Goal: Task Accomplishment & Management: Use online tool/utility

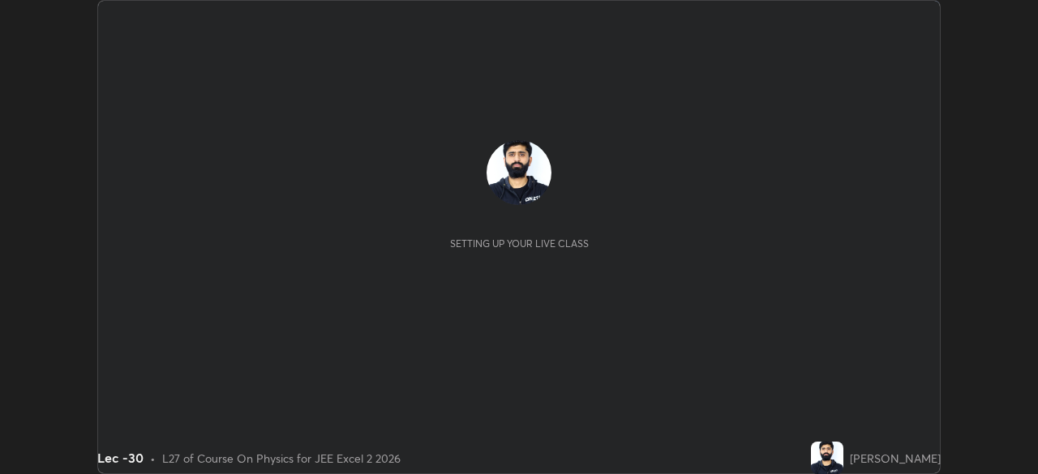
scroll to position [474, 1037]
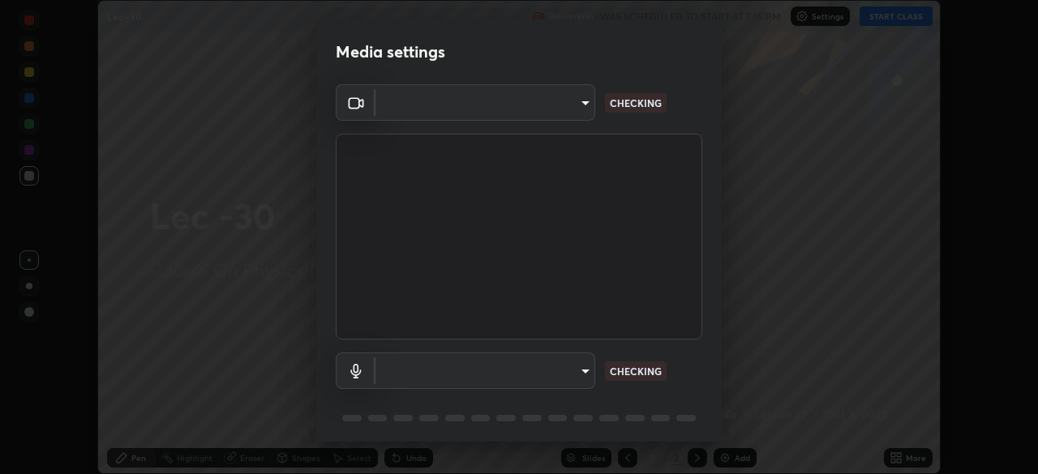
type input "a17bcbb42032d38a161d8b634044fc92f1b5a35c8046609e00d91205918d13dc"
type input "communications"
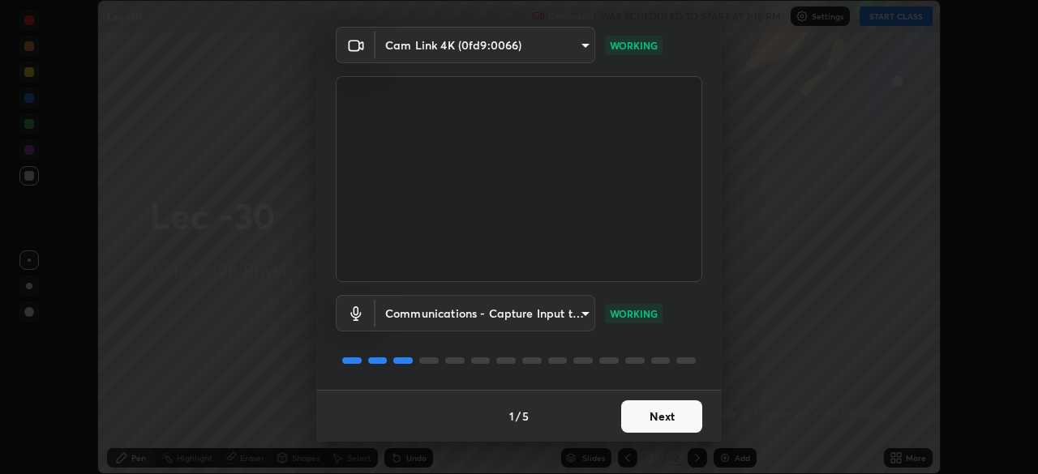
click at [647, 421] on button "Next" at bounding box center [661, 417] width 81 height 32
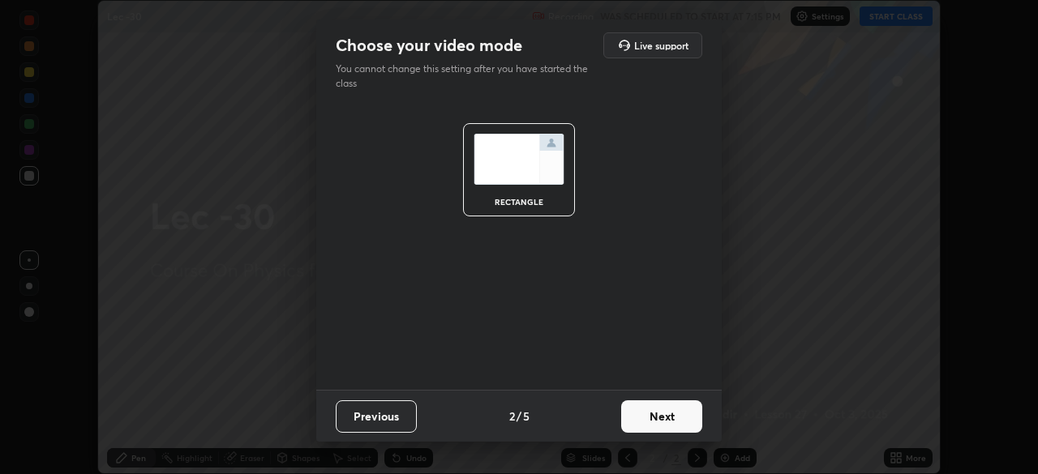
scroll to position [0, 0]
click at [659, 405] on button "Next" at bounding box center [661, 417] width 81 height 32
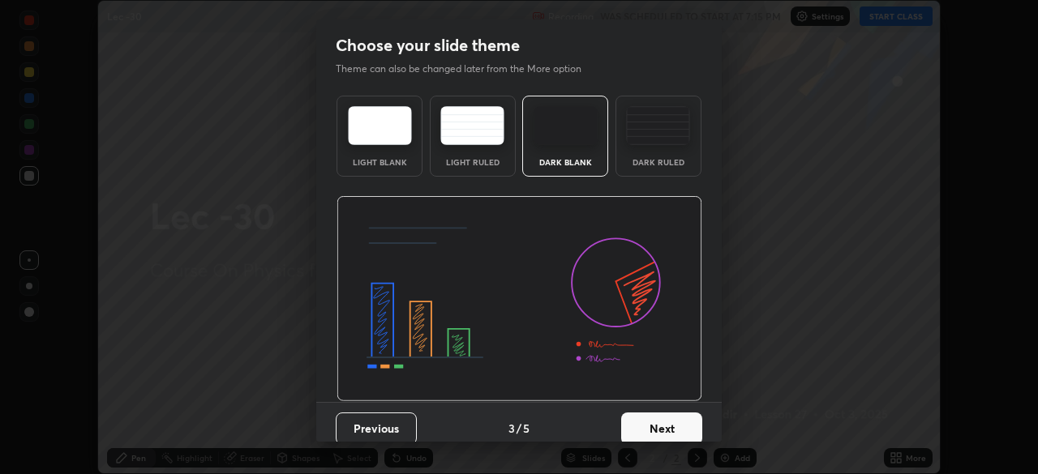
click at [663, 416] on button "Next" at bounding box center [661, 429] width 81 height 32
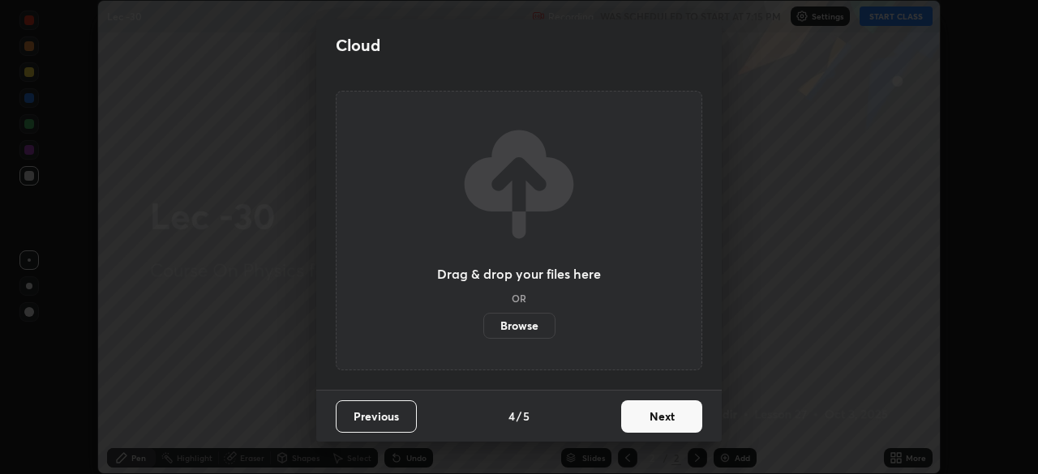
click at [655, 426] on button "Next" at bounding box center [661, 417] width 81 height 32
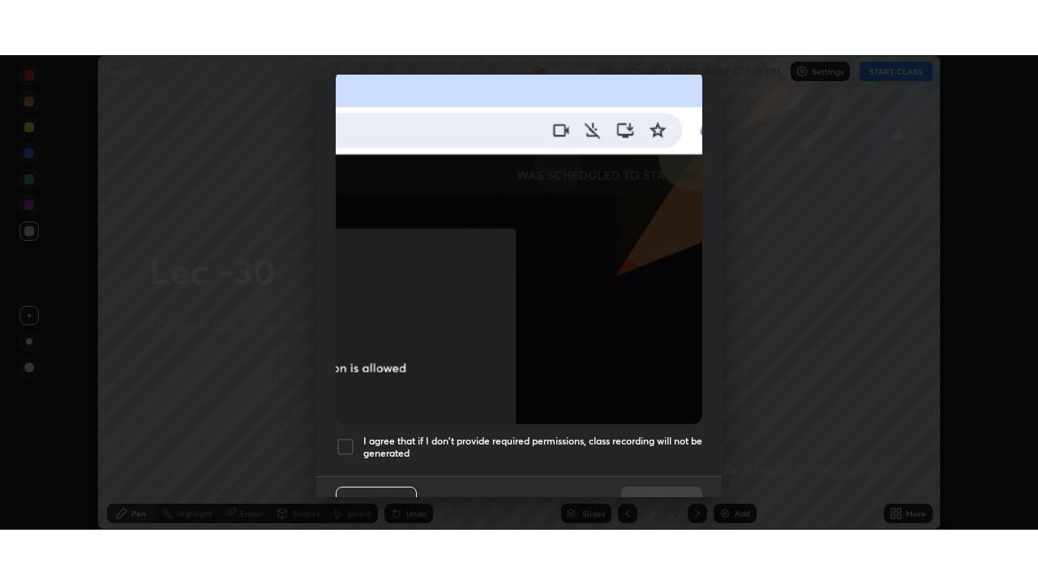
scroll to position [388, 0]
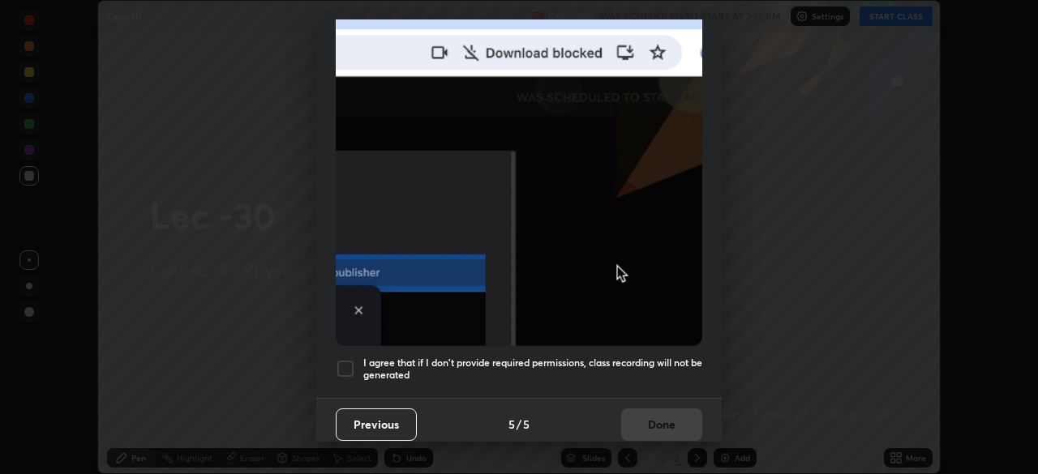
click at [351, 359] on div at bounding box center [345, 368] width 19 height 19
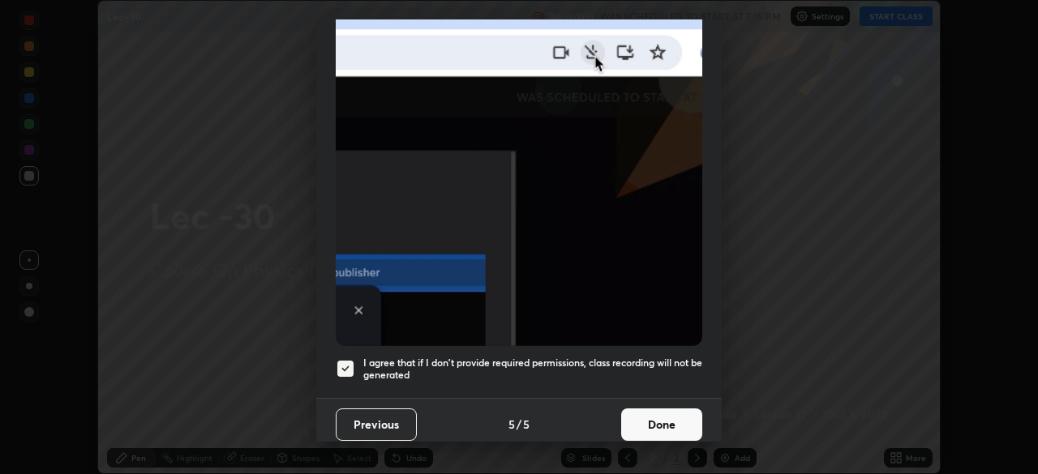
click at [644, 420] on button "Done" at bounding box center [661, 425] width 81 height 32
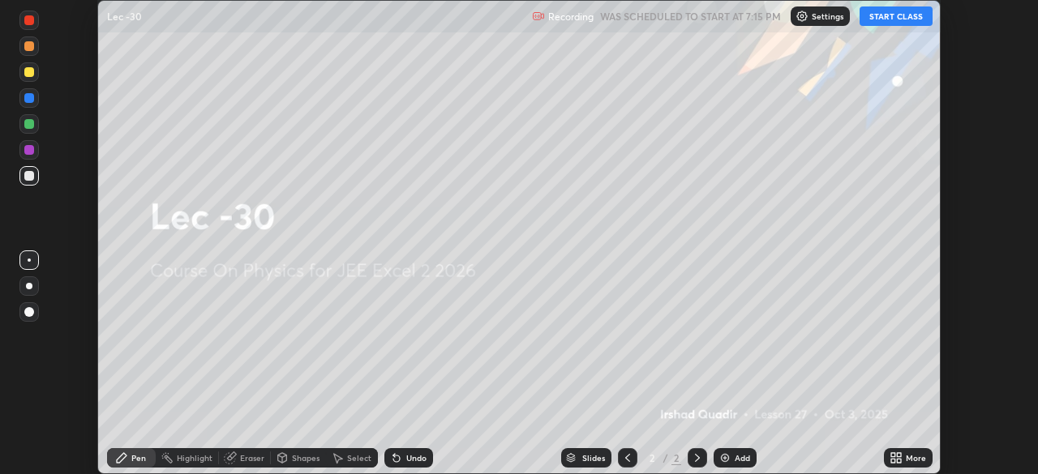
click at [899, 455] on icon at bounding box center [899, 455] width 4 height 4
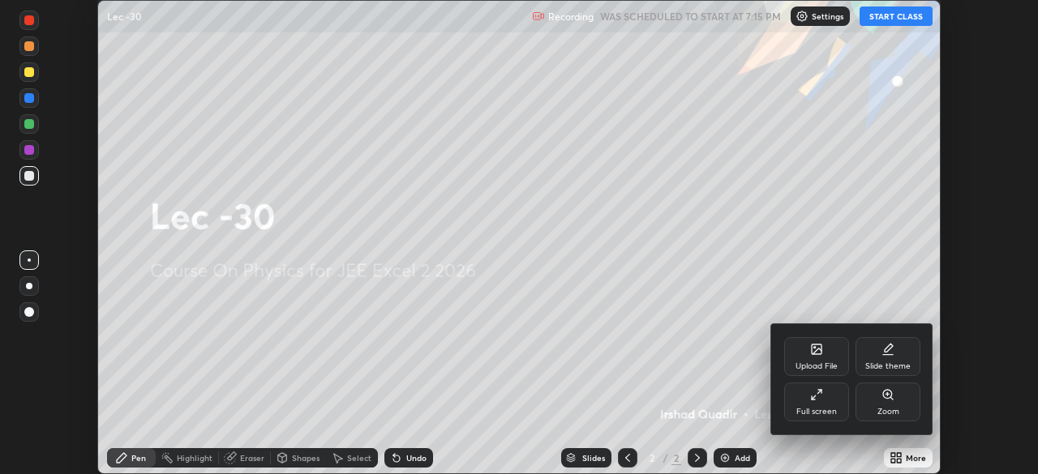
click at [892, 359] on div "Slide theme" at bounding box center [888, 356] width 65 height 39
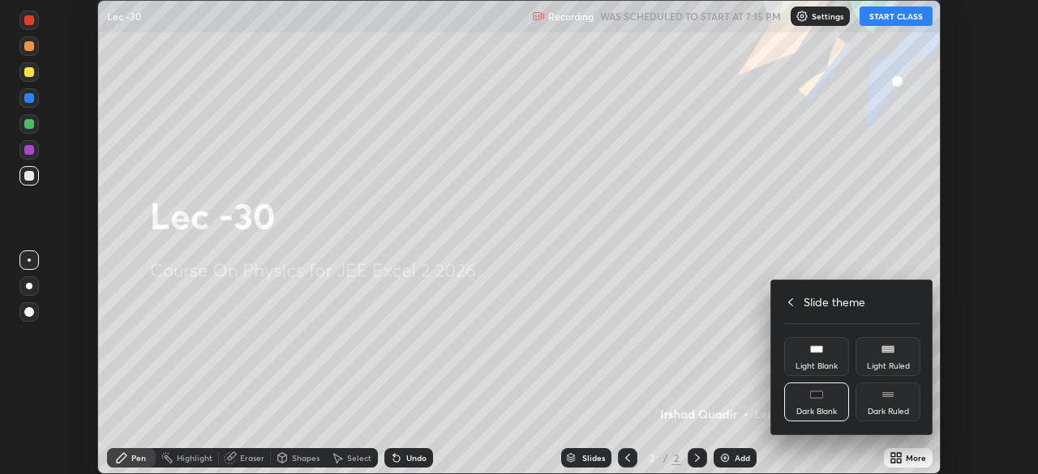
click at [887, 396] on rect at bounding box center [887, 396] width 11 height 1
click at [847, 442] on div at bounding box center [519, 237] width 1038 height 474
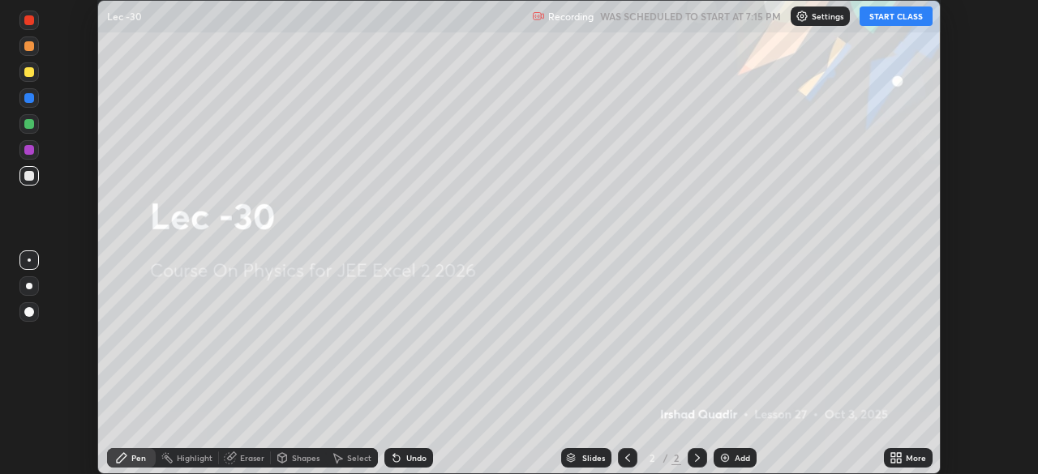
click at [741, 461] on div "Add" at bounding box center [742, 458] width 15 height 8
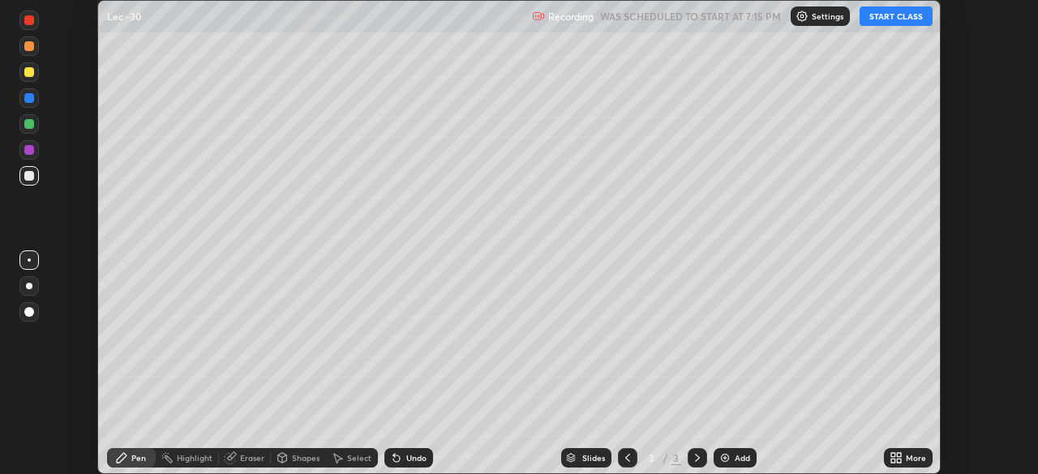
click at [908, 460] on div "More" at bounding box center [916, 458] width 20 height 8
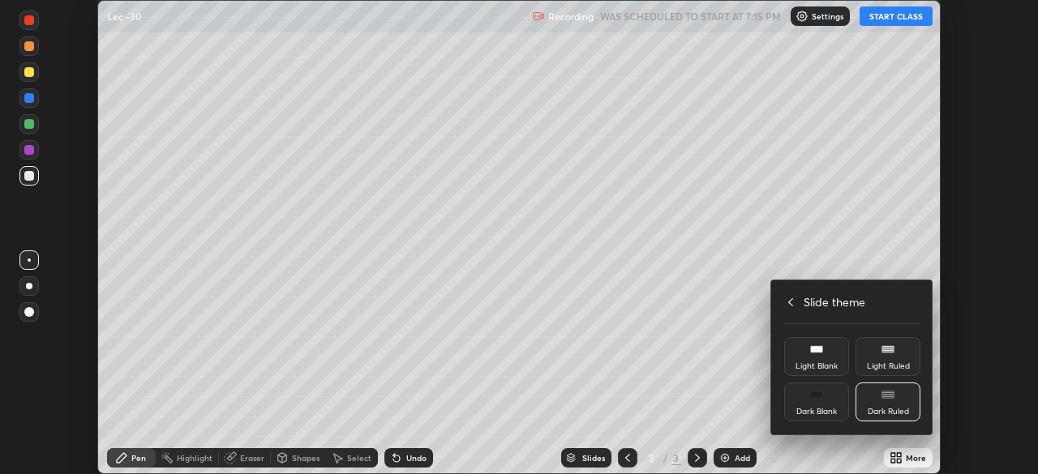
click at [746, 419] on div at bounding box center [519, 237] width 1038 height 474
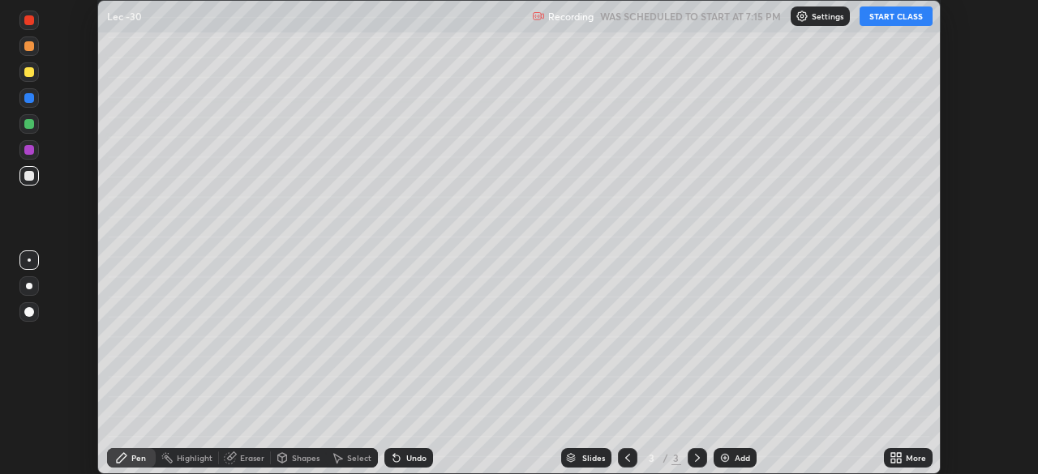
click at [730, 458] on div "Add" at bounding box center [735, 458] width 43 height 19
click at [629, 453] on icon at bounding box center [627, 458] width 13 height 13
click at [897, 15] on button "START CLASS" at bounding box center [896, 15] width 73 height 19
click at [743, 462] on div "Add" at bounding box center [742, 458] width 15 height 8
click at [905, 461] on div "More" at bounding box center [908, 458] width 49 height 19
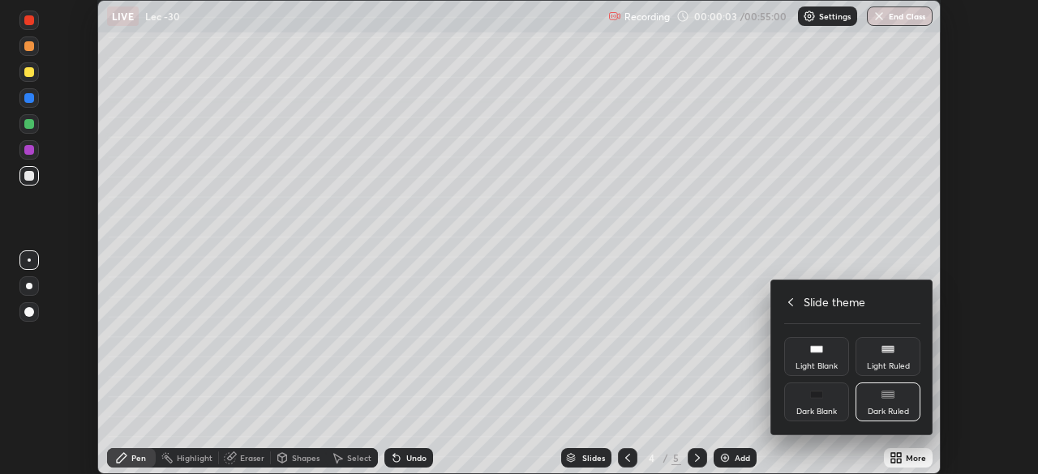
click at [792, 304] on icon at bounding box center [790, 302] width 13 height 13
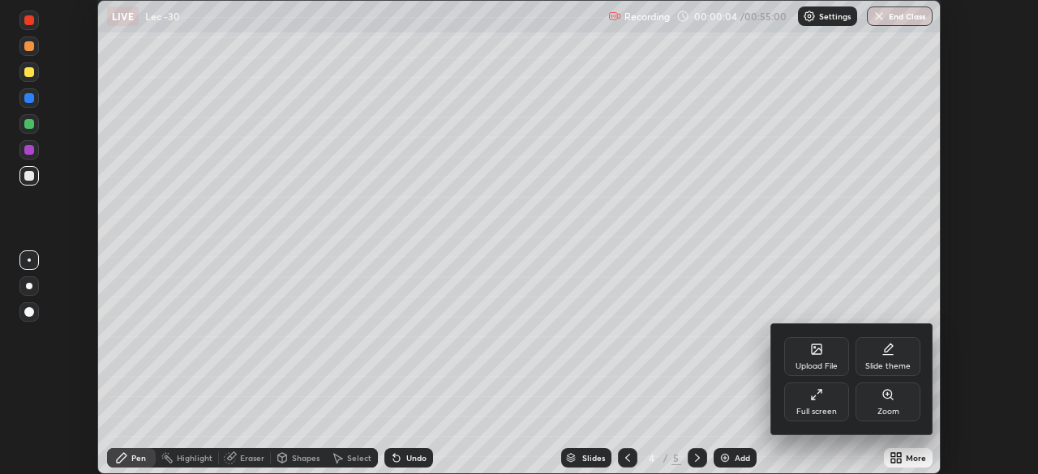
click at [818, 392] on icon at bounding box center [816, 394] width 13 height 13
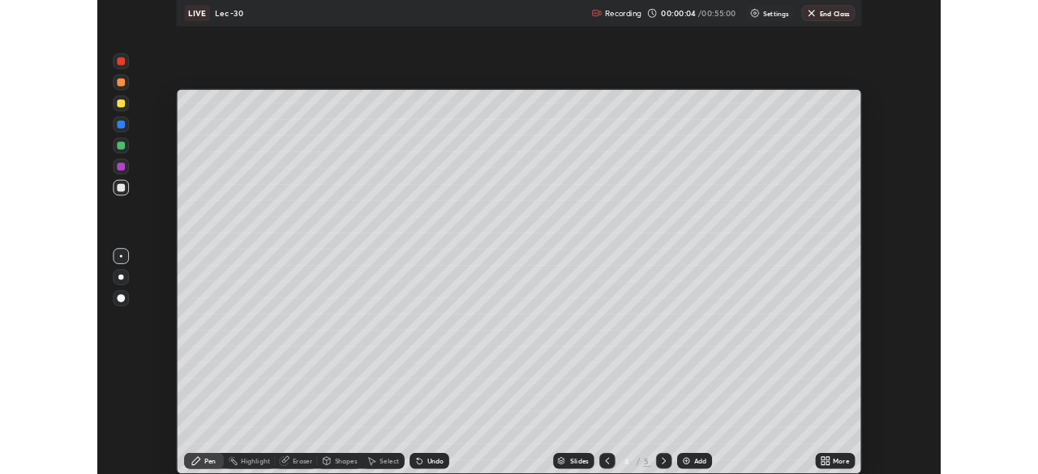
scroll to position [584, 1038]
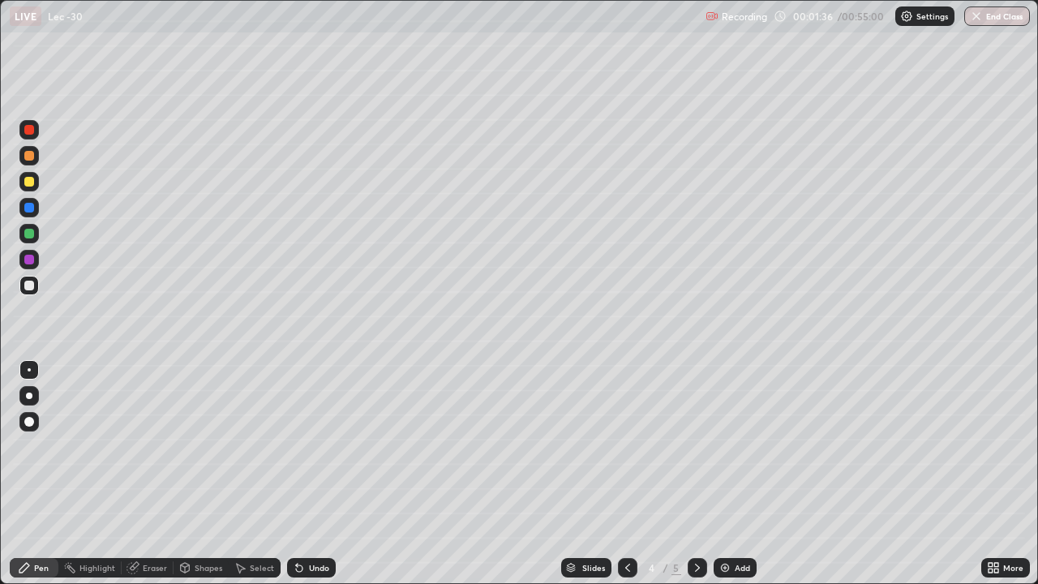
click at [311, 474] on div "Undo" at bounding box center [319, 568] width 20 height 8
click at [160, 474] on div "Eraser" at bounding box center [155, 568] width 24 height 8
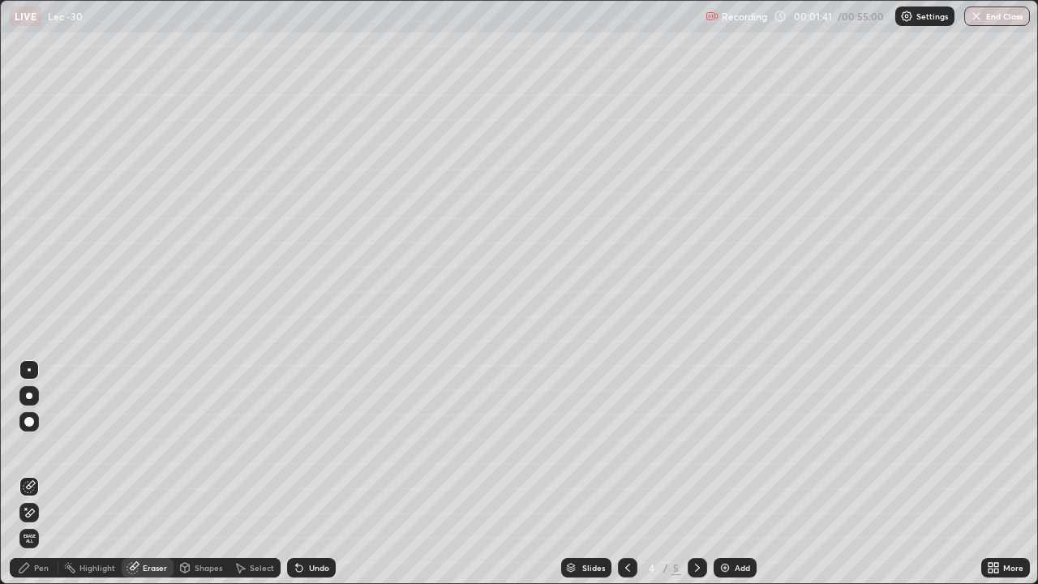
click at [45, 474] on div "Pen" at bounding box center [41, 568] width 15 height 8
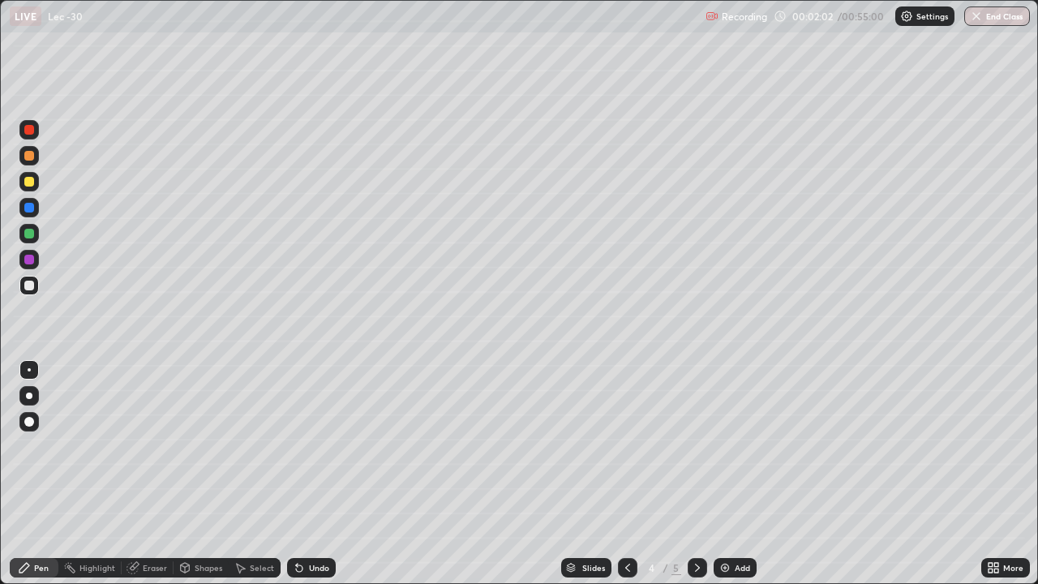
click at [157, 474] on div "Eraser" at bounding box center [155, 568] width 24 height 8
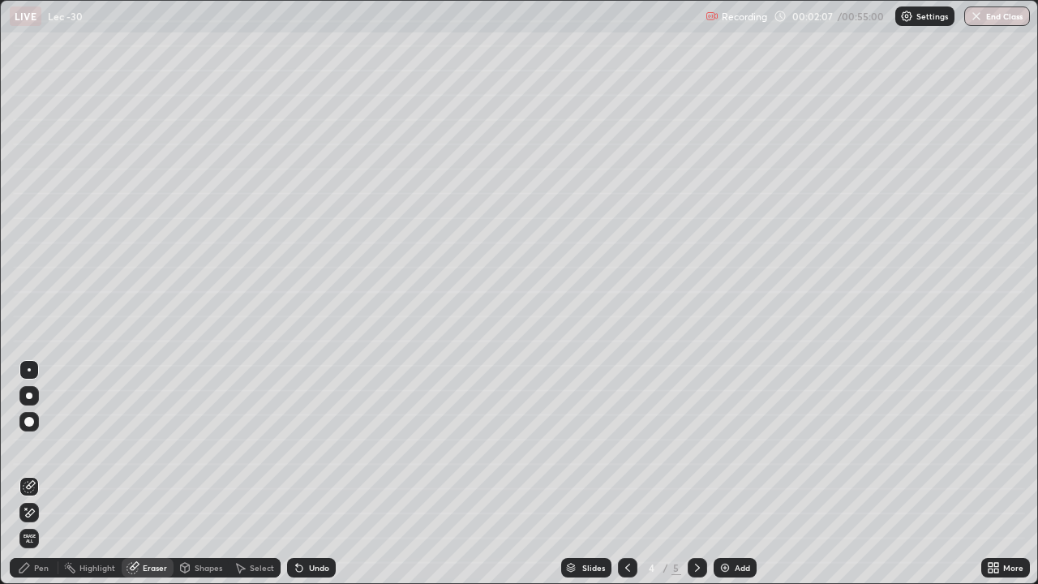
click at [47, 474] on div "Pen" at bounding box center [34, 567] width 49 height 19
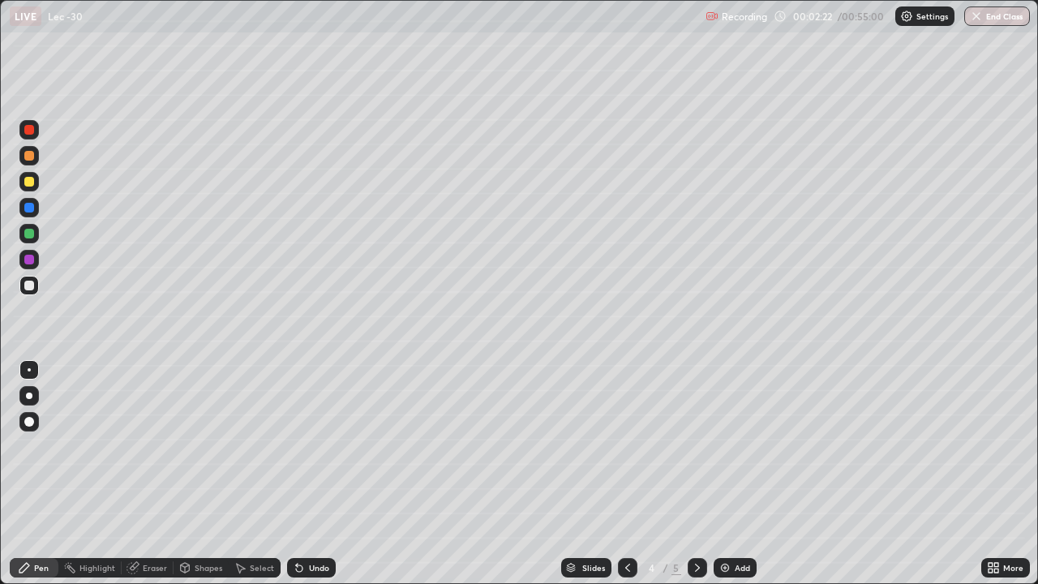
click at [195, 474] on div "Shapes" at bounding box center [209, 568] width 28 height 8
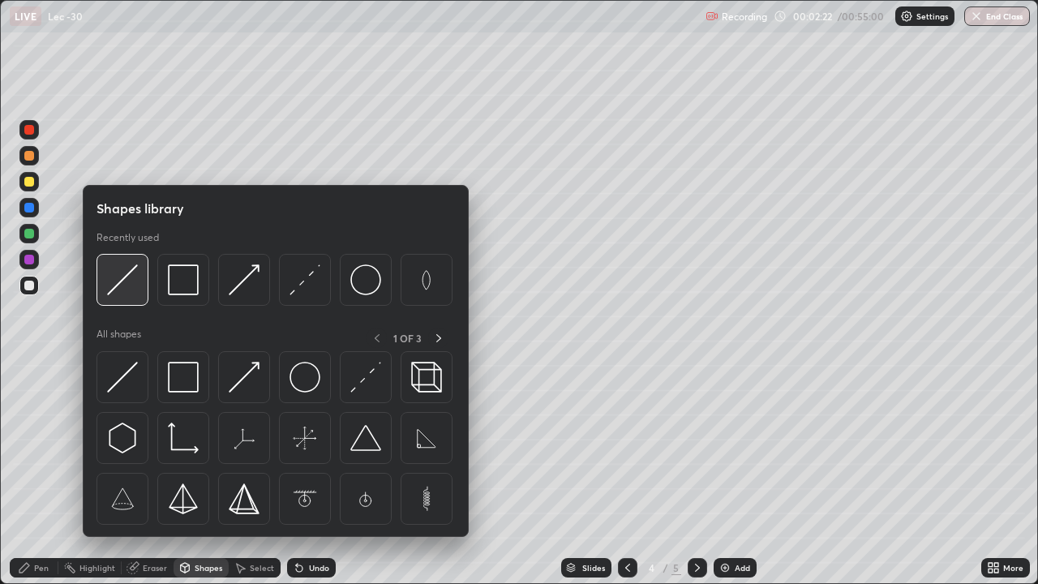
click at [117, 288] on img at bounding box center [122, 279] width 31 height 31
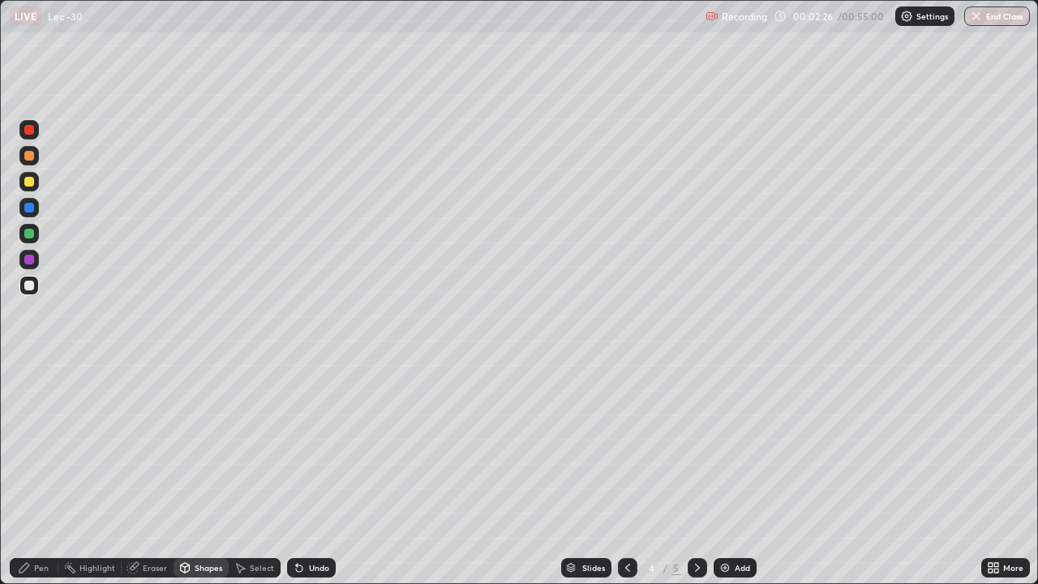
click at [35, 289] on div at bounding box center [28, 285] width 19 height 19
click at [45, 474] on div "Pen" at bounding box center [41, 568] width 15 height 8
click at [29, 180] on div at bounding box center [29, 182] width 10 height 10
click at [197, 474] on div "Shapes" at bounding box center [209, 568] width 28 height 8
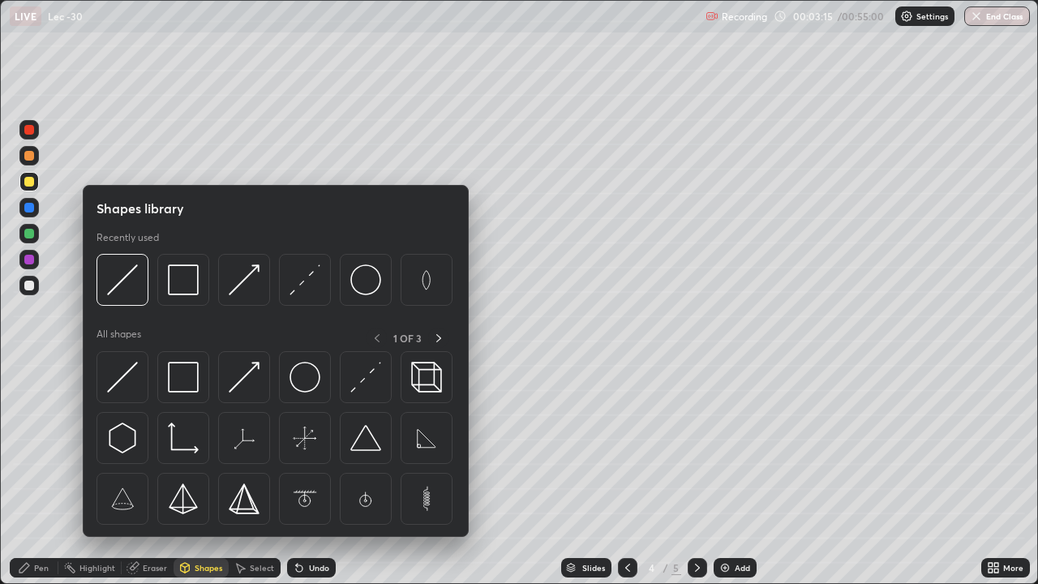
click at [202, 474] on div "Shapes" at bounding box center [209, 568] width 28 height 8
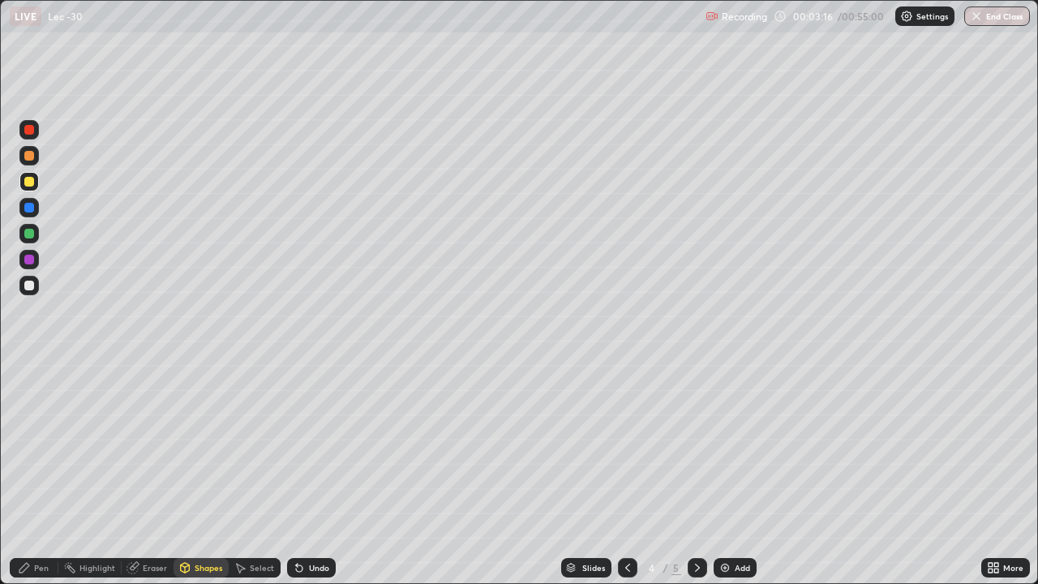
click at [206, 474] on div "Shapes" at bounding box center [201, 567] width 55 height 19
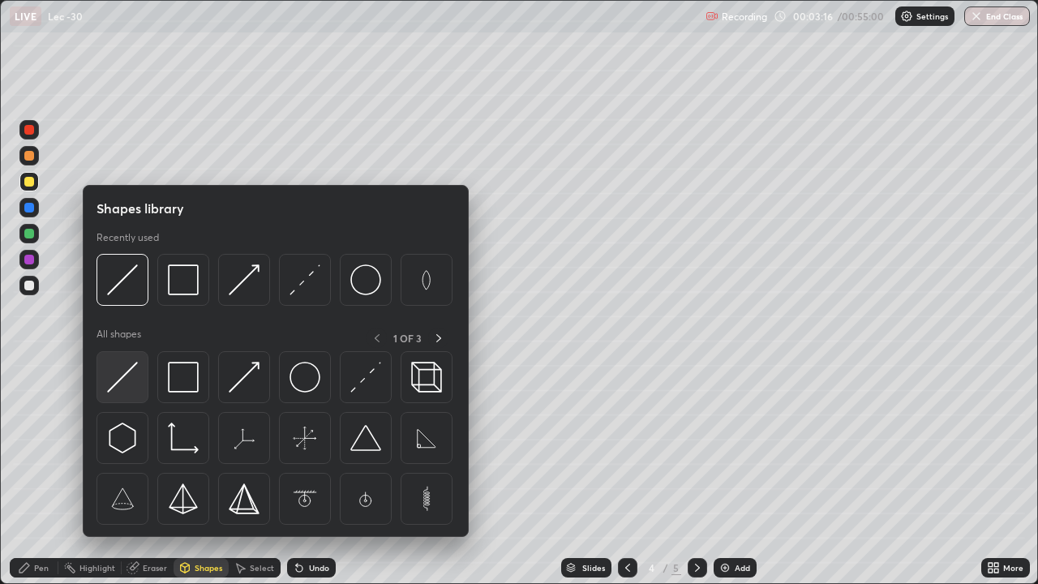
click at [127, 378] on img at bounding box center [122, 377] width 31 height 31
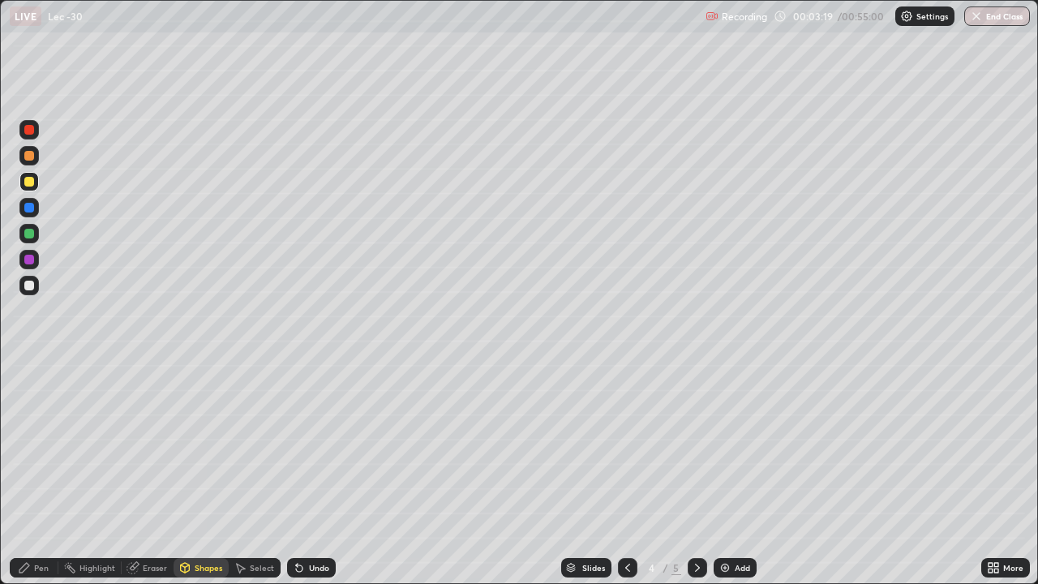
click at [54, 474] on div "Pen" at bounding box center [34, 567] width 49 height 19
click at [994, 474] on div "More" at bounding box center [1005, 567] width 49 height 19
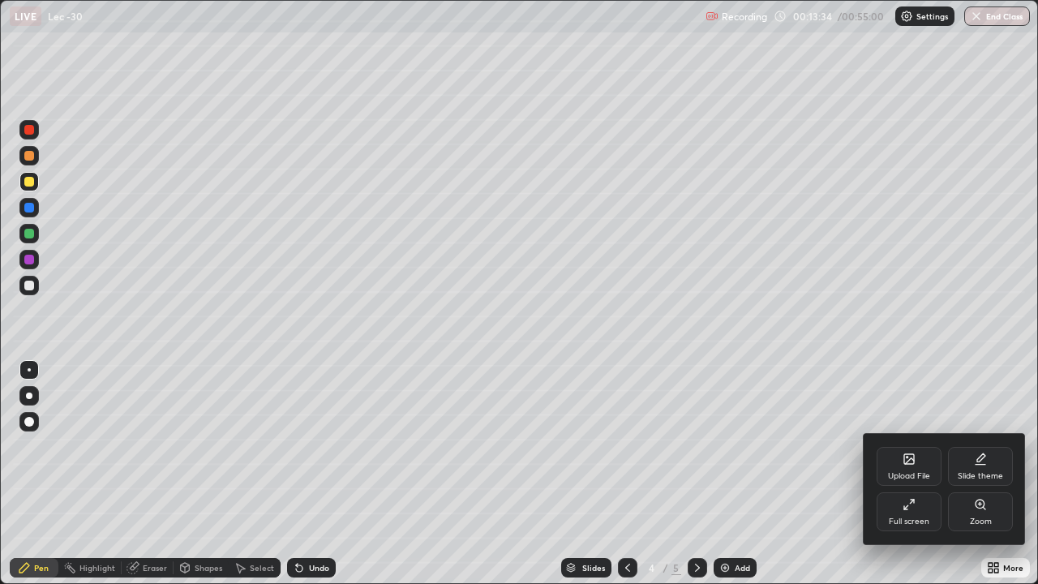
click at [911, 474] on icon at bounding box center [909, 504] width 13 height 13
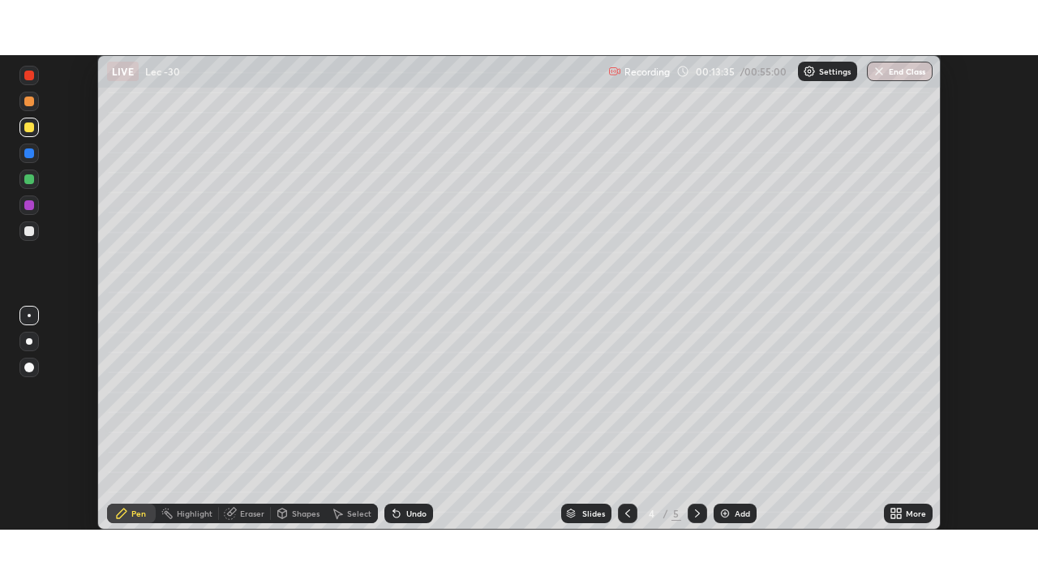
scroll to position [80630, 80067]
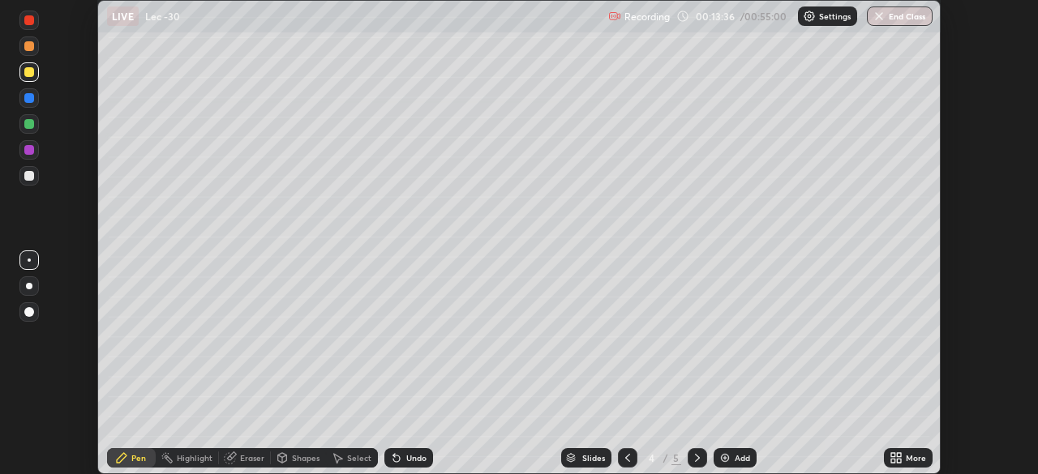
click at [963, 62] on div "Setting up your live class" at bounding box center [519, 237] width 1038 height 474
click at [908, 458] on div "More" at bounding box center [916, 458] width 20 height 8
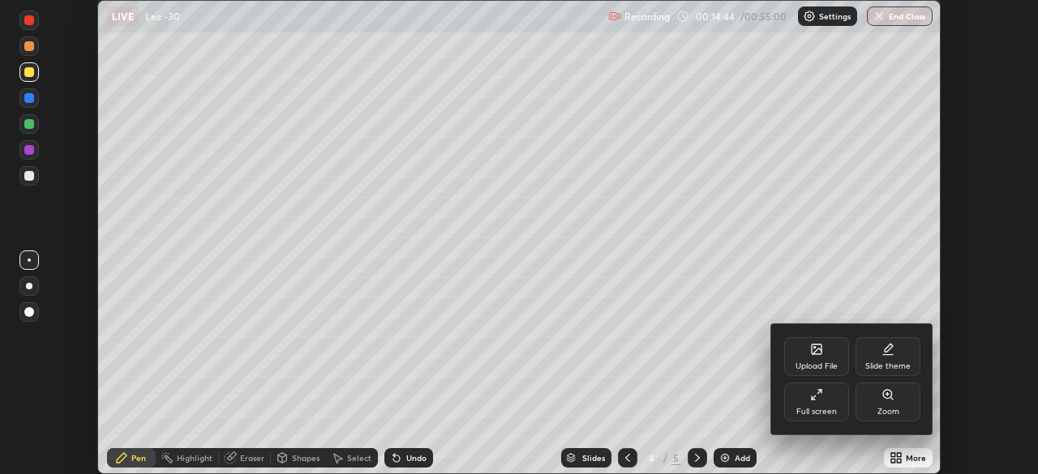
click at [822, 396] on icon at bounding box center [816, 394] width 13 height 13
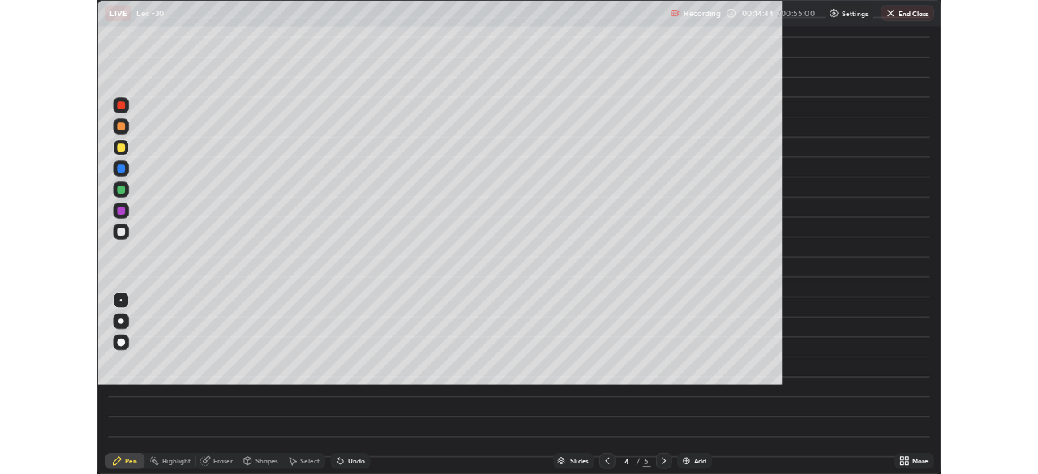
scroll to position [584, 1038]
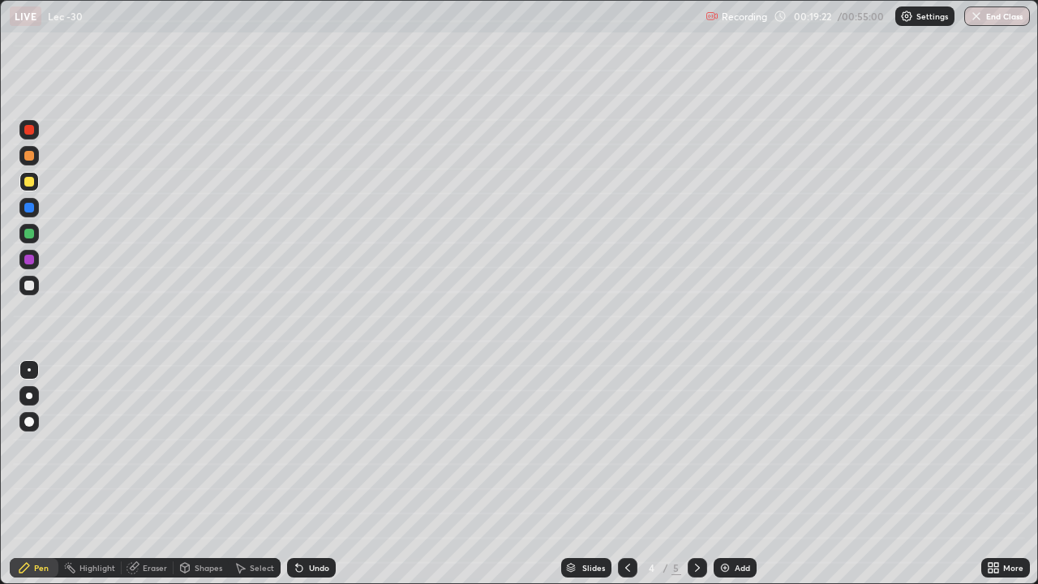
click at [736, 474] on div "Add" at bounding box center [742, 568] width 15 height 8
click at [29, 232] on div at bounding box center [29, 234] width 10 height 10
click at [310, 474] on div "Undo" at bounding box center [319, 568] width 20 height 8
click at [207, 474] on div "Shapes" at bounding box center [209, 568] width 28 height 8
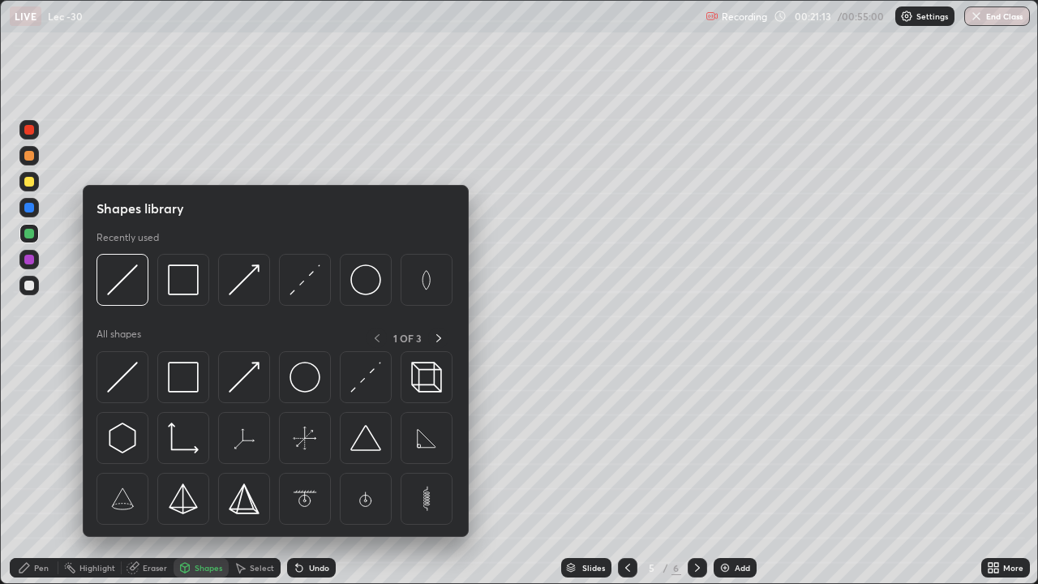
click at [306, 474] on div "Undo" at bounding box center [311, 567] width 49 height 19
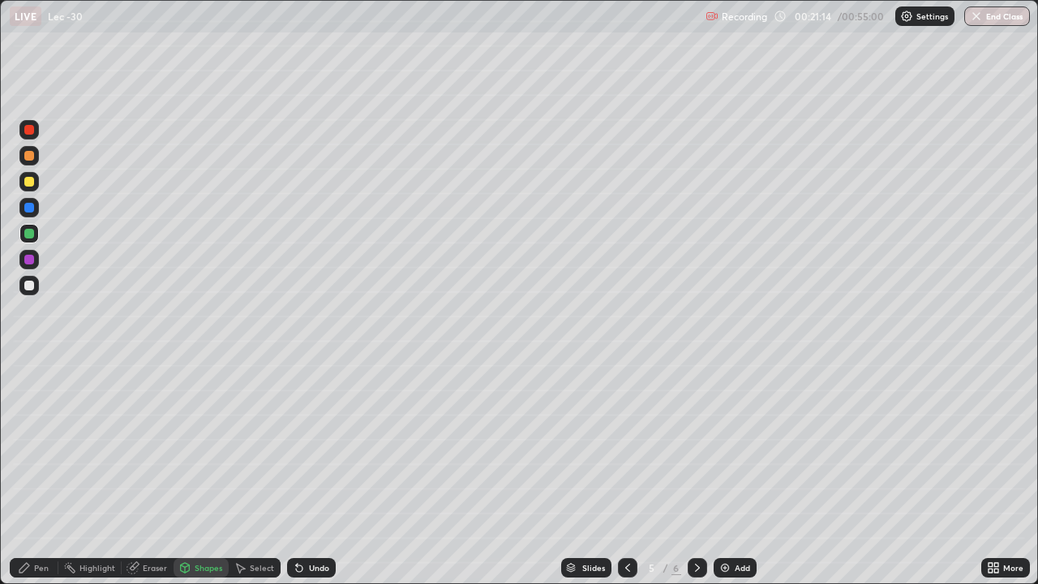
click at [311, 474] on div "Undo" at bounding box center [319, 568] width 20 height 8
click at [307, 474] on div "Undo" at bounding box center [311, 567] width 49 height 19
click at [44, 474] on div "Pen" at bounding box center [41, 568] width 15 height 8
click at [33, 184] on div at bounding box center [29, 182] width 10 height 10
click at [211, 474] on div "Shapes" at bounding box center [201, 567] width 55 height 19
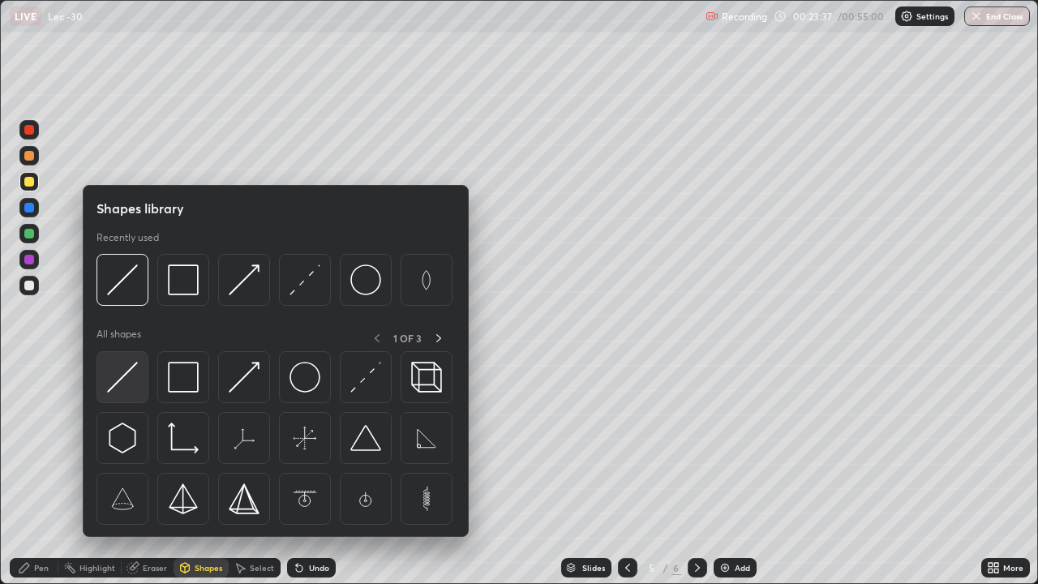
click at [116, 371] on img at bounding box center [122, 377] width 31 height 31
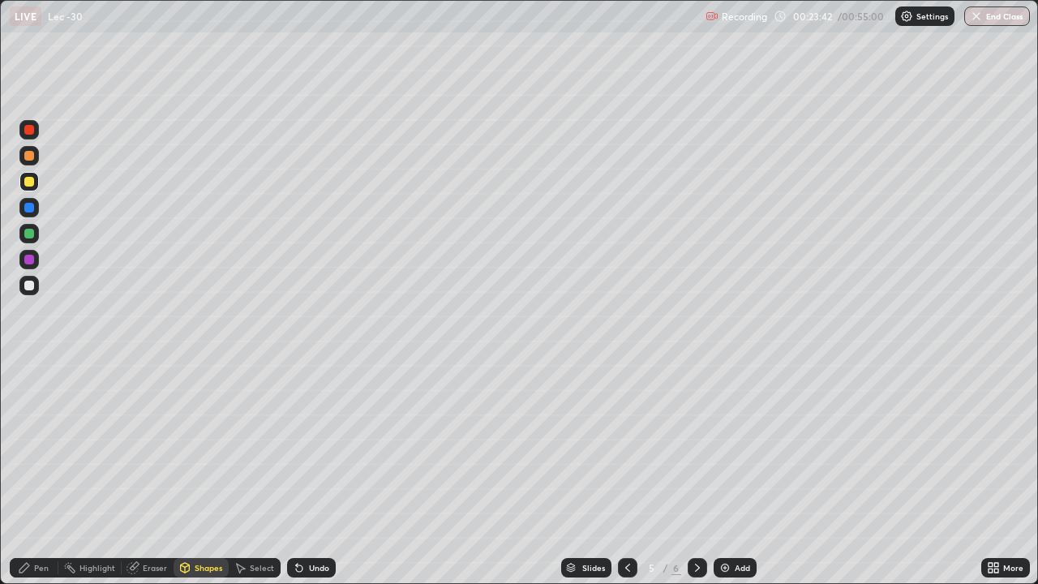
click at [46, 474] on div "Pen" at bounding box center [41, 568] width 15 height 8
click at [159, 474] on div "Eraser" at bounding box center [155, 568] width 24 height 8
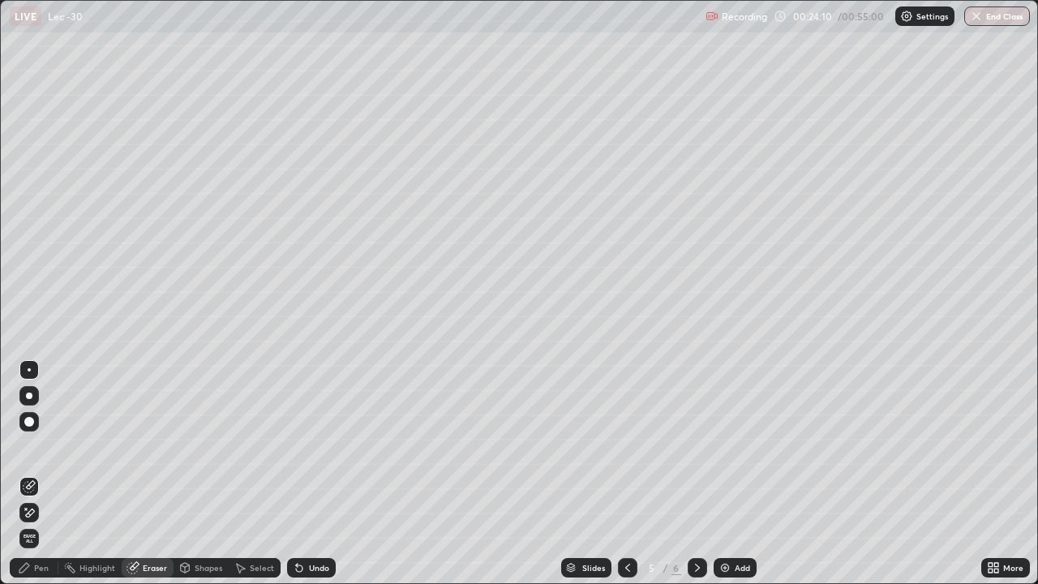
click at [46, 474] on div "Pen" at bounding box center [41, 568] width 15 height 8
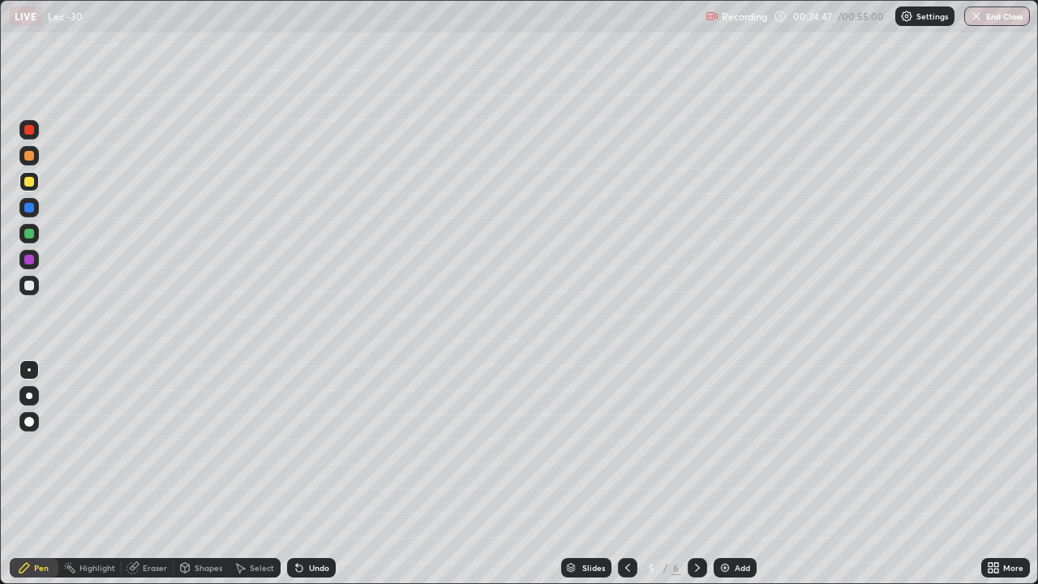
click at [32, 232] on div at bounding box center [29, 234] width 10 height 10
click at [207, 474] on div "Shapes" at bounding box center [209, 568] width 28 height 8
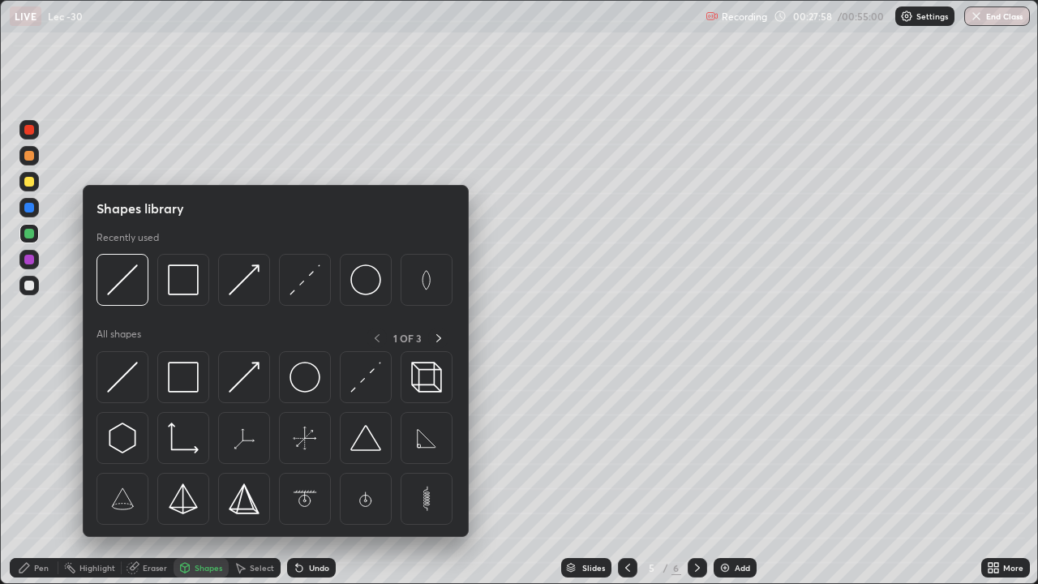
click at [32, 130] on div at bounding box center [29, 130] width 10 height 10
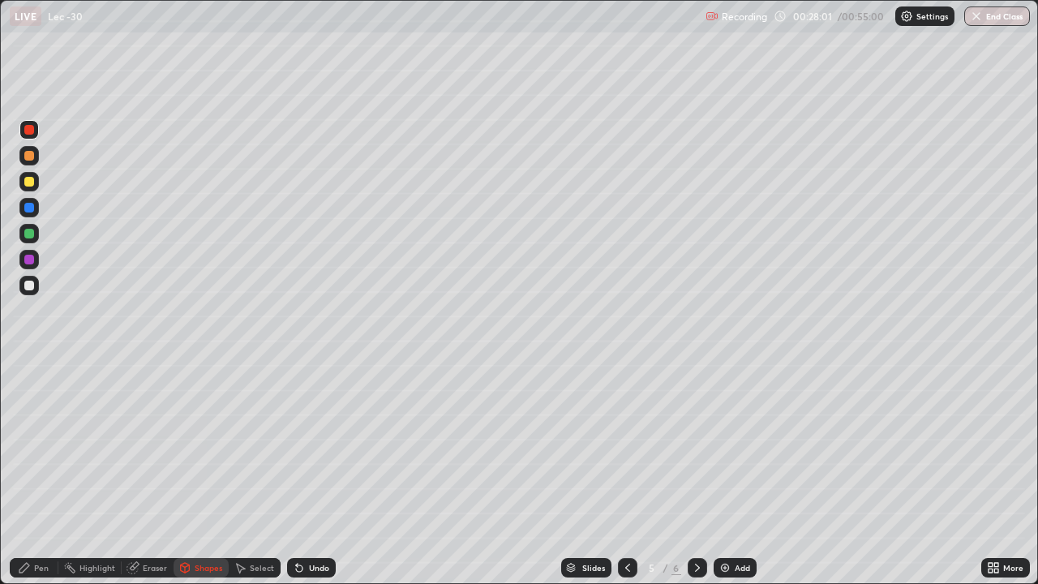
click at [319, 474] on div "Undo" at bounding box center [319, 568] width 20 height 8
click at [218, 474] on div "Shapes" at bounding box center [209, 568] width 28 height 8
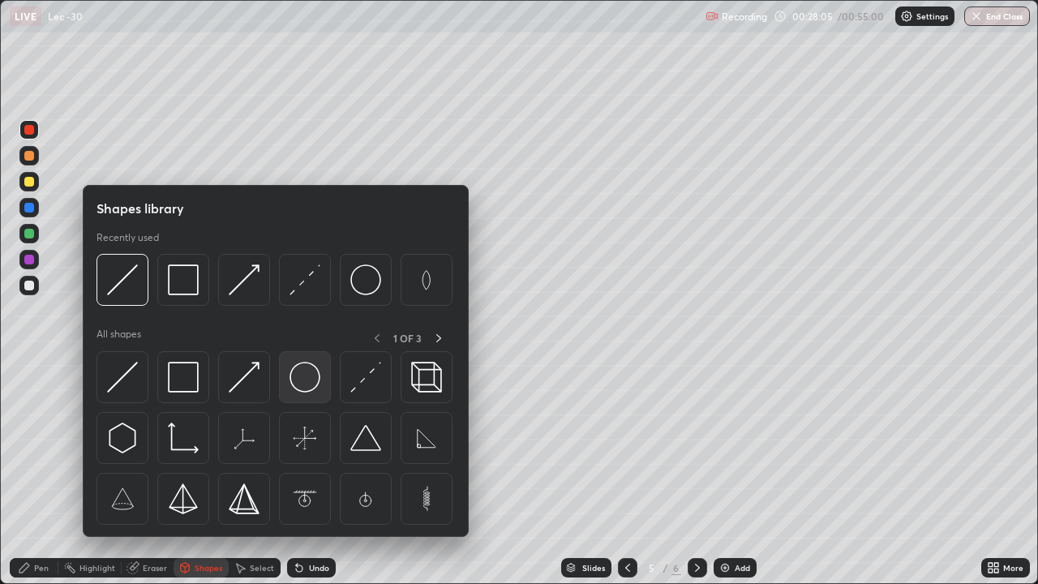
click at [303, 373] on img at bounding box center [305, 377] width 31 height 31
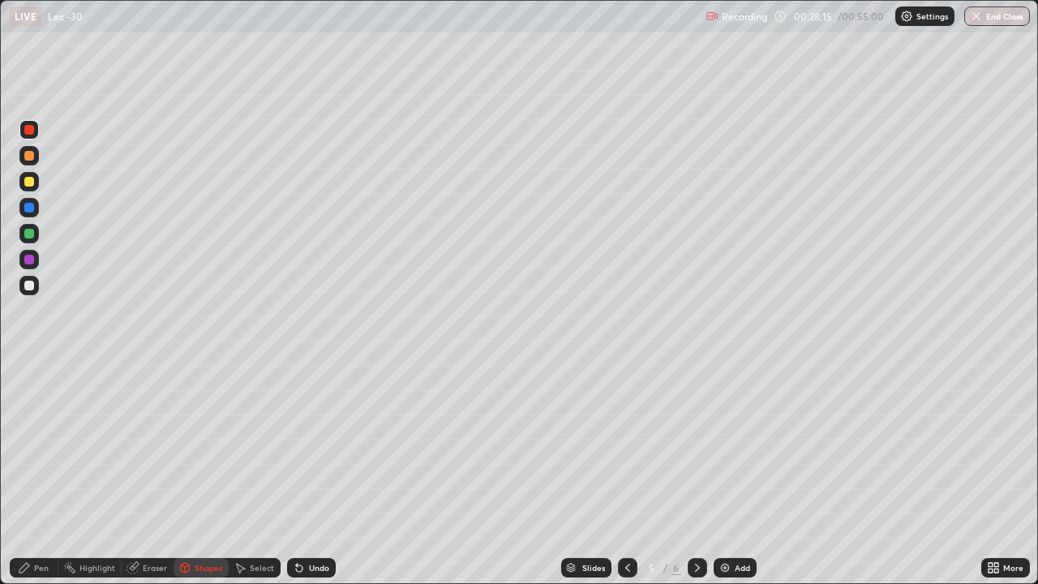
click at [314, 474] on div "Undo" at bounding box center [319, 568] width 20 height 8
click at [261, 474] on div "Select" at bounding box center [262, 568] width 24 height 8
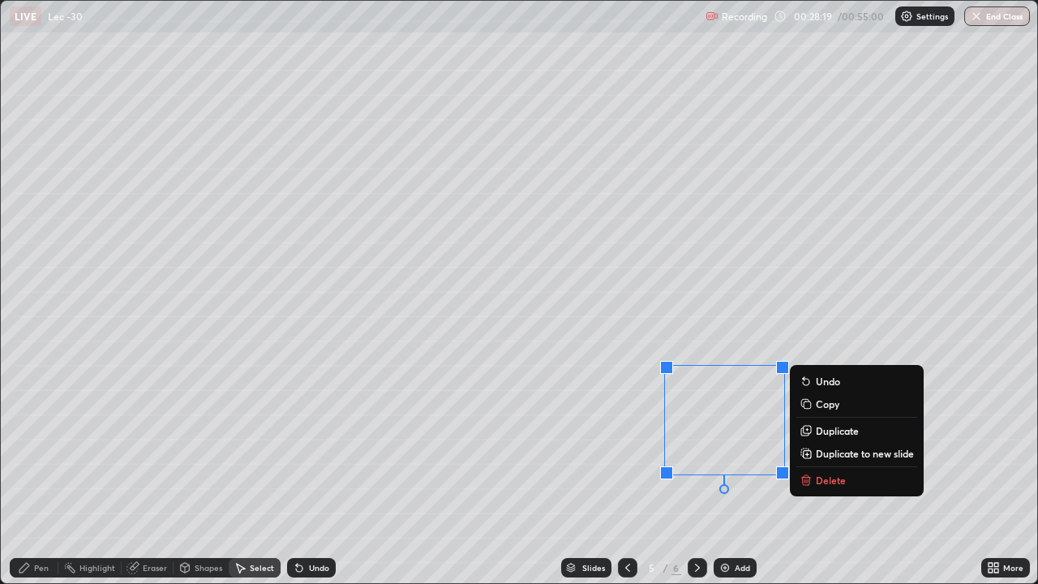
click at [702, 474] on div "0 ° Undo Copy Duplicate Duplicate to new slide Delete" at bounding box center [519, 292] width 1037 height 582
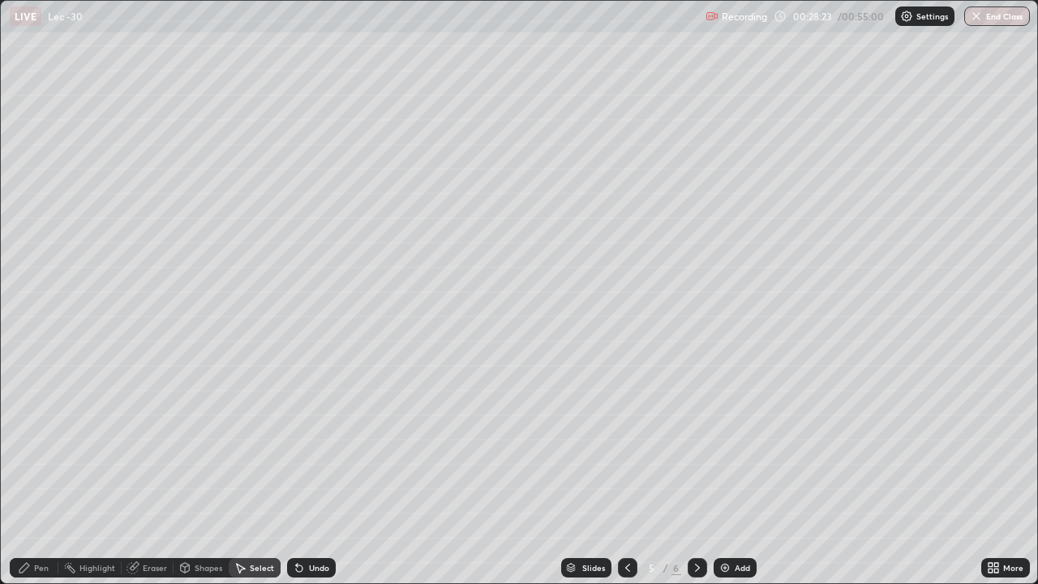
click at [151, 474] on div "Eraser" at bounding box center [155, 568] width 24 height 8
click at [198, 474] on div "Shapes" at bounding box center [209, 568] width 28 height 8
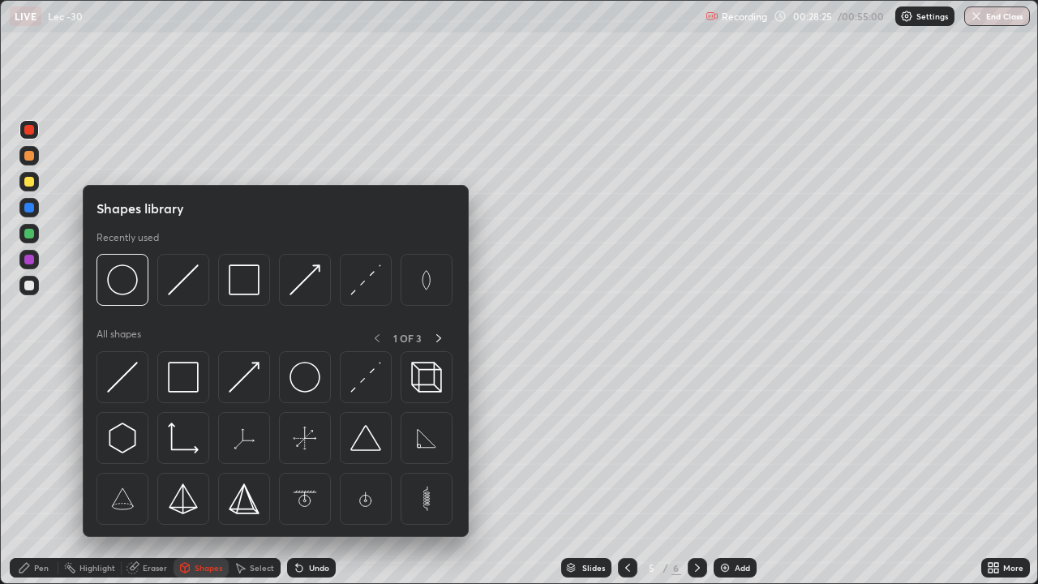
click at [49, 474] on div "Pen" at bounding box center [34, 567] width 49 height 19
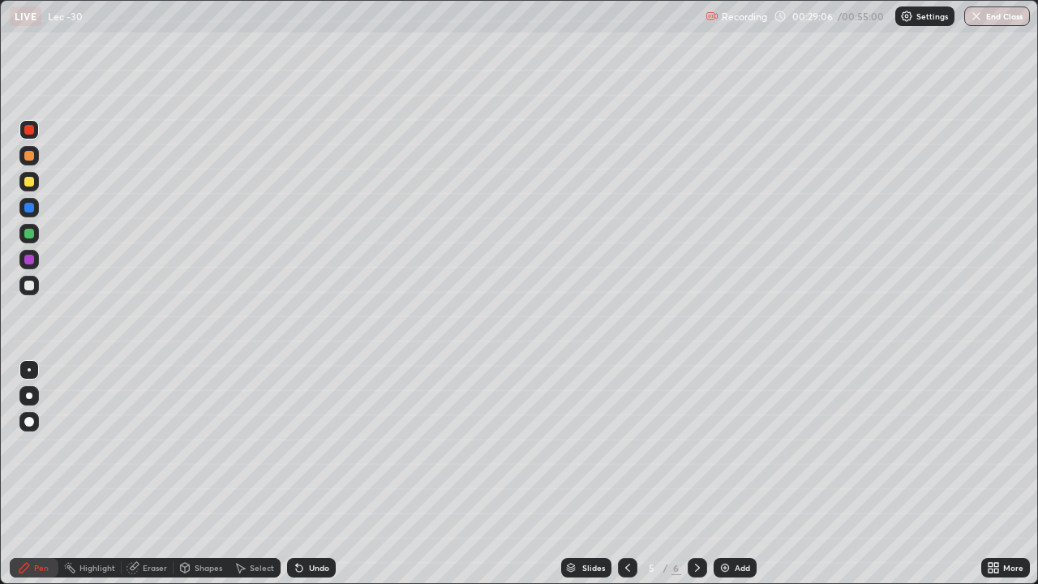
click at [735, 474] on div "Add" at bounding box center [742, 568] width 15 height 8
click at [315, 474] on div "Undo" at bounding box center [319, 568] width 20 height 8
click at [311, 474] on div "Undo" at bounding box center [311, 567] width 49 height 19
click at [310, 474] on div "Undo" at bounding box center [311, 567] width 49 height 19
click at [204, 474] on div "Shapes" at bounding box center [209, 568] width 28 height 8
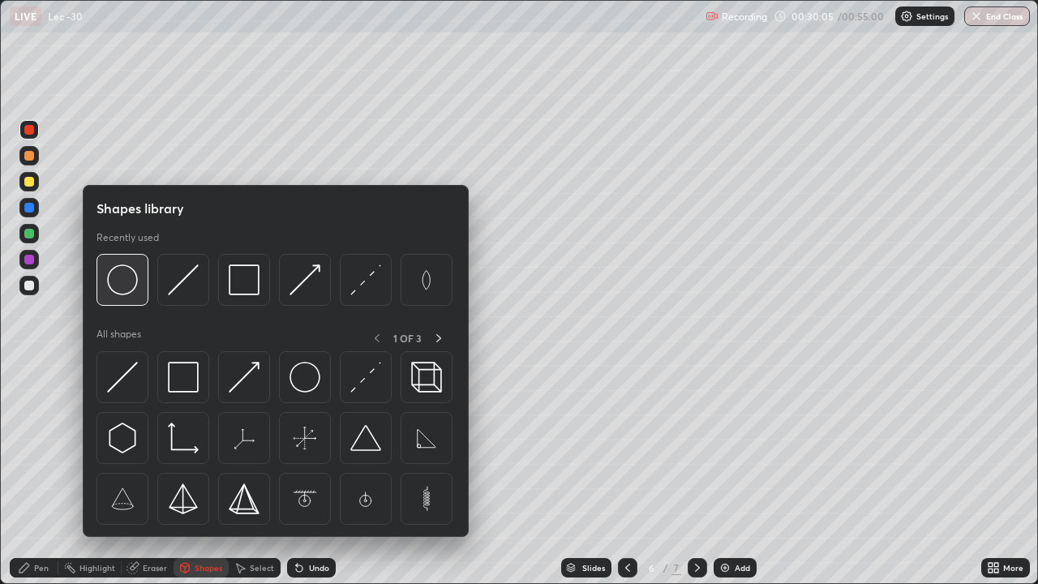
click at [127, 279] on img at bounding box center [122, 279] width 31 height 31
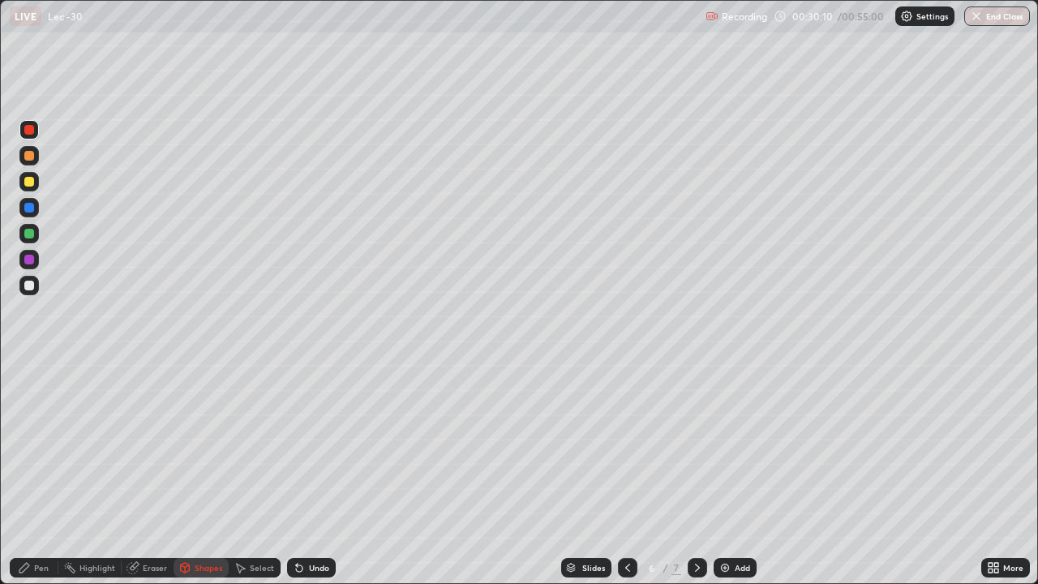
click at [311, 474] on div "Undo" at bounding box center [319, 568] width 20 height 8
click at [254, 474] on div "Select" at bounding box center [262, 568] width 24 height 8
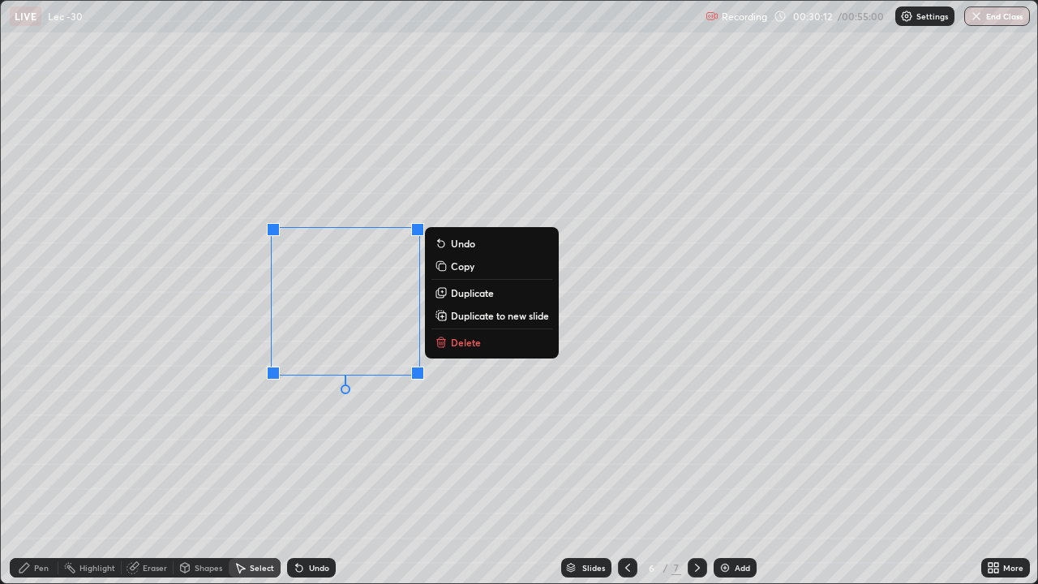
click at [465, 293] on p "Duplicate" at bounding box center [472, 292] width 43 height 13
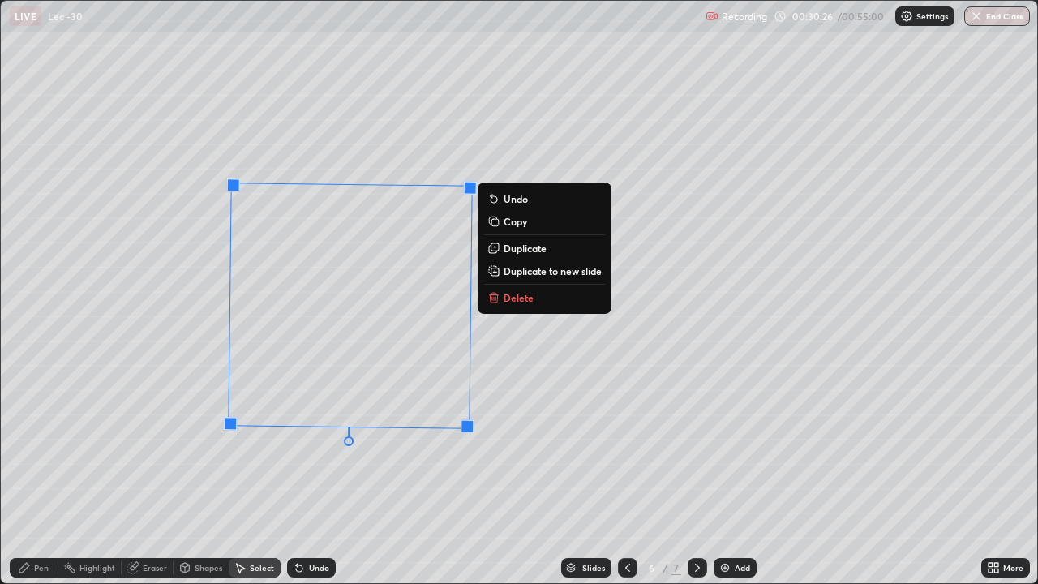
click at [510, 379] on div "1 ° Undo Copy Duplicate Duplicate to new slide Delete" at bounding box center [519, 292] width 1037 height 582
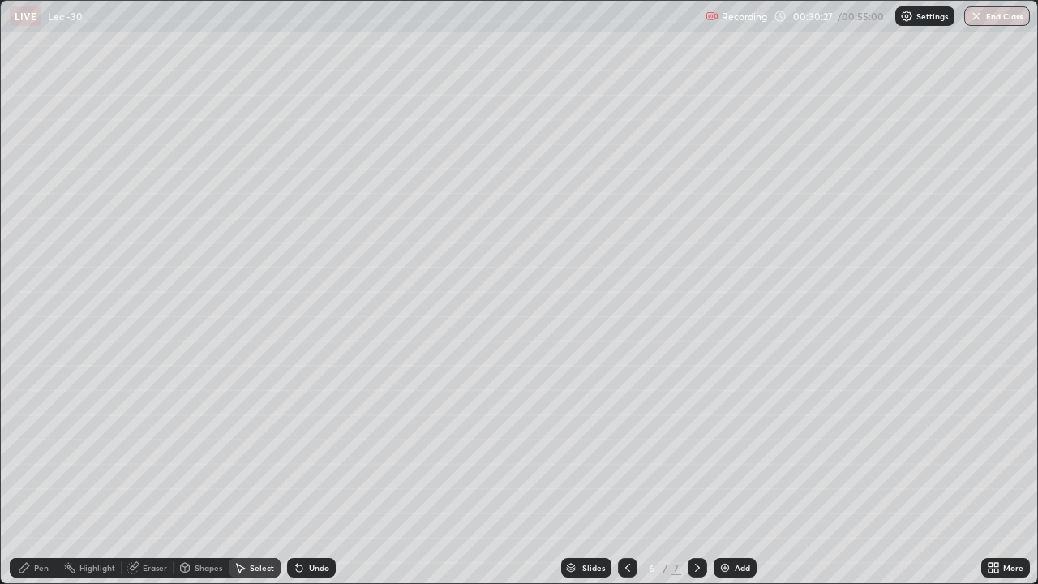
click at [340, 300] on div "0 ° Undo Copy Duplicate Duplicate to new slide Delete" at bounding box center [519, 292] width 1037 height 582
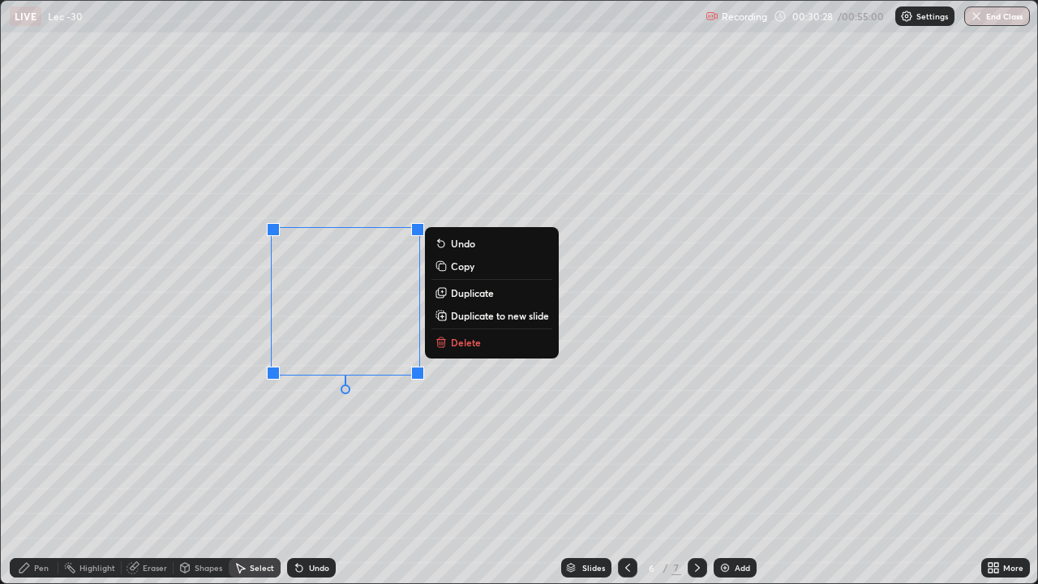
click at [49, 474] on div "Pen" at bounding box center [34, 567] width 49 height 19
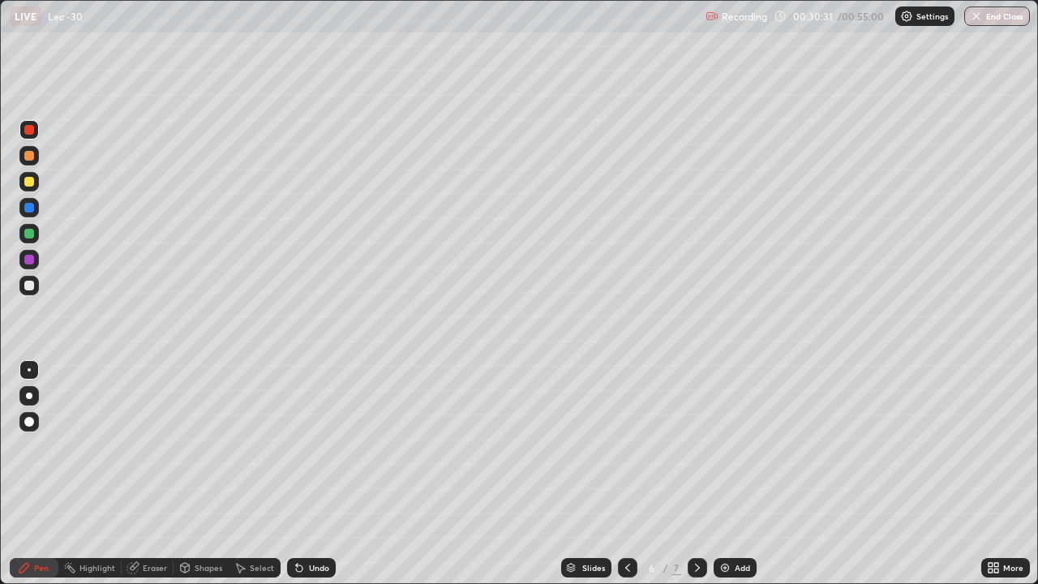
click at [29, 230] on div at bounding box center [29, 234] width 10 height 10
click at [210, 474] on div "Shapes" at bounding box center [209, 568] width 28 height 8
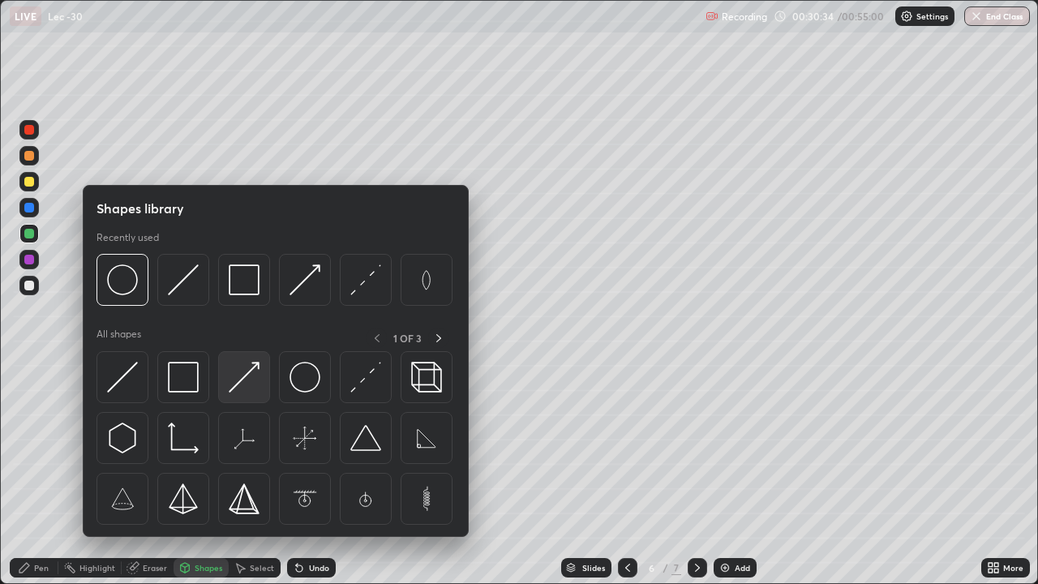
click at [240, 383] on img at bounding box center [244, 377] width 31 height 31
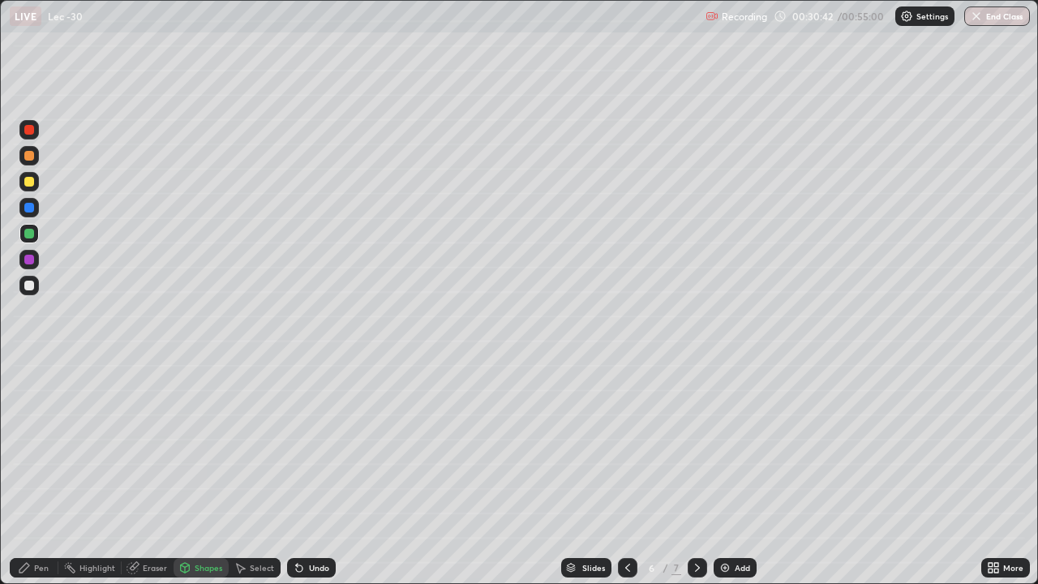
click at [315, 474] on div "Undo" at bounding box center [319, 568] width 20 height 8
click at [311, 474] on div "Undo" at bounding box center [319, 568] width 20 height 8
click at [65, 474] on circle at bounding box center [65, 566] width 2 height 2
click at [53, 474] on div "Pen" at bounding box center [34, 567] width 49 height 19
click at [195, 474] on div "Shapes" at bounding box center [209, 568] width 28 height 8
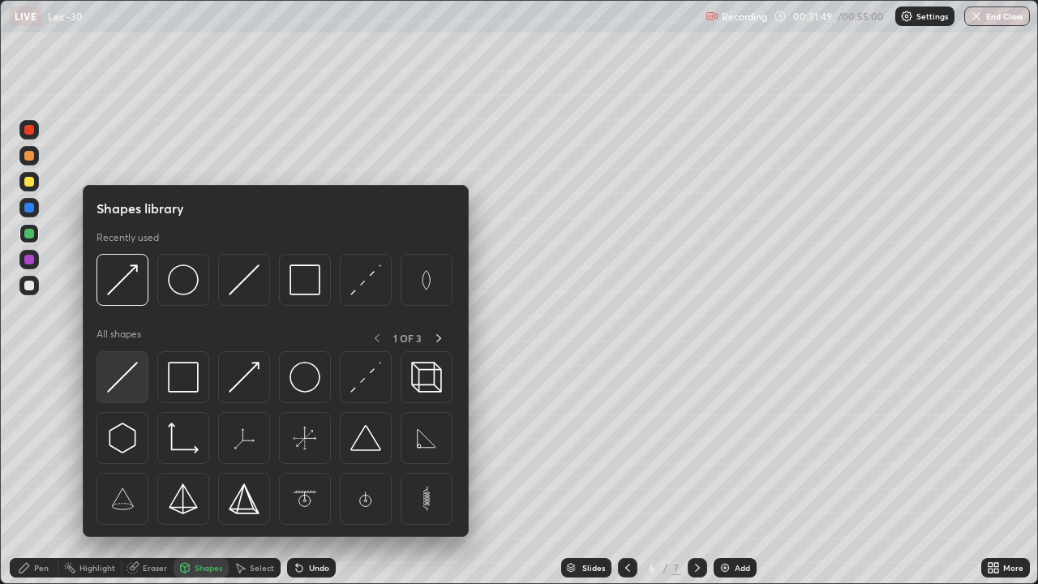
click at [131, 374] on img at bounding box center [122, 377] width 31 height 31
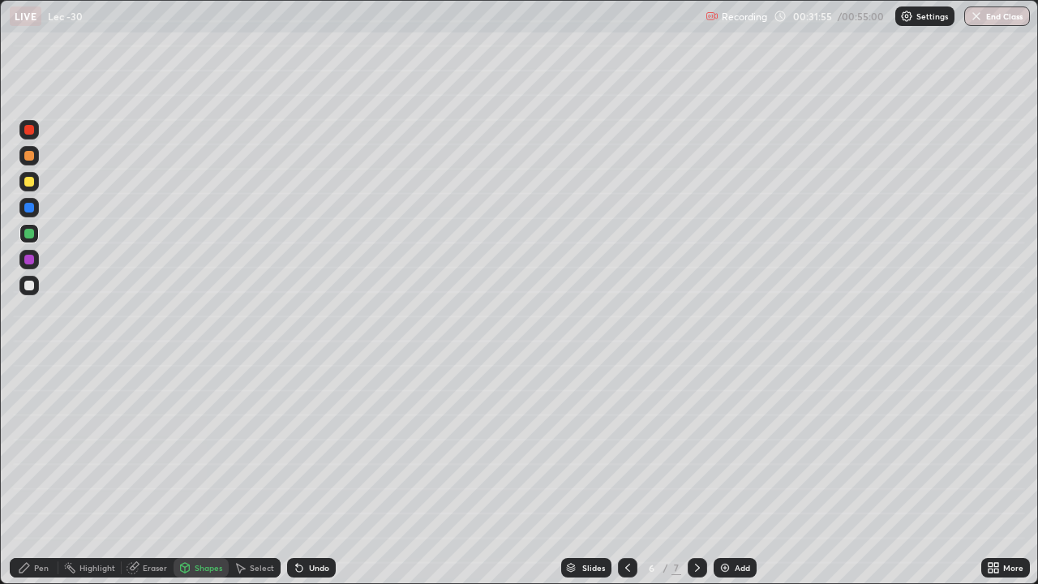
click at [326, 474] on div "Undo" at bounding box center [319, 568] width 20 height 8
click at [26, 279] on div at bounding box center [28, 285] width 19 height 19
click at [33, 287] on div at bounding box center [29, 286] width 10 height 10
click at [43, 474] on div "Pen" at bounding box center [41, 568] width 15 height 8
click at [996, 474] on icon at bounding box center [996, 565] width 4 height 4
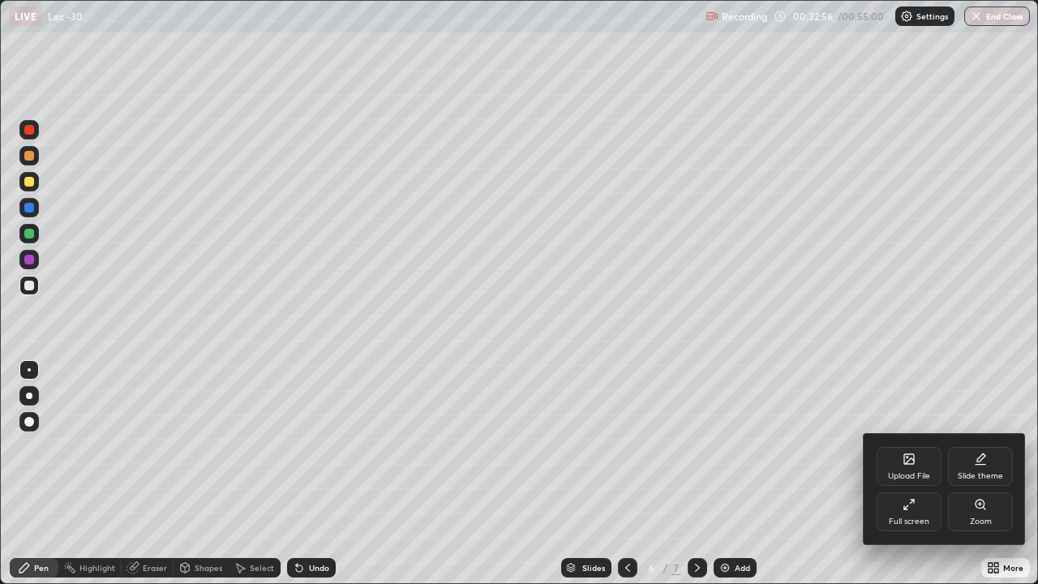
click at [908, 474] on icon at bounding box center [906, 507] width 4 height 4
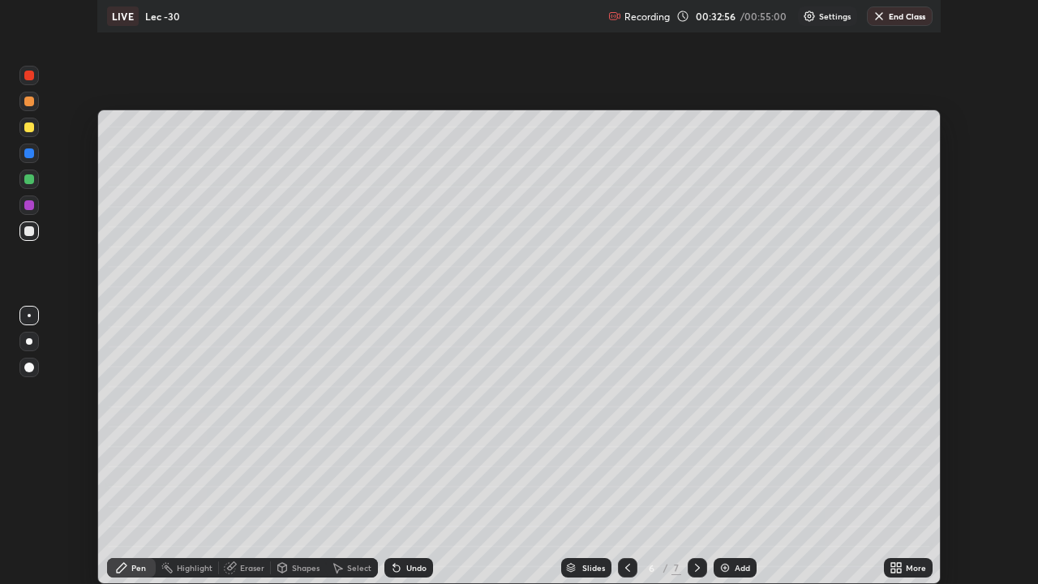
scroll to position [80630, 80067]
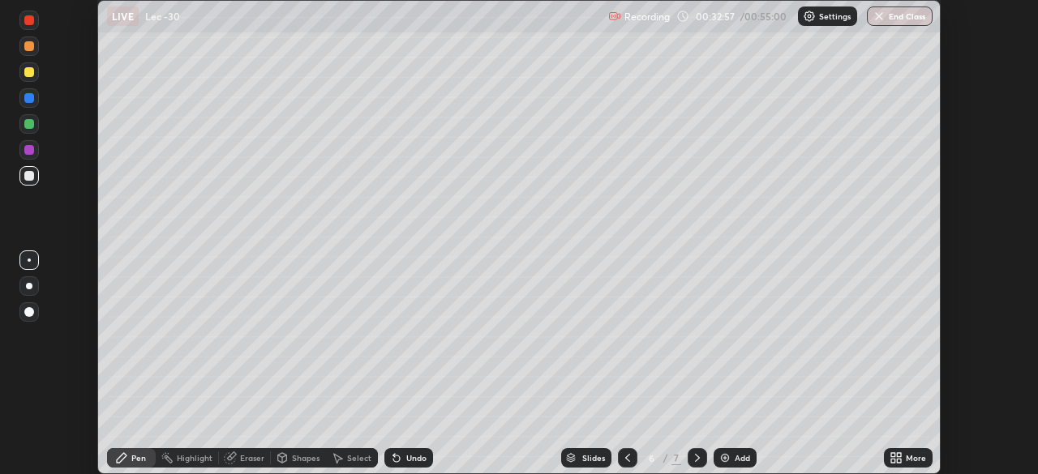
click at [909, 454] on div "More" at bounding box center [916, 458] width 20 height 8
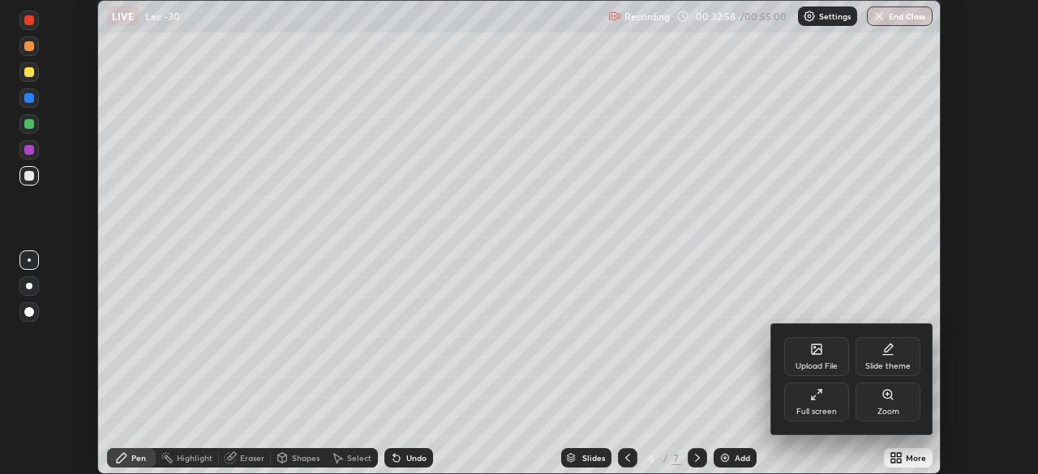
click at [820, 397] on icon at bounding box center [816, 394] width 13 height 13
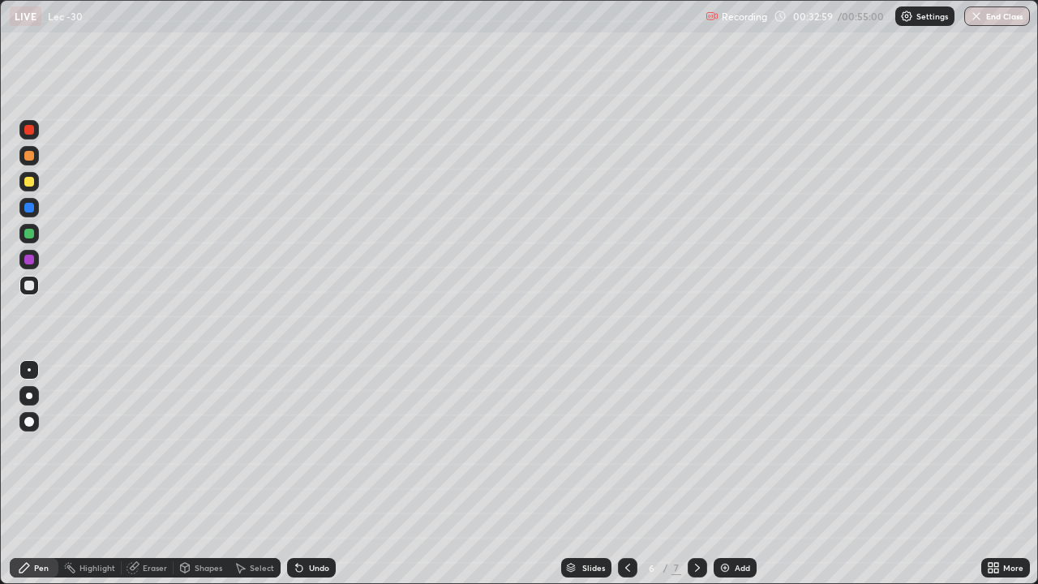
scroll to position [584, 1038]
click at [219, 474] on div "Shapes" at bounding box center [201, 567] width 55 height 19
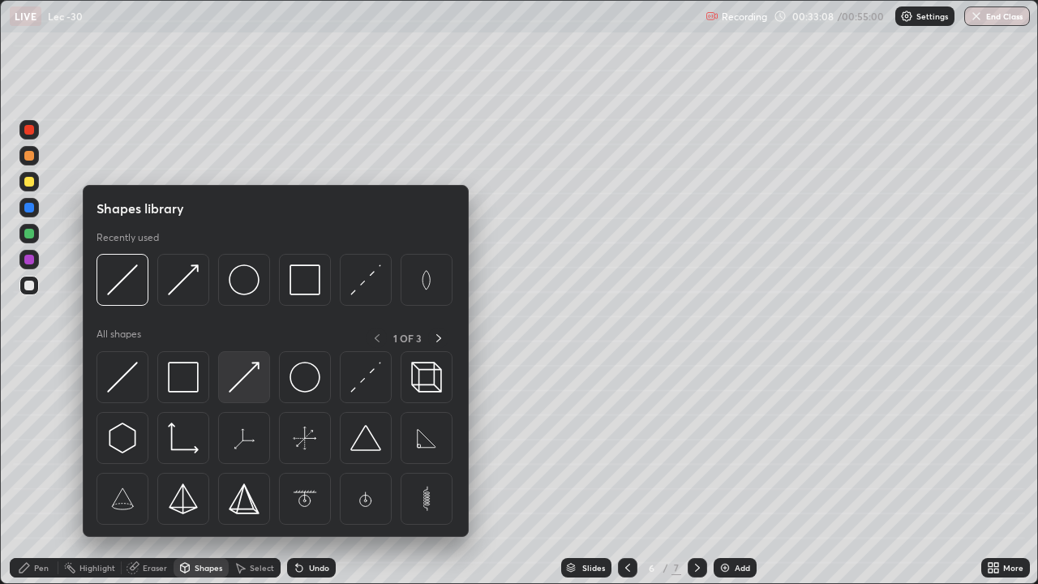
click at [237, 382] on img at bounding box center [244, 377] width 31 height 31
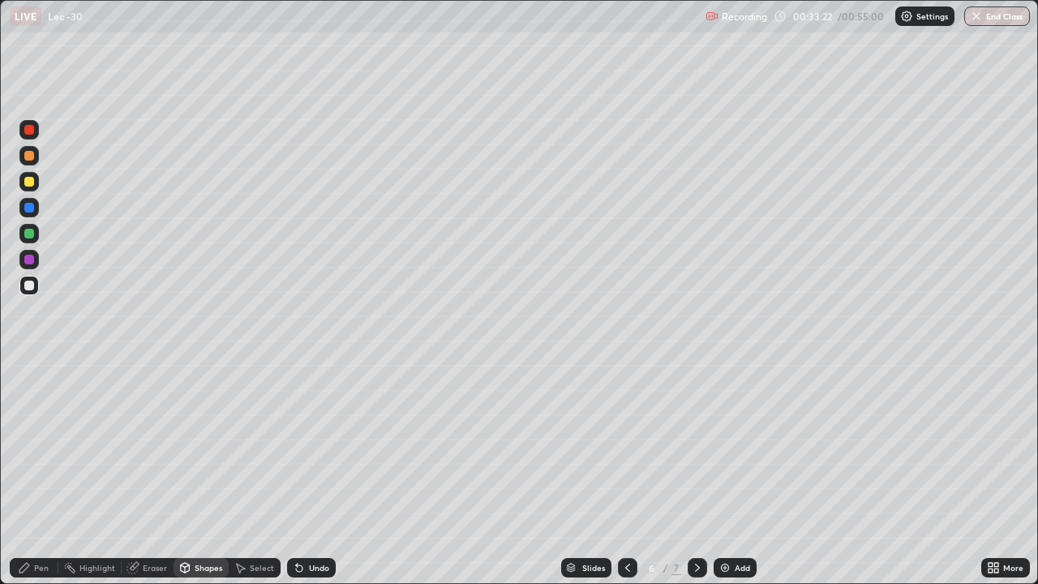
click at [195, 474] on div "Shapes" at bounding box center [209, 568] width 28 height 8
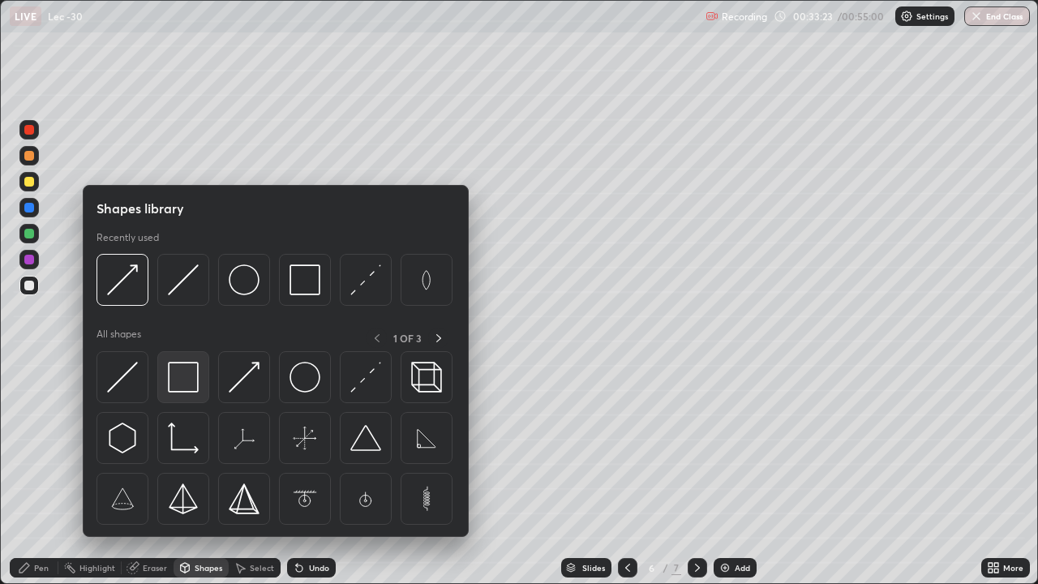
click at [184, 370] on img at bounding box center [183, 377] width 31 height 31
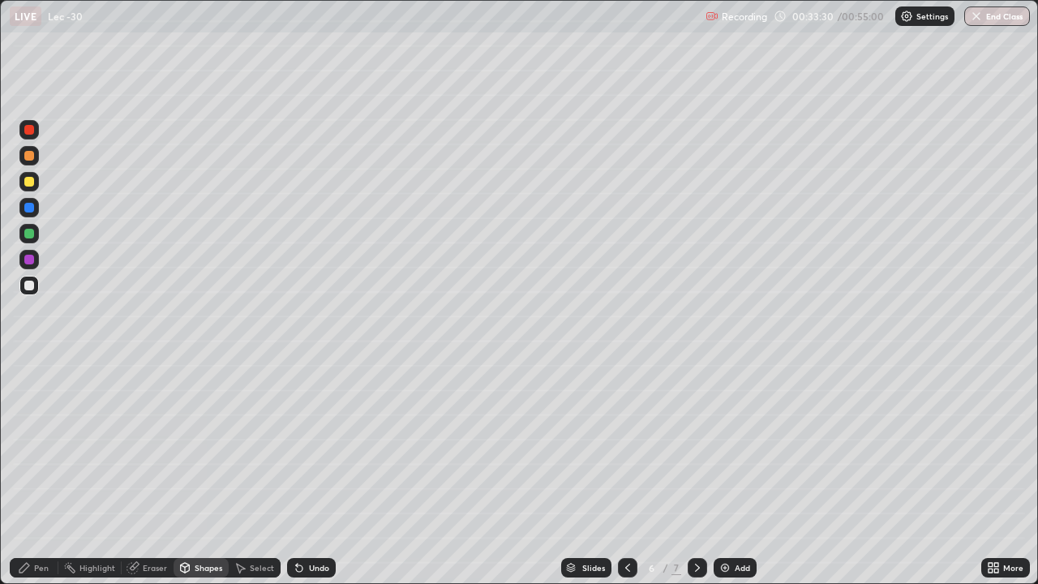
click at [266, 474] on div "Select" at bounding box center [255, 567] width 52 height 19
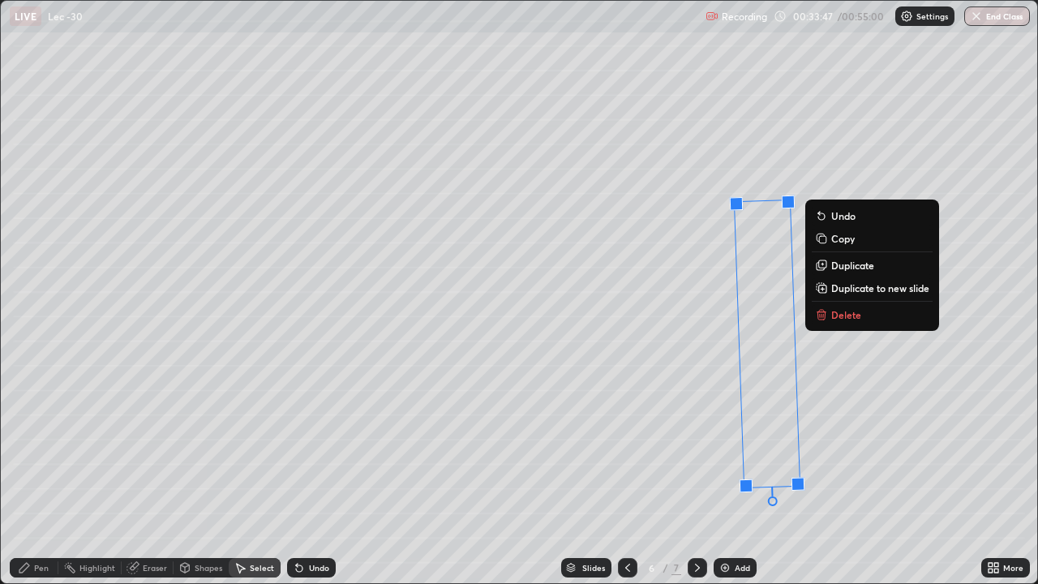
click at [771, 474] on div at bounding box center [773, 501] width 10 height 10
click at [772, 474] on div at bounding box center [773, 501] width 10 height 10
click at [739, 433] on div "2 ° Undo Copy Duplicate Duplicate to new slide Delete" at bounding box center [519, 292] width 1037 height 582
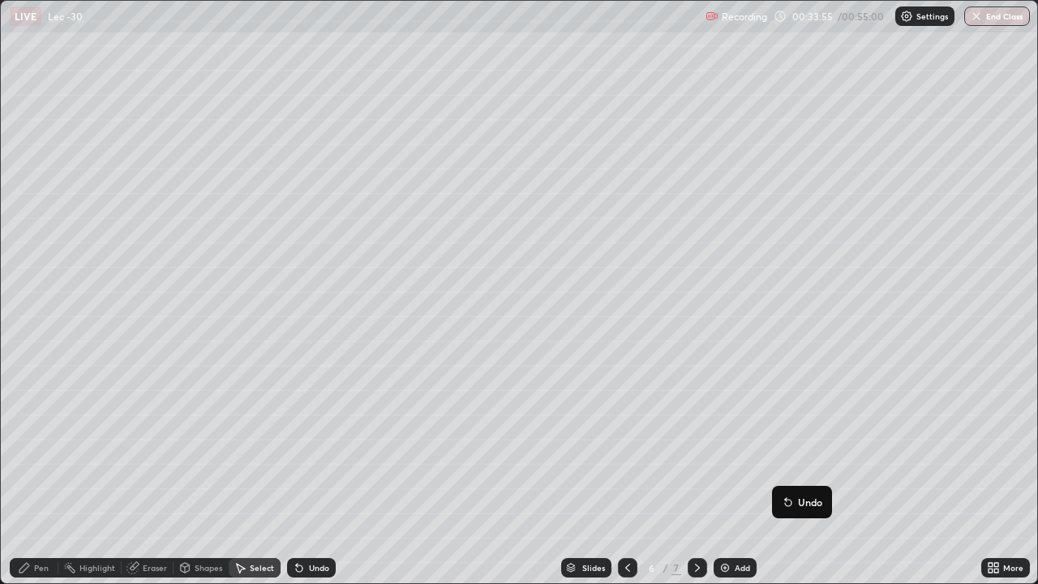
click at [777, 424] on div "2 ° Undo Copy Duplicate Duplicate to new slide Delete" at bounding box center [519, 292] width 1037 height 582
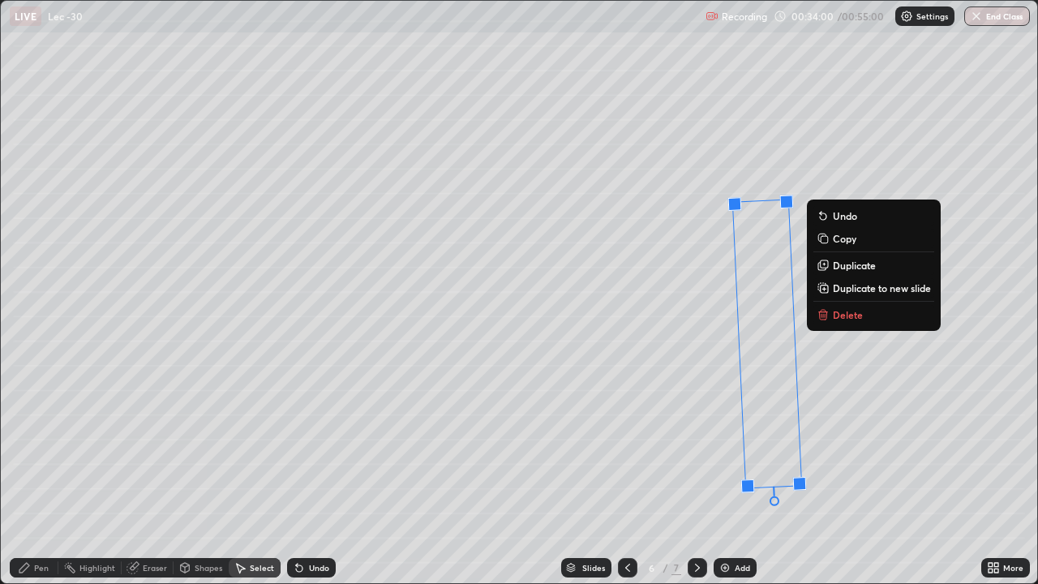
click at [318, 474] on div "Undo" at bounding box center [319, 568] width 20 height 8
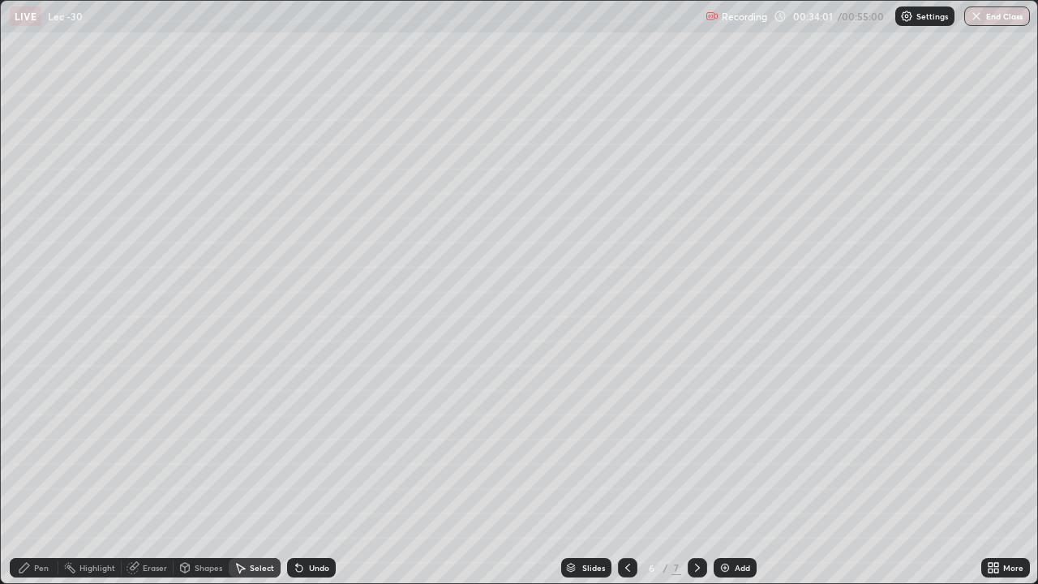
click at [303, 474] on icon at bounding box center [299, 567] width 13 height 13
click at [318, 474] on div "Undo" at bounding box center [319, 568] width 20 height 8
click at [327, 474] on div "Undo" at bounding box center [311, 567] width 49 height 19
click at [330, 474] on div "Undo" at bounding box center [311, 567] width 49 height 19
click at [318, 474] on div "Undo" at bounding box center [319, 568] width 20 height 8
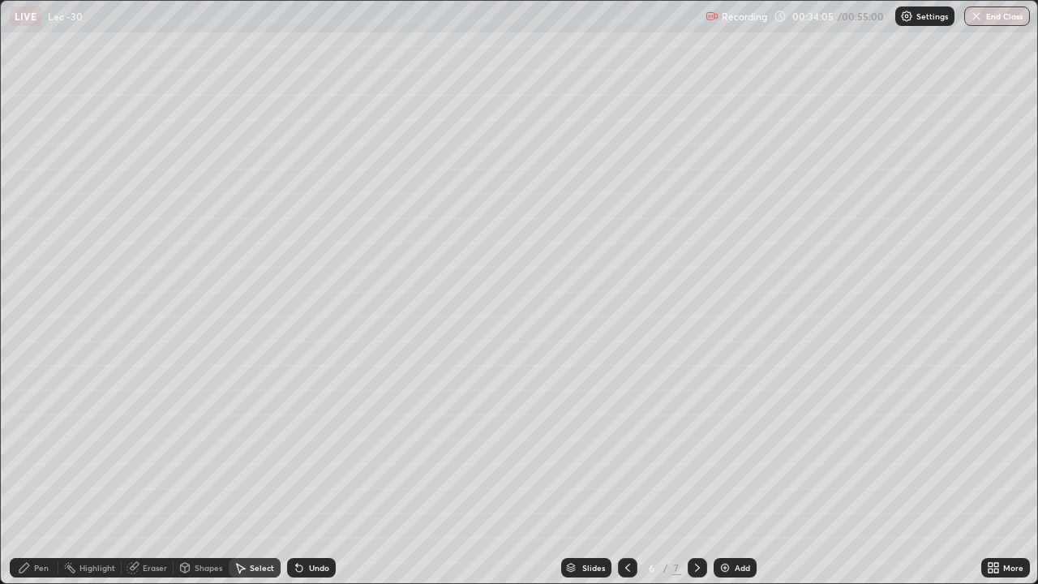
click at [324, 474] on div "Undo" at bounding box center [311, 567] width 49 height 19
click at [326, 474] on div "Undo" at bounding box center [311, 567] width 49 height 19
click at [65, 474] on circle at bounding box center [65, 566] width 2 height 2
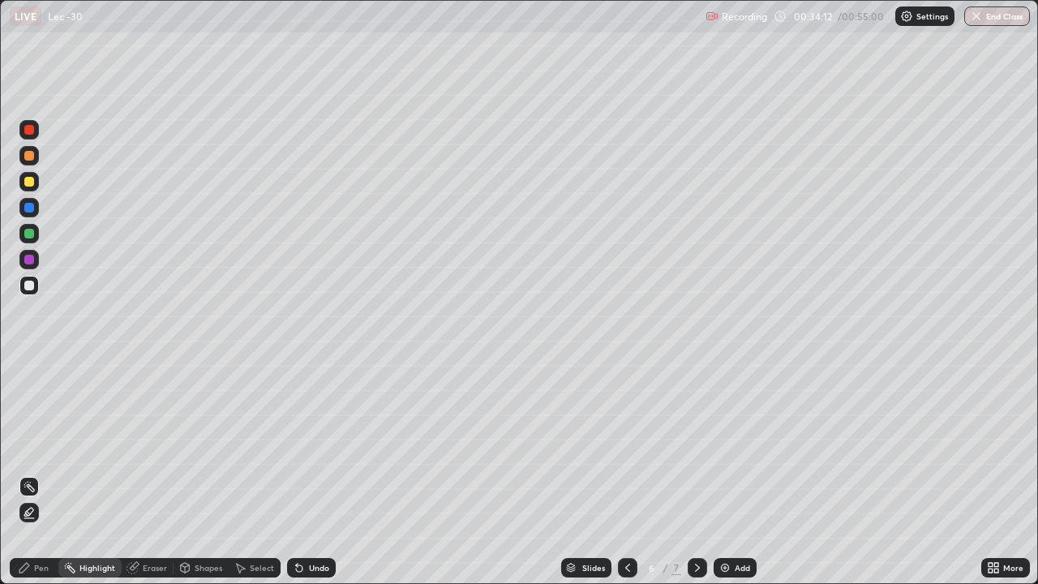
click at [324, 474] on div "Undo" at bounding box center [319, 568] width 20 height 8
click at [54, 474] on div "Pen" at bounding box center [34, 567] width 49 height 19
click at [736, 474] on div "Add" at bounding box center [742, 568] width 15 height 8
click at [211, 474] on div "Shapes" at bounding box center [209, 568] width 28 height 8
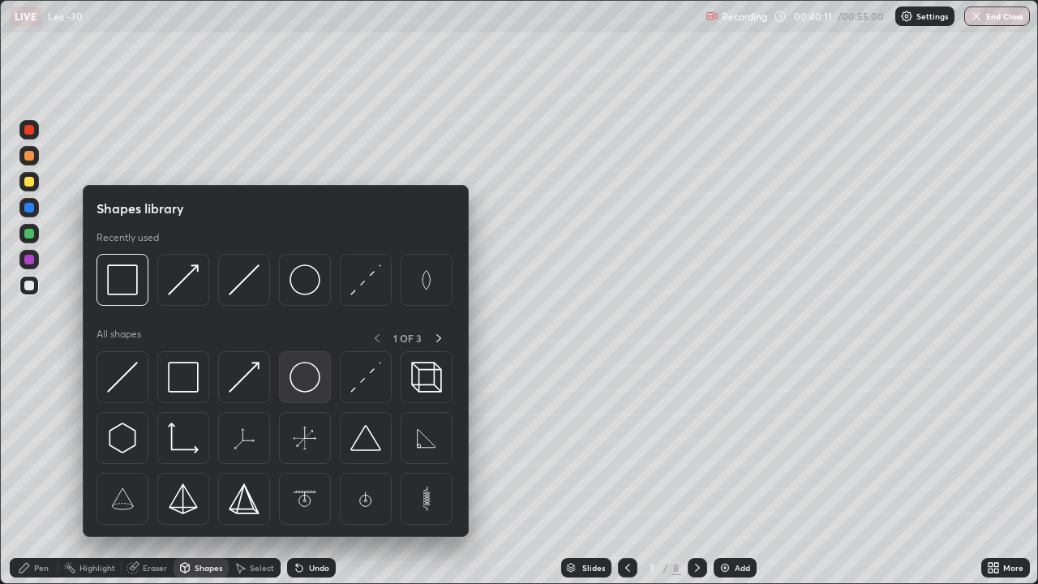
click at [312, 380] on img at bounding box center [305, 377] width 31 height 31
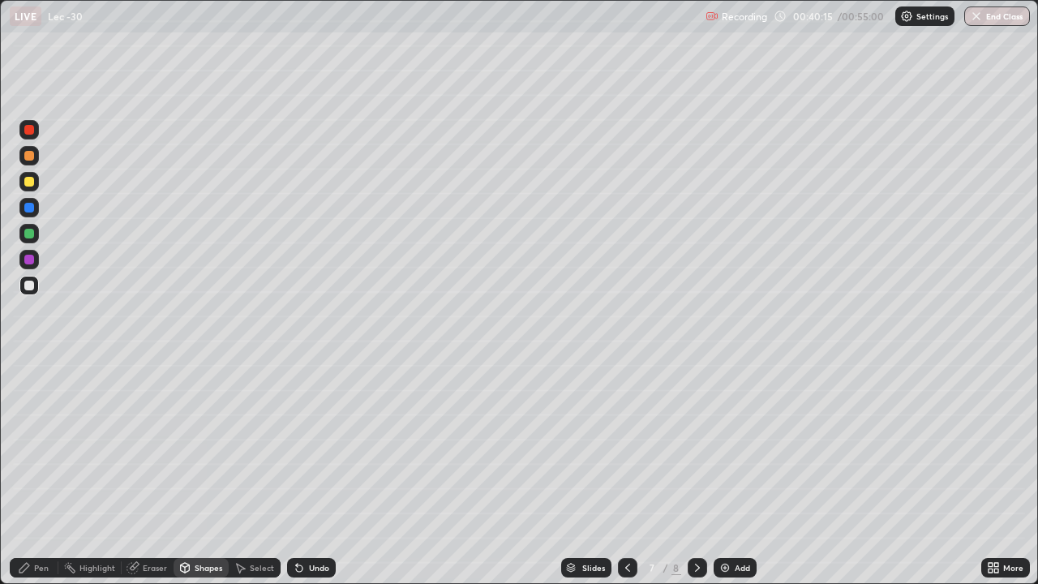
click at [264, 474] on div "Select" at bounding box center [262, 568] width 24 height 8
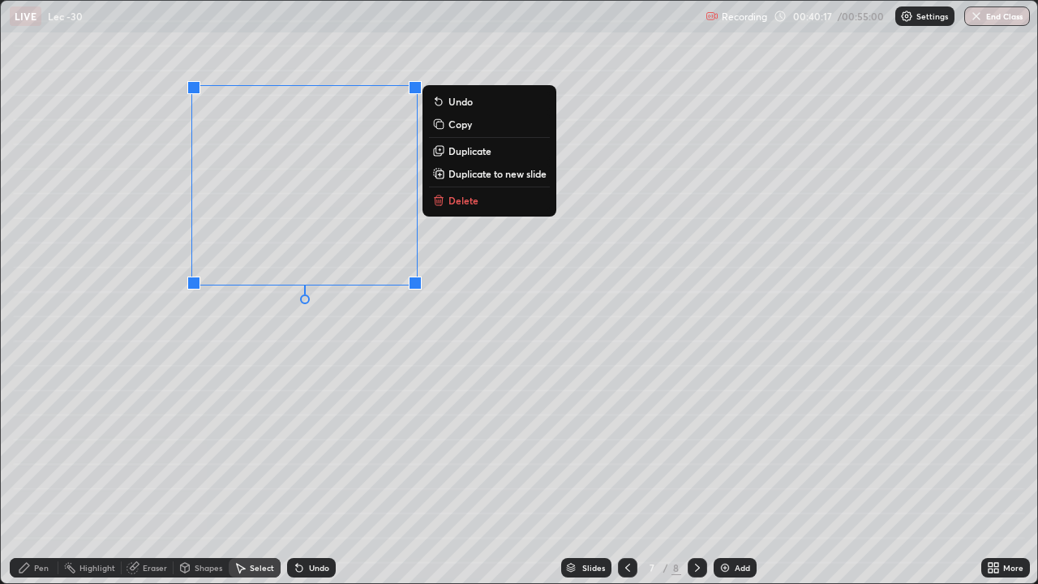
click at [291, 384] on div "0 ° Undo Copy Duplicate Duplicate to new slide Delete" at bounding box center [519, 292] width 1037 height 582
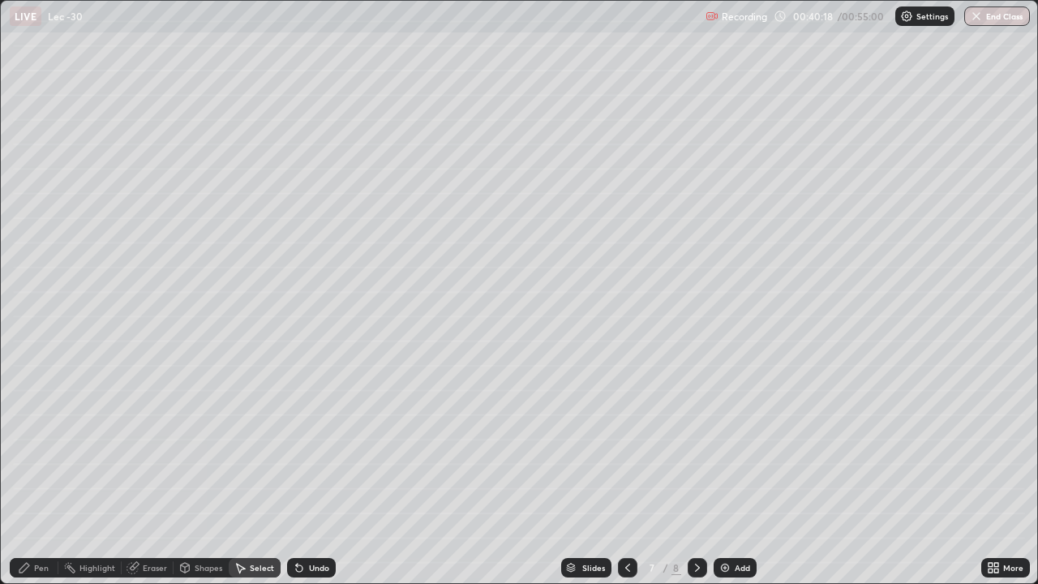
click at [49, 474] on div "Pen" at bounding box center [34, 567] width 49 height 19
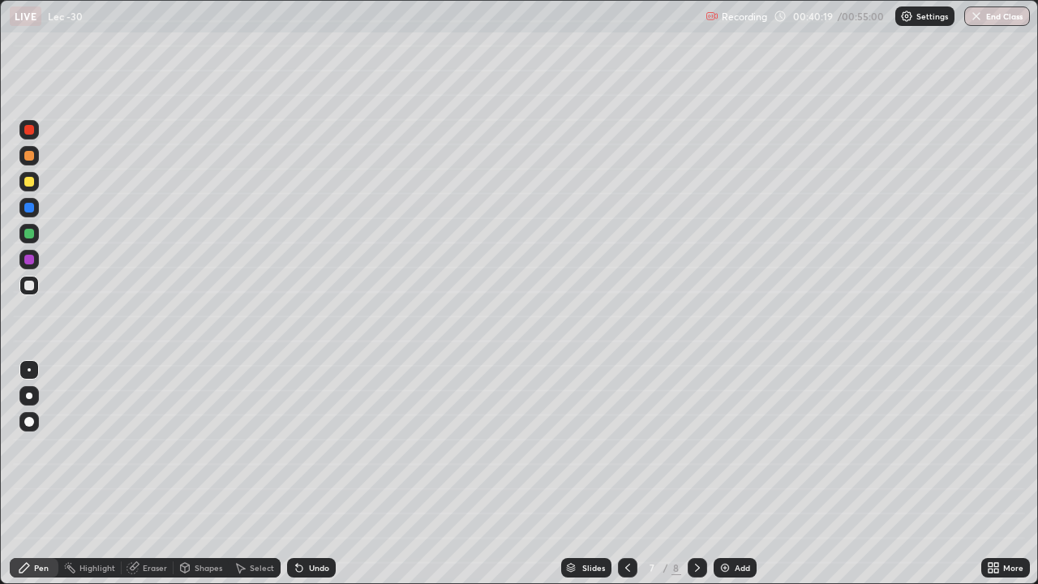
click at [31, 234] on div at bounding box center [29, 234] width 10 height 10
click at [254, 474] on div "Select" at bounding box center [262, 568] width 24 height 8
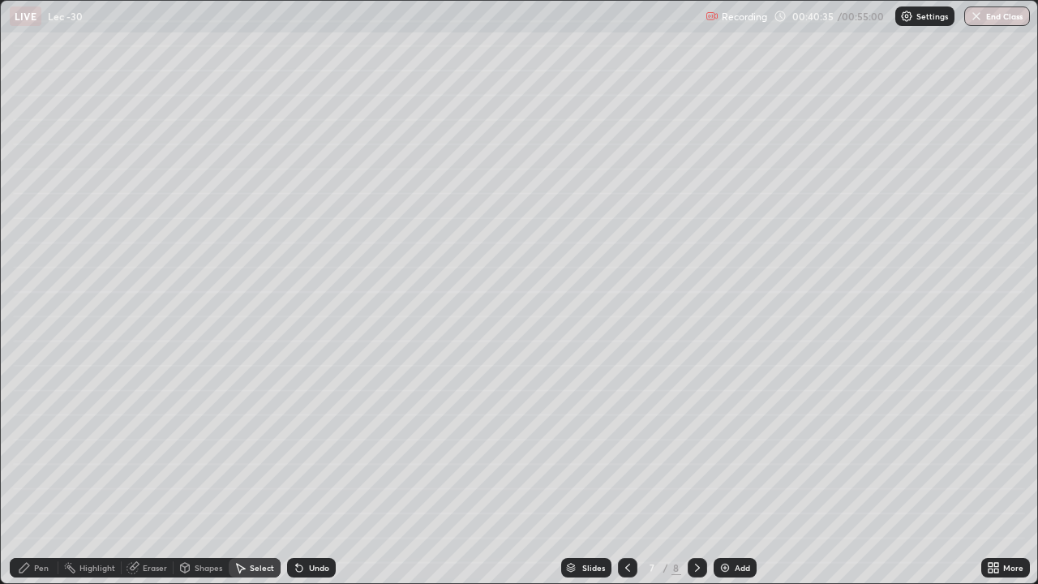
click at [200, 474] on div "Shapes" at bounding box center [209, 568] width 28 height 8
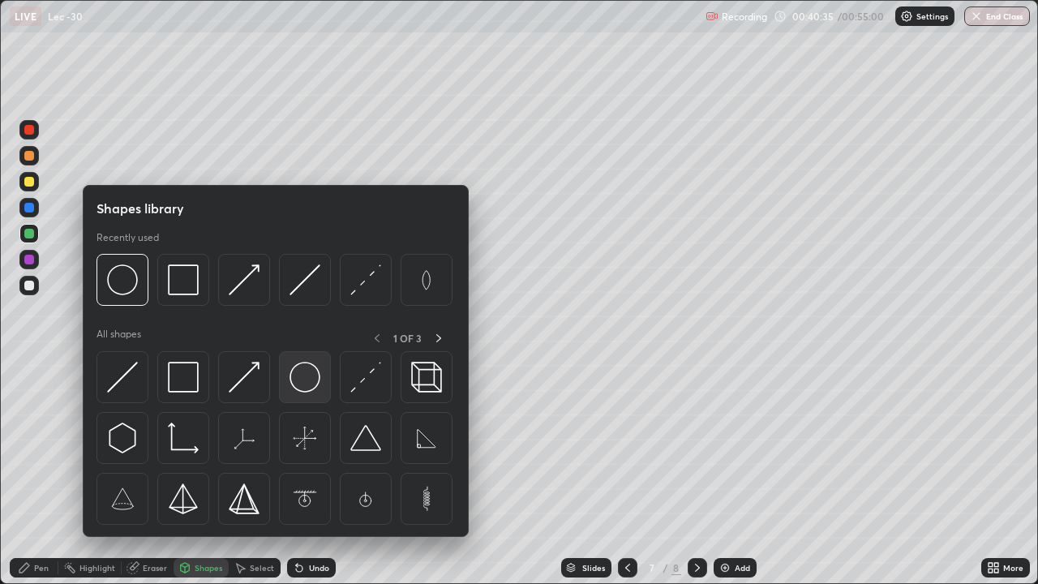
click at [294, 376] on img at bounding box center [305, 377] width 31 height 31
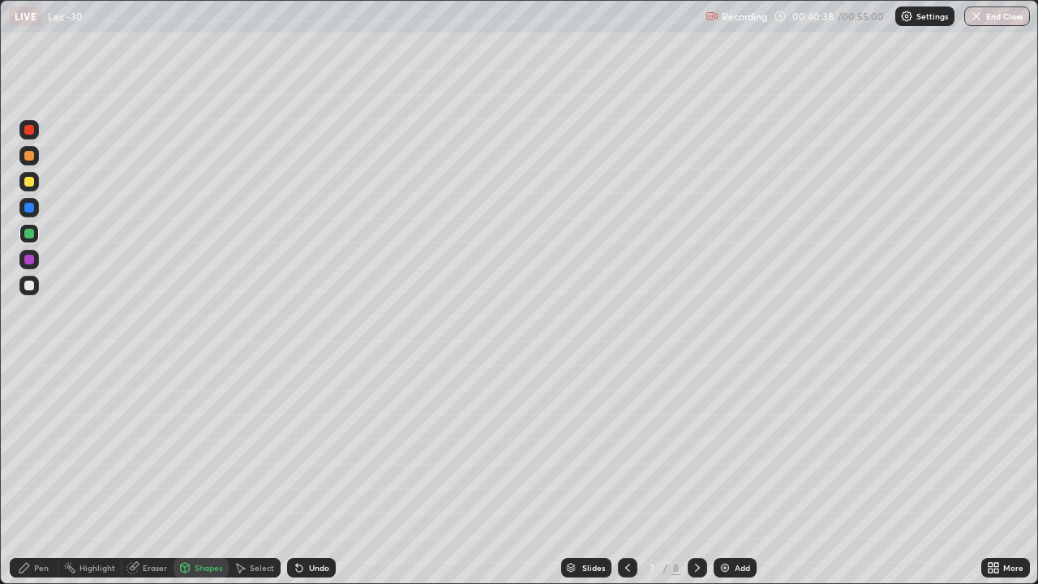
click at [317, 474] on div "Undo" at bounding box center [311, 567] width 49 height 19
click at [28, 258] on div at bounding box center [29, 260] width 10 height 10
click at [260, 474] on div "Select" at bounding box center [262, 568] width 24 height 8
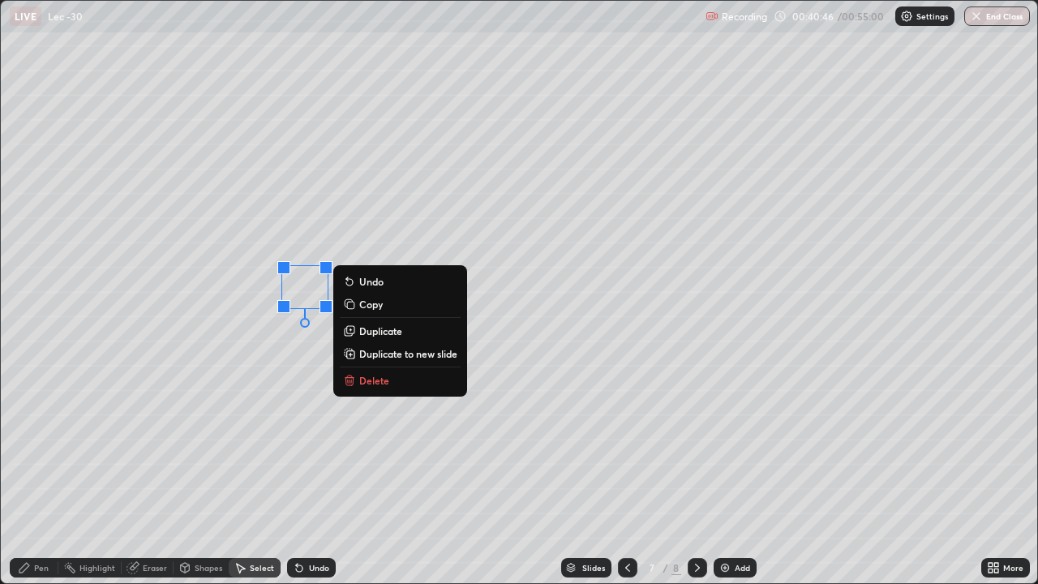
click at [368, 303] on p "Copy" at bounding box center [371, 304] width 24 height 13
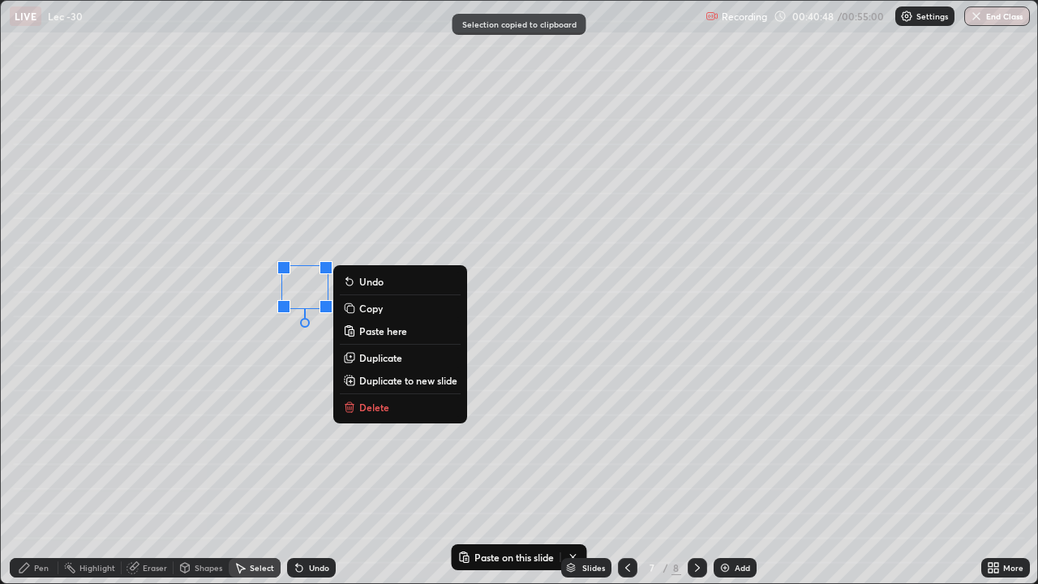
click at [363, 307] on p "Copy" at bounding box center [371, 308] width 24 height 13
click at [374, 354] on p "Duplicate" at bounding box center [380, 357] width 43 height 13
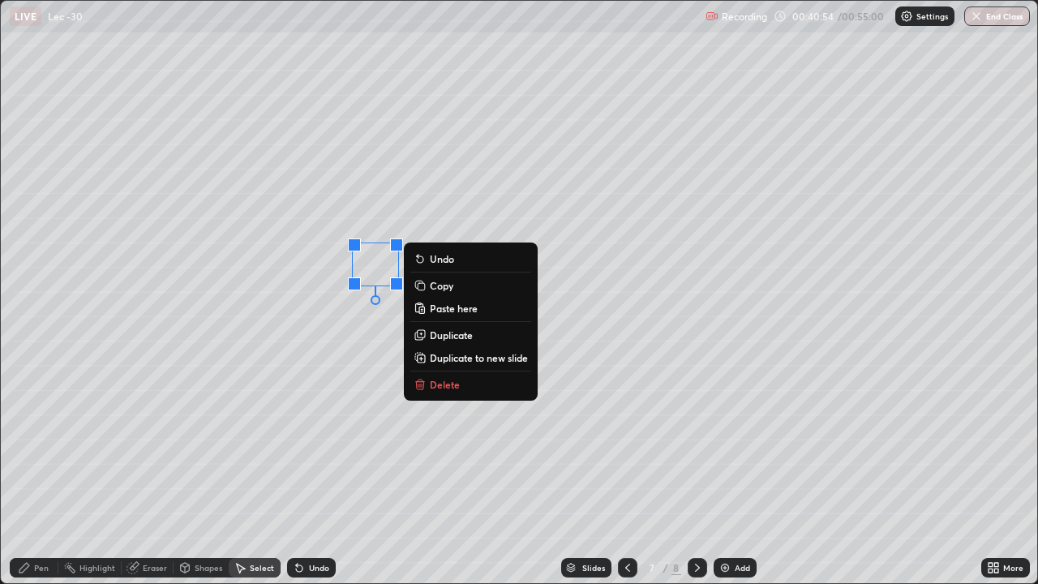
click at [444, 333] on p "Duplicate" at bounding box center [451, 334] width 43 height 13
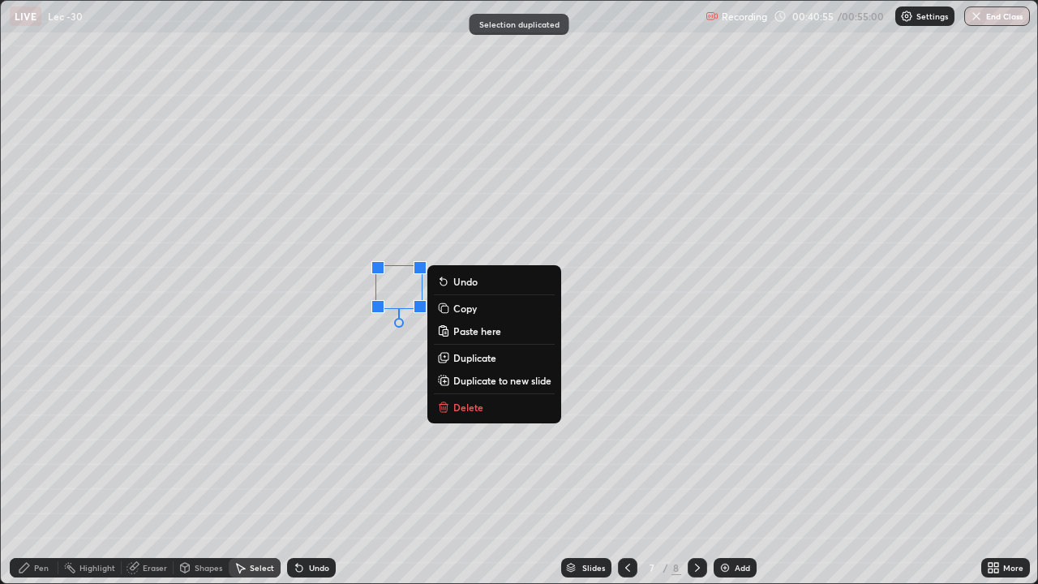
click at [463, 358] on p "Duplicate" at bounding box center [474, 357] width 43 height 13
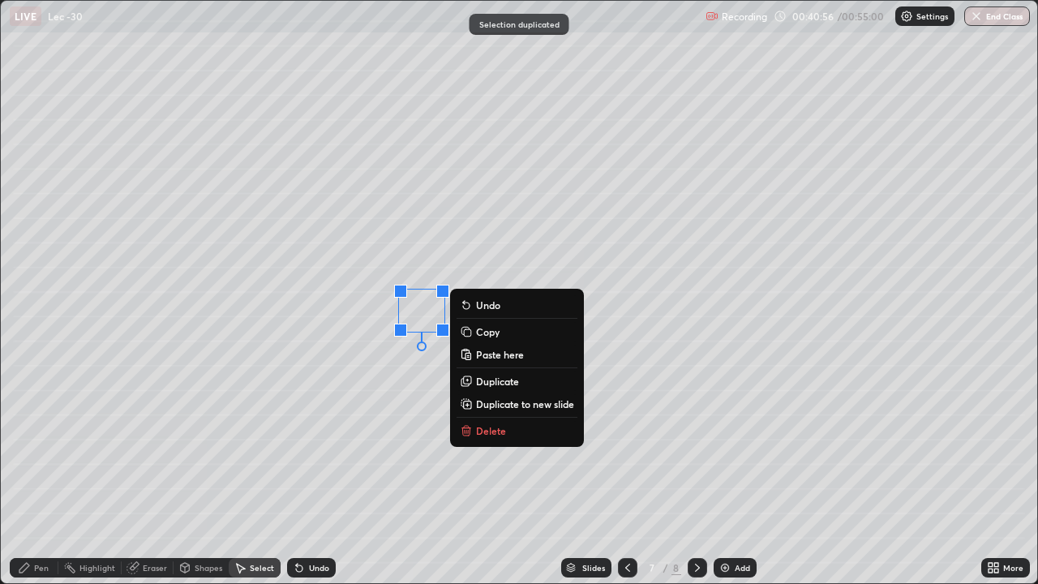
click at [488, 380] on p "Duplicate" at bounding box center [497, 381] width 43 height 13
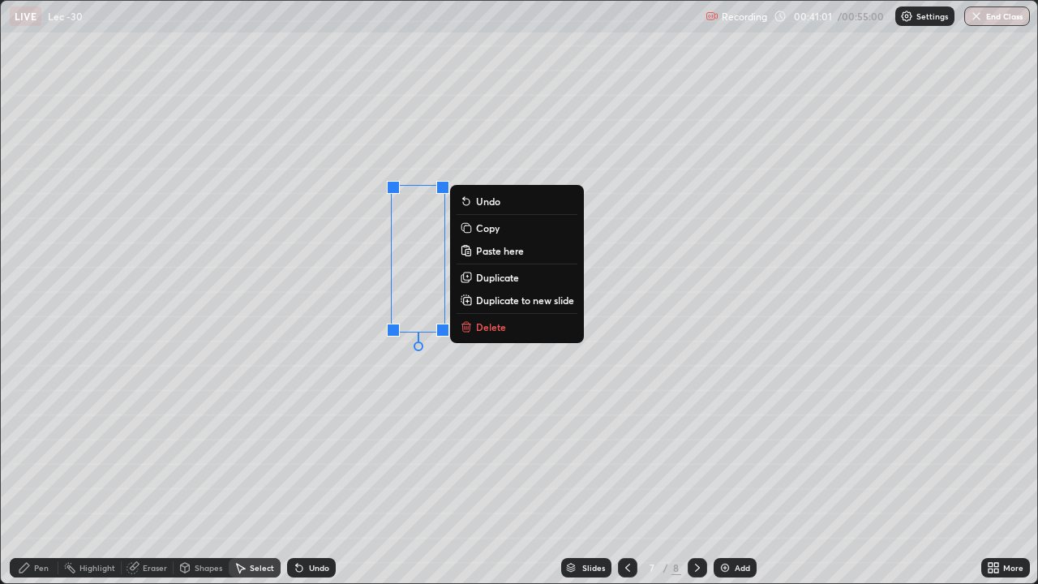
click at [401, 371] on div "0 ° Undo Copy Paste here Duplicate Duplicate to new slide Delete" at bounding box center [519, 292] width 1037 height 582
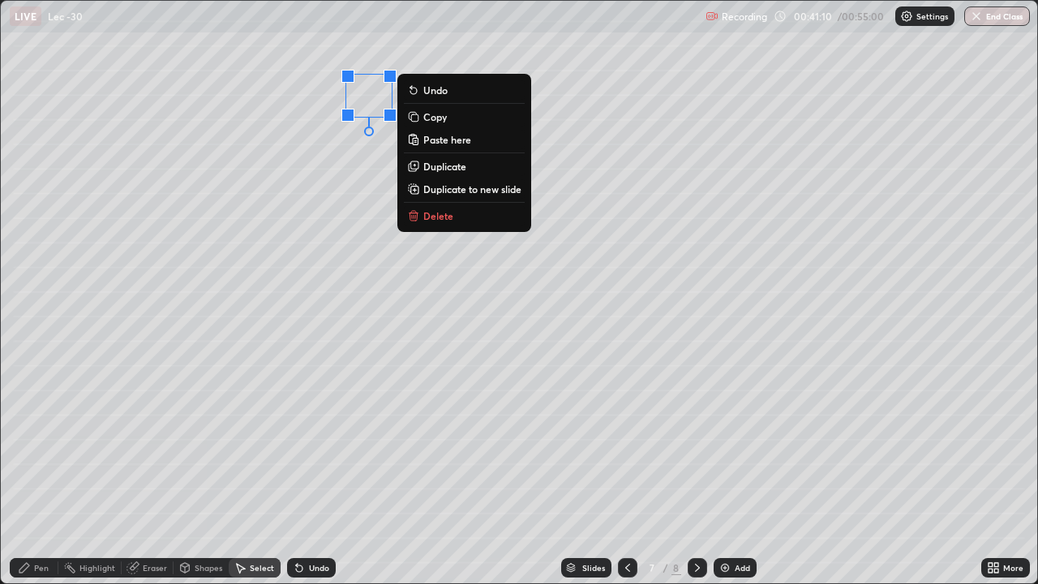
click at [453, 165] on p "Duplicate" at bounding box center [444, 166] width 43 height 13
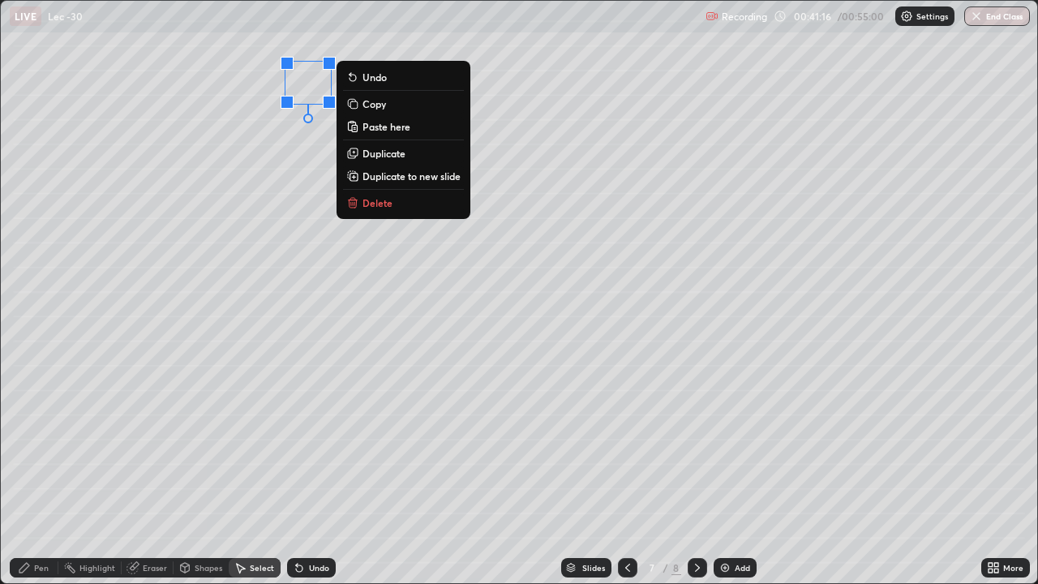
click at [385, 154] on p "Duplicate" at bounding box center [384, 153] width 43 height 13
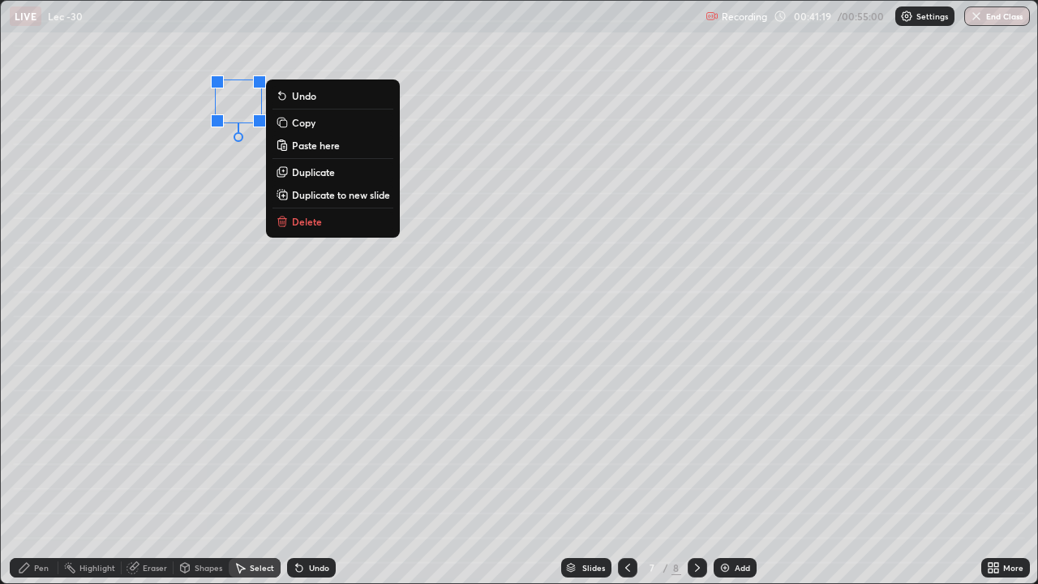
click at [312, 171] on p "Duplicate" at bounding box center [313, 171] width 43 height 13
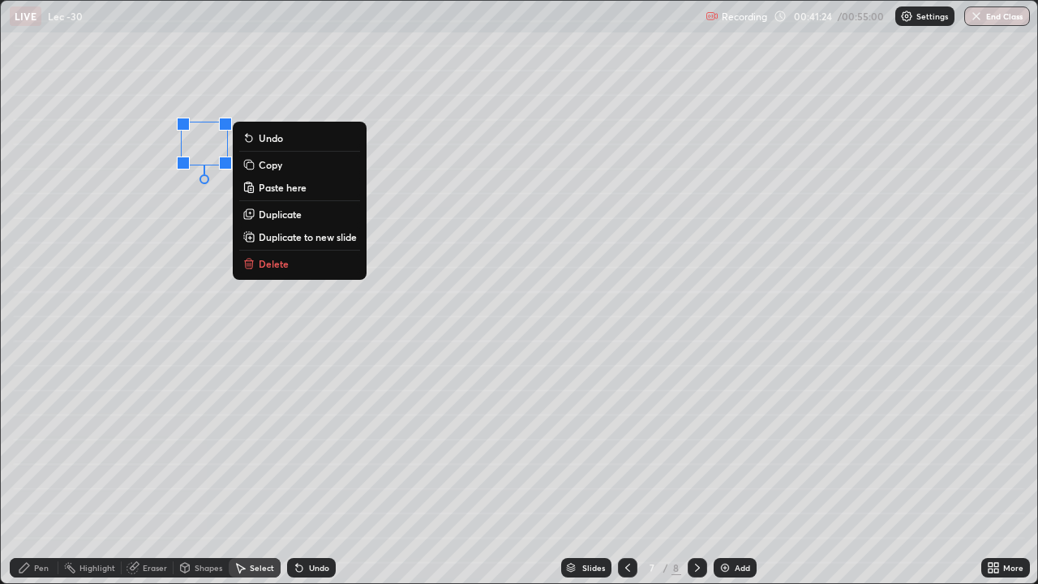
click at [274, 212] on p "Duplicate" at bounding box center [280, 214] width 43 height 13
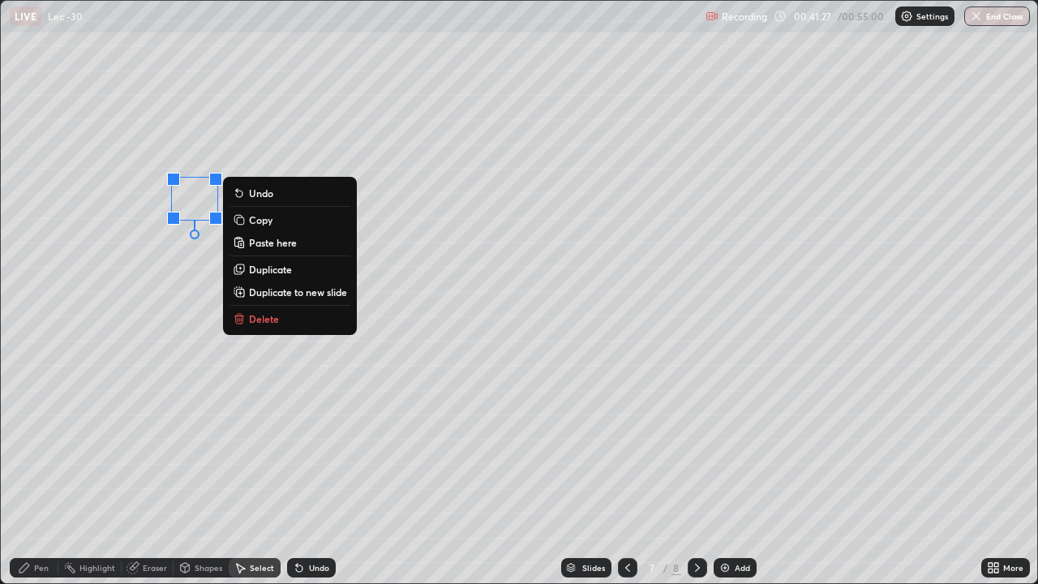
click at [273, 267] on p "Duplicate" at bounding box center [270, 269] width 43 height 13
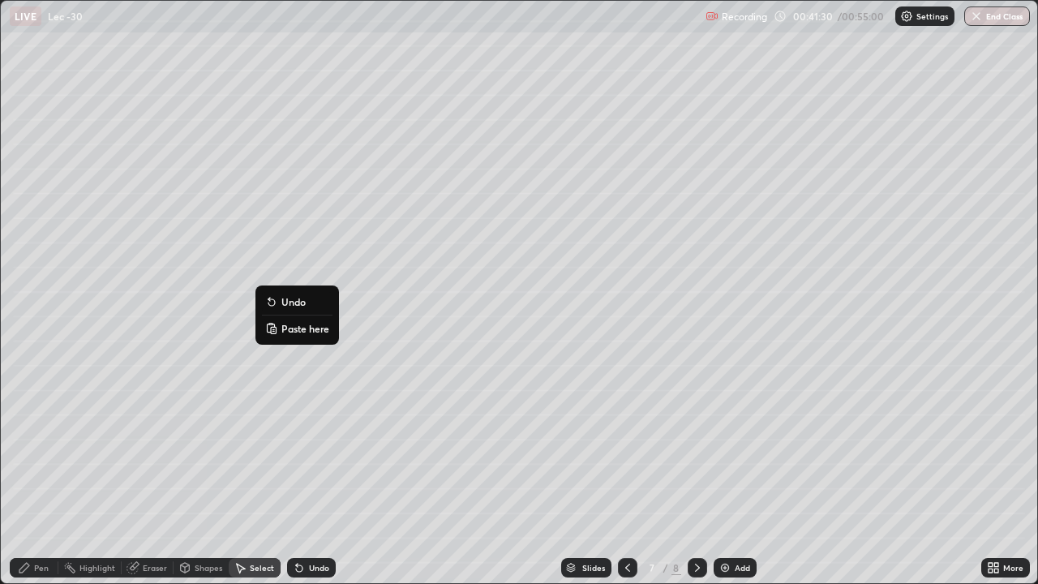
click at [250, 338] on div "0 ° Undo Copy Paste here Duplicate Duplicate to new slide Delete" at bounding box center [519, 292] width 1037 height 582
click at [52, 474] on div "Pen" at bounding box center [34, 567] width 49 height 19
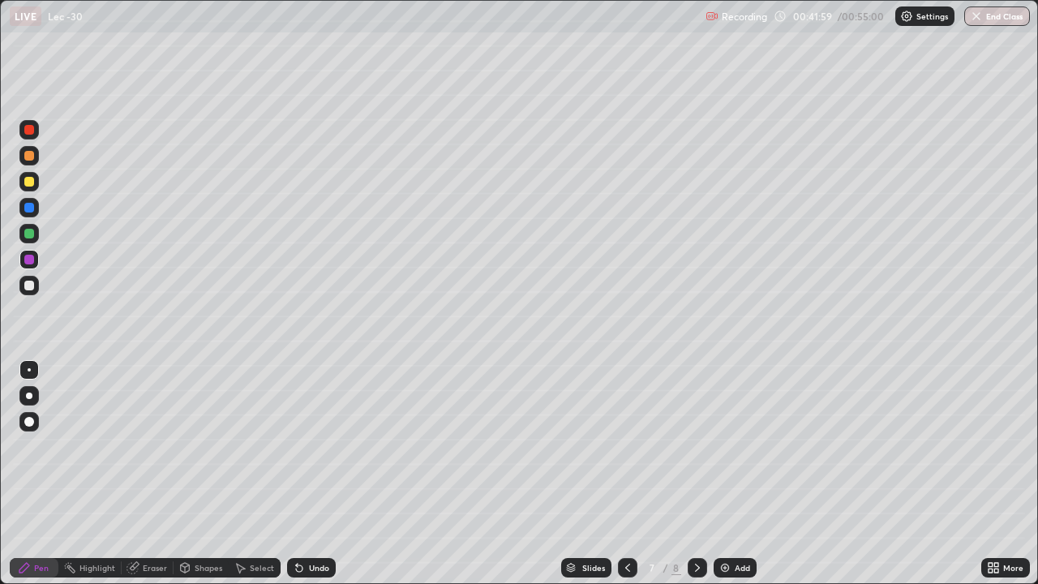
click at [31, 238] on div at bounding box center [29, 234] width 10 height 10
click at [208, 474] on div "Shapes" at bounding box center [201, 567] width 55 height 19
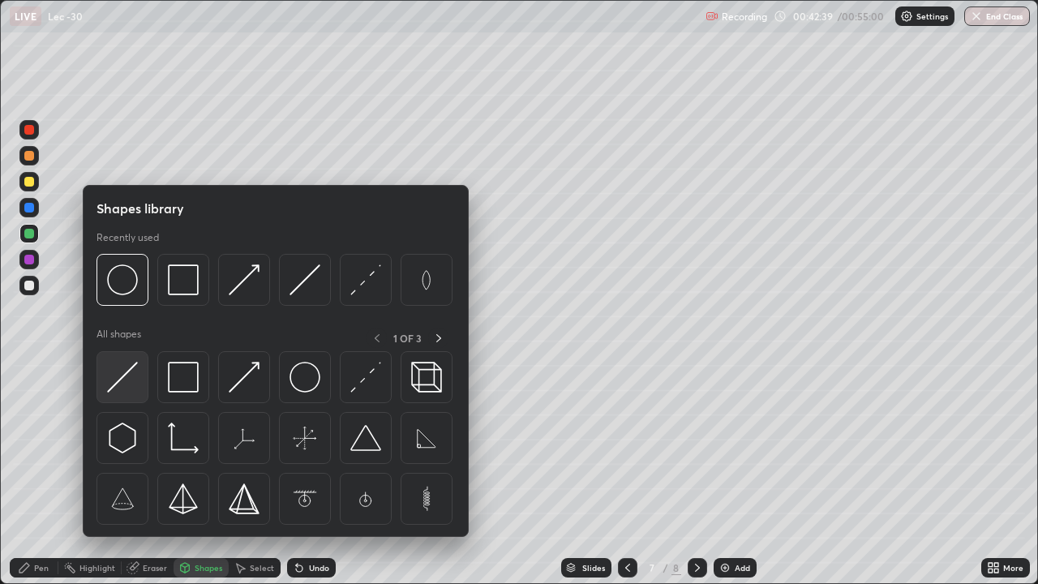
click at [128, 380] on img at bounding box center [122, 377] width 31 height 31
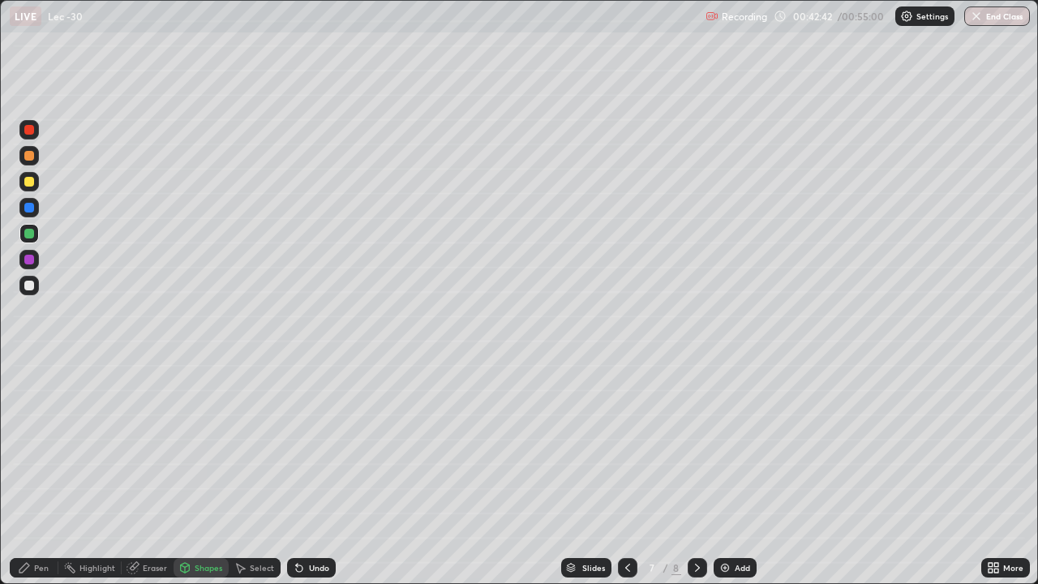
click at [54, 474] on div "Pen" at bounding box center [34, 567] width 49 height 19
click at [28, 180] on div at bounding box center [29, 182] width 10 height 10
click at [35, 182] on div at bounding box center [28, 181] width 19 height 19
click at [315, 474] on div "Undo" at bounding box center [311, 567] width 49 height 19
click at [192, 474] on div "Shapes" at bounding box center [201, 567] width 55 height 19
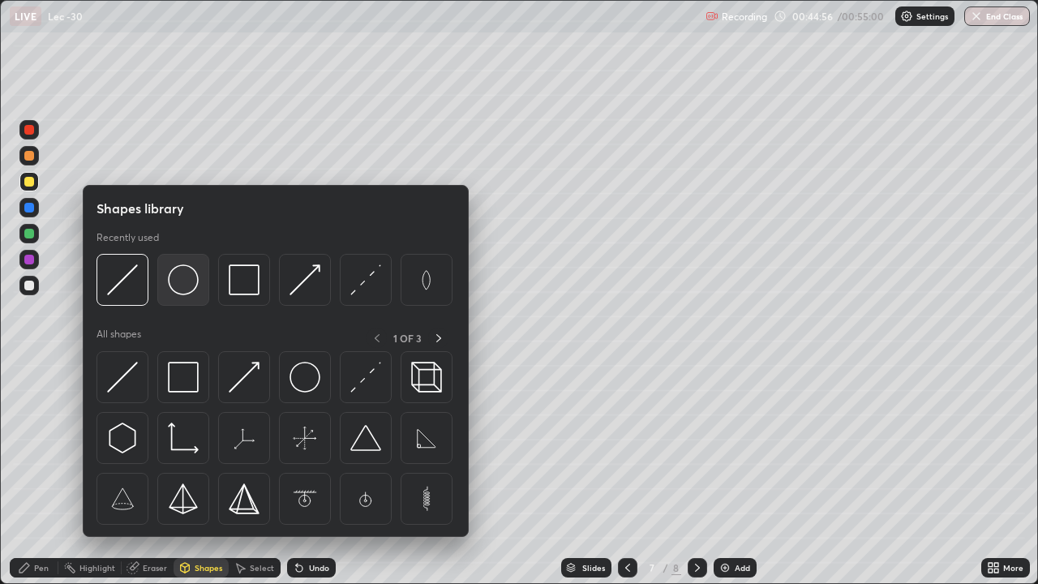
click at [195, 286] on img at bounding box center [183, 279] width 31 height 31
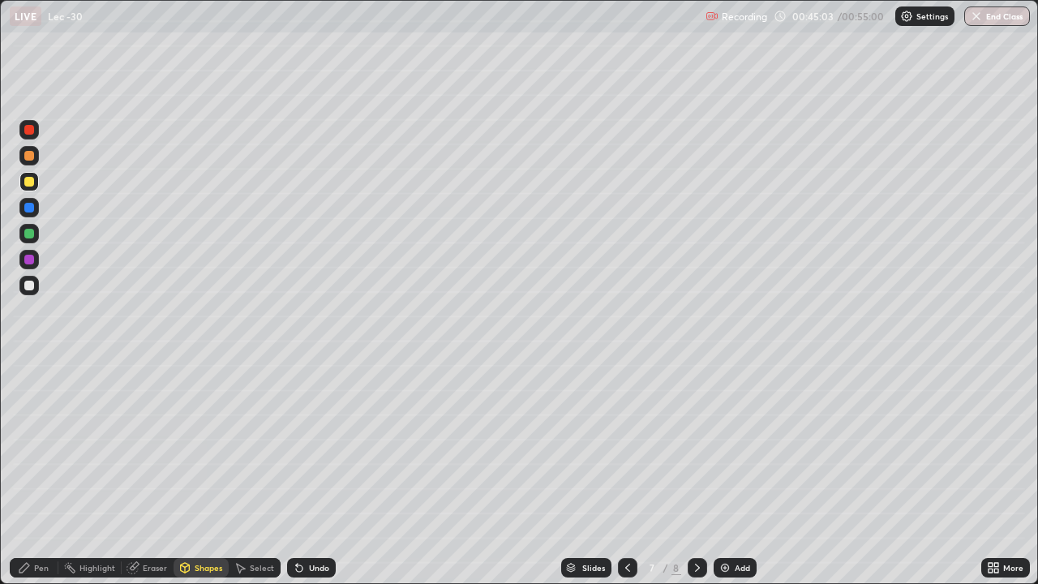
click at [199, 474] on div "Shapes" at bounding box center [209, 568] width 28 height 8
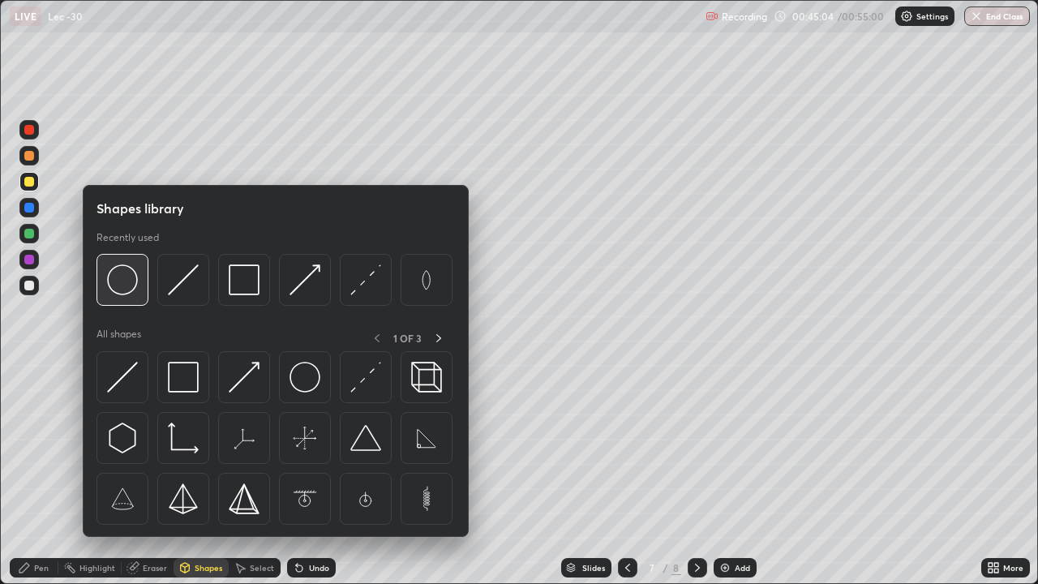
click at [127, 289] on img at bounding box center [122, 279] width 31 height 31
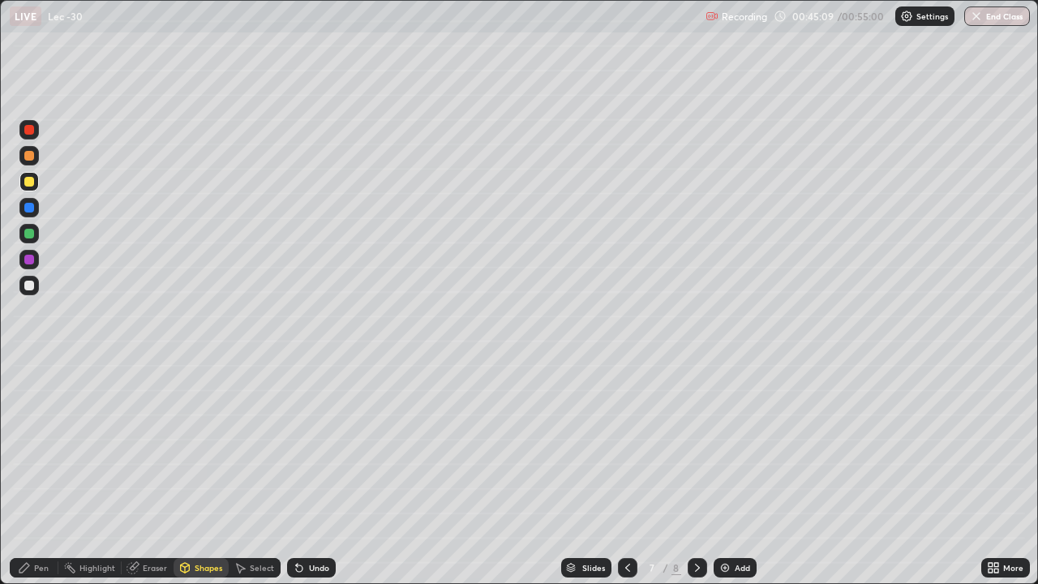
click at [264, 474] on div "Select" at bounding box center [262, 568] width 24 height 8
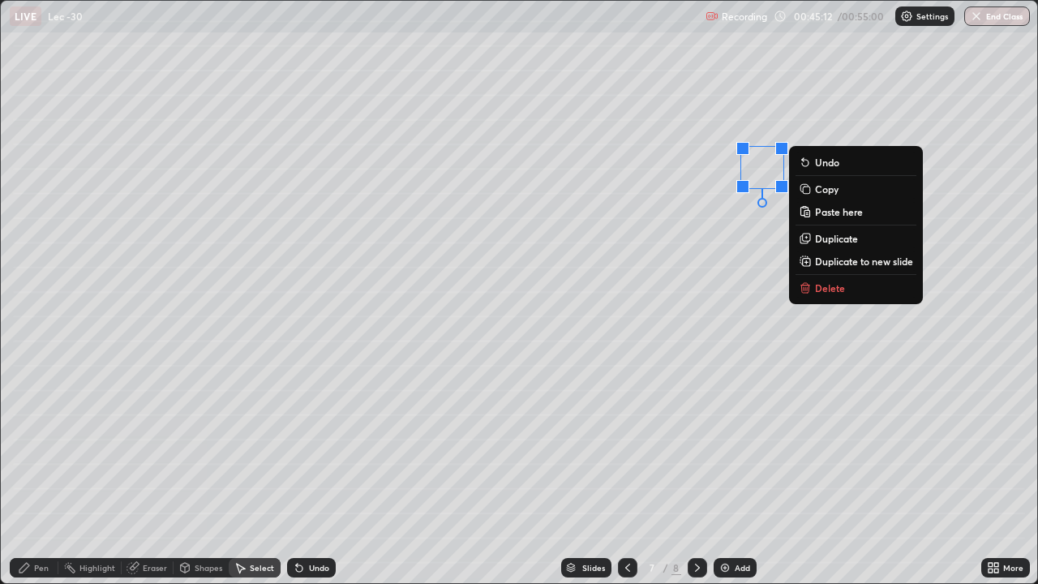
click at [835, 240] on p "Duplicate" at bounding box center [836, 238] width 43 height 13
click at [839, 218] on p "Paste here" at bounding box center [839, 211] width 48 height 13
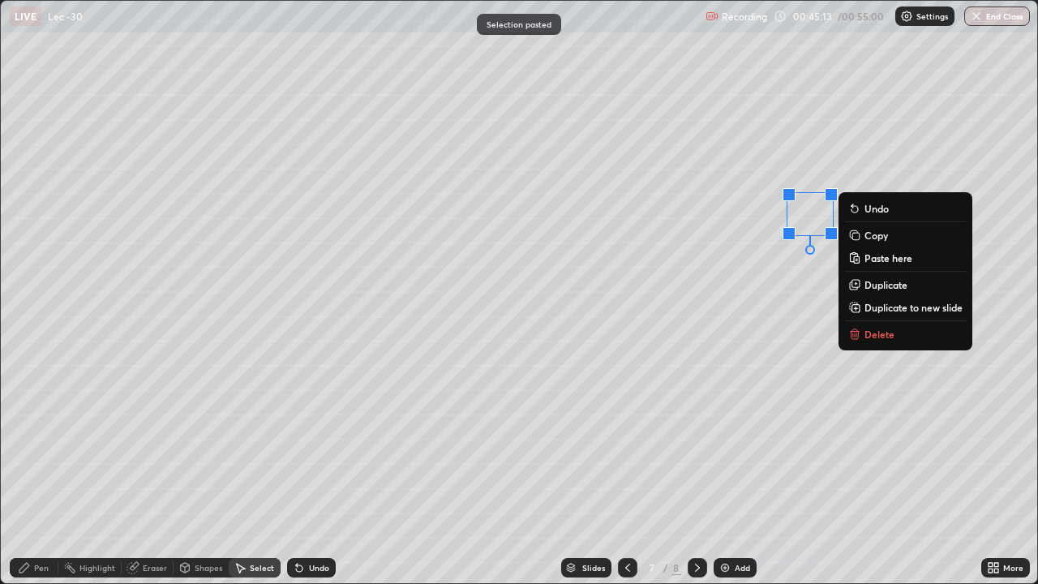
click at [846, 238] on button "Copy" at bounding box center [905, 234] width 121 height 19
click at [842, 239] on div "0 ° Undo Copy Paste here Duplicate Duplicate to new slide Delete" at bounding box center [519, 292] width 1037 height 582
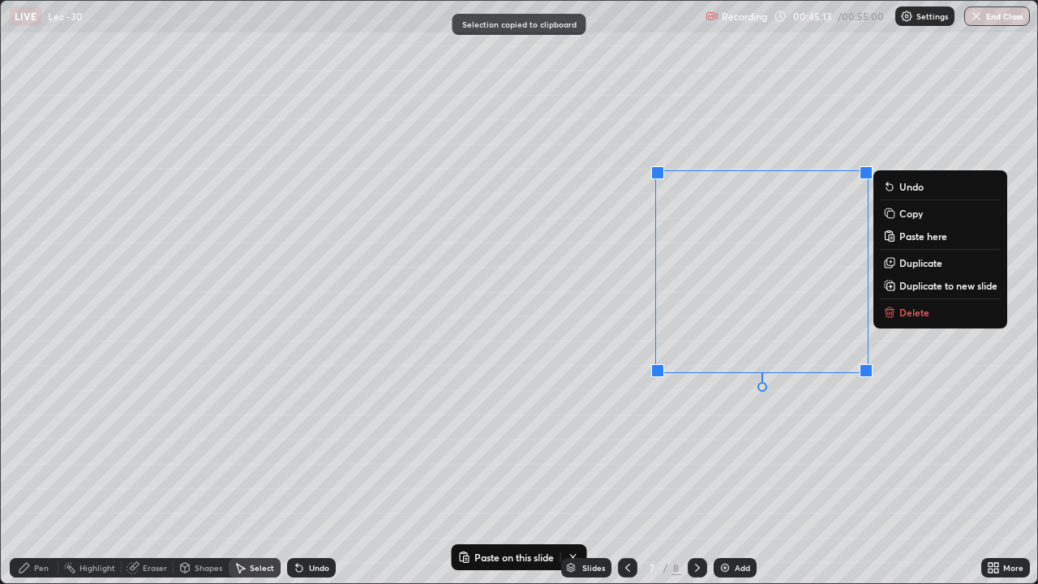
click at [843, 241] on div "0 ° Undo Copy Paste here Duplicate Duplicate to new slide Delete" at bounding box center [519, 292] width 1037 height 582
click at [846, 243] on div "0 ° Undo Copy Paste here Duplicate Duplicate to new slide Delete" at bounding box center [519, 292] width 1037 height 582
click at [851, 247] on div "0 ° Undo Copy Paste here Duplicate Duplicate to new slide Delete" at bounding box center [519, 292] width 1037 height 582
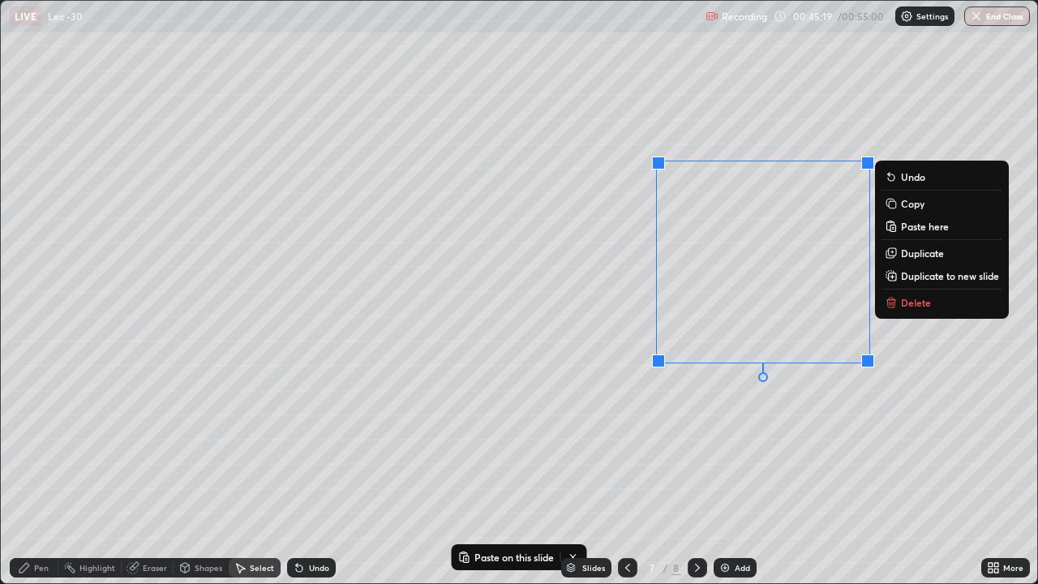
click at [920, 339] on div "0 ° Undo Copy Paste here Duplicate Duplicate to new slide Delete" at bounding box center [519, 292] width 1037 height 582
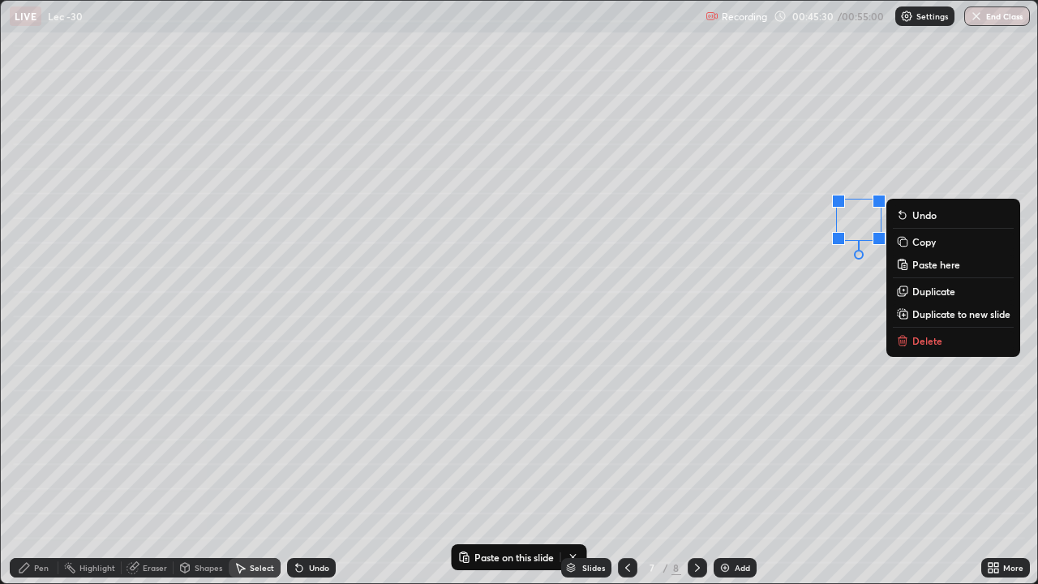
click at [926, 290] on p "Duplicate" at bounding box center [933, 291] width 43 height 13
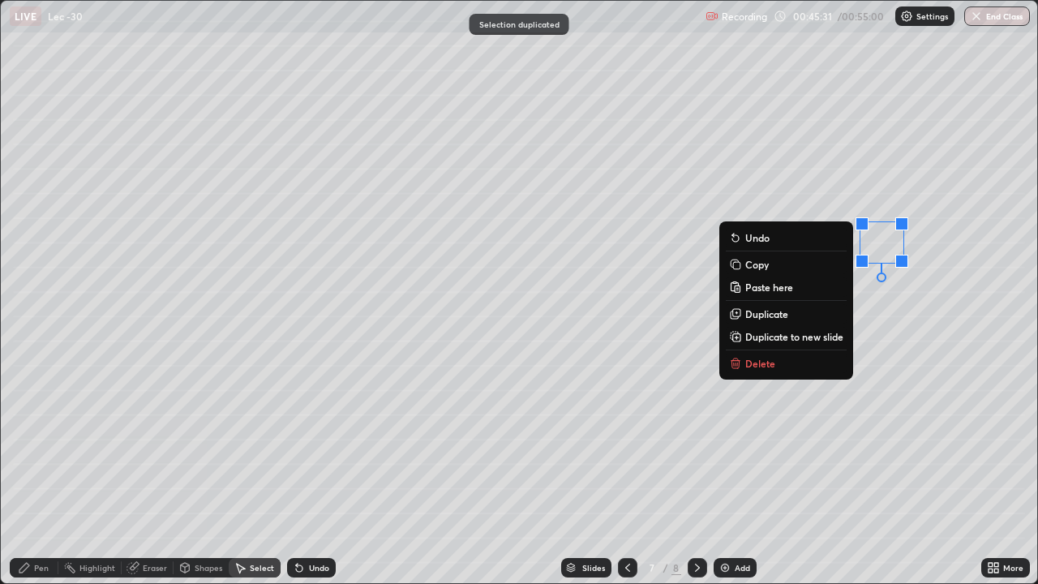
click at [762, 317] on p "Duplicate" at bounding box center [766, 313] width 43 height 13
click at [766, 297] on button "Paste here" at bounding box center [786, 286] width 121 height 19
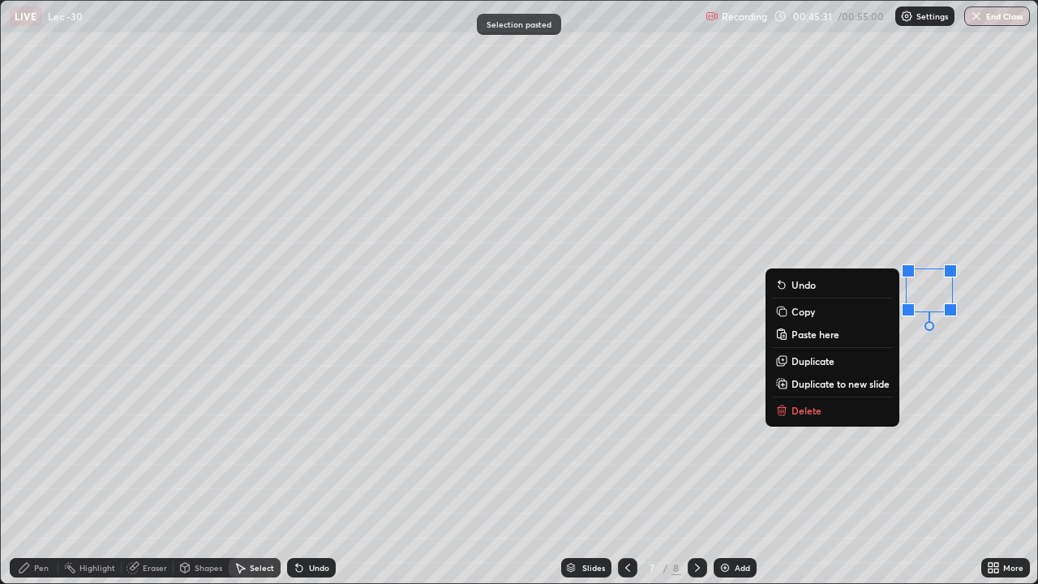
click at [772, 313] on button "Copy" at bounding box center [832, 311] width 121 height 19
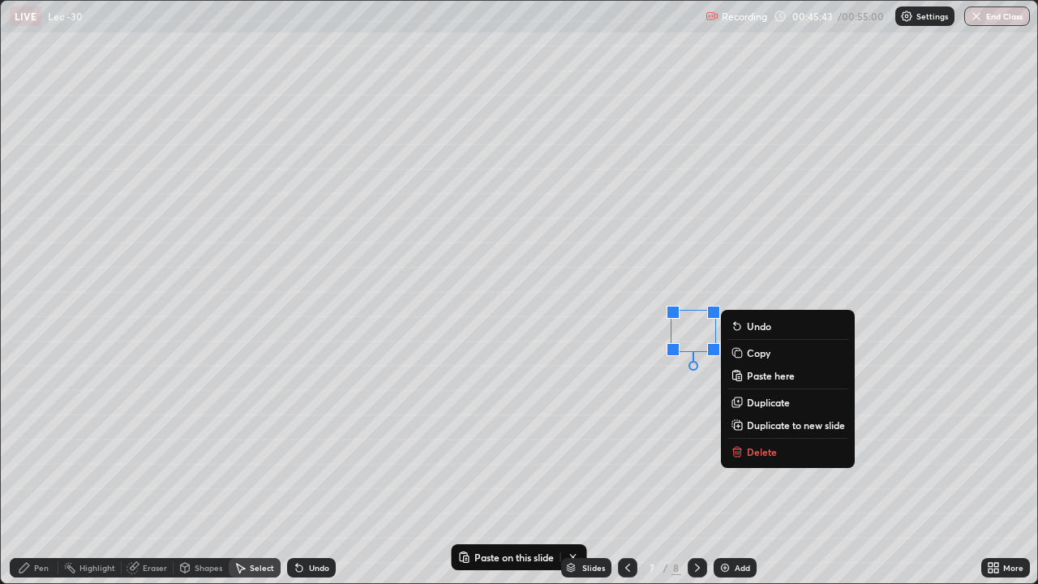
click at [770, 401] on p "Duplicate" at bounding box center [768, 402] width 43 height 13
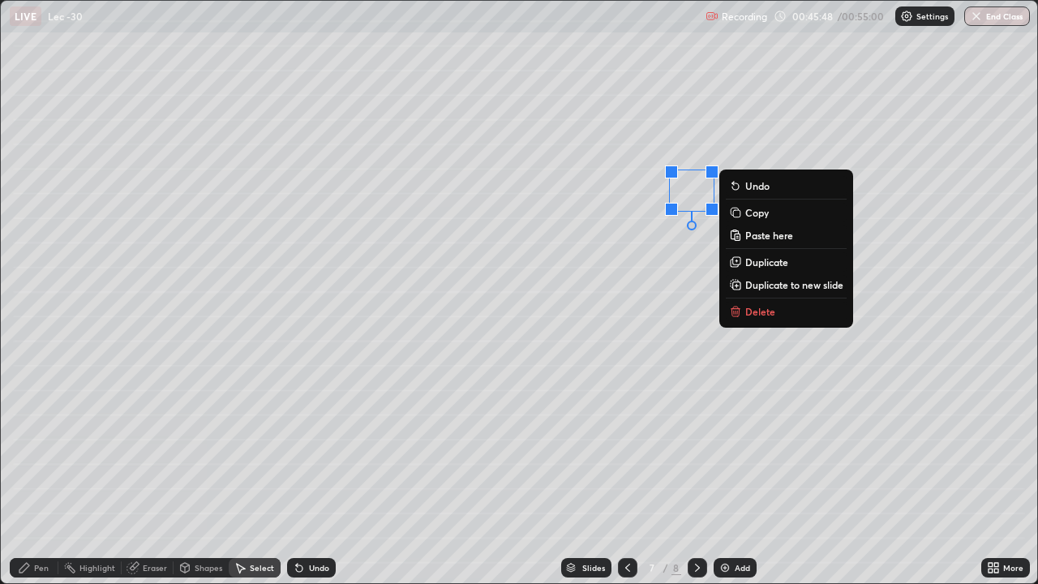
click at [730, 401] on div "0 ° Undo Copy Paste here Duplicate Duplicate to new slide Delete" at bounding box center [519, 292] width 1037 height 582
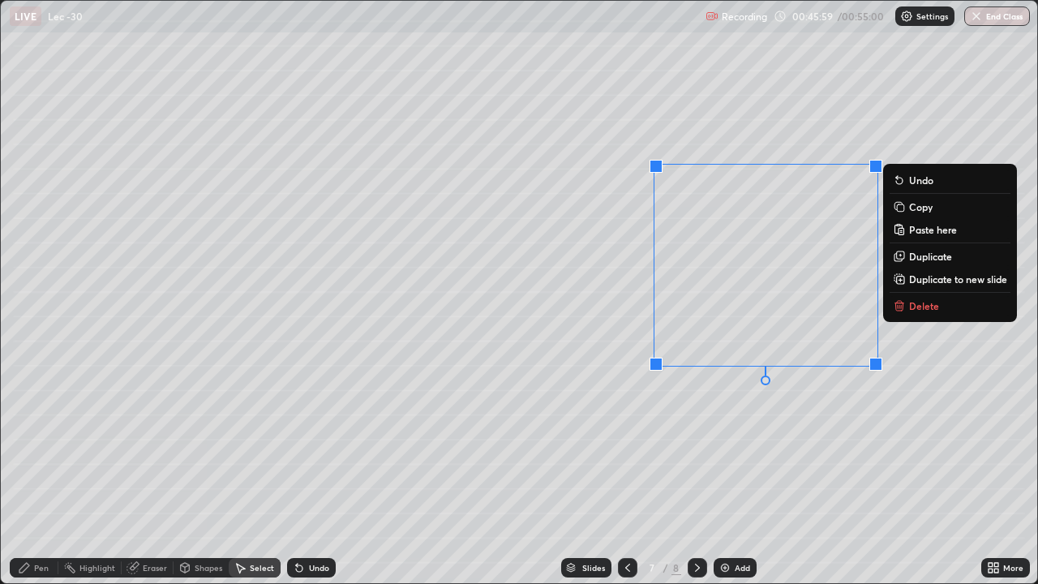
click at [935, 257] on p "Duplicate" at bounding box center [930, 256] width 43 height 13
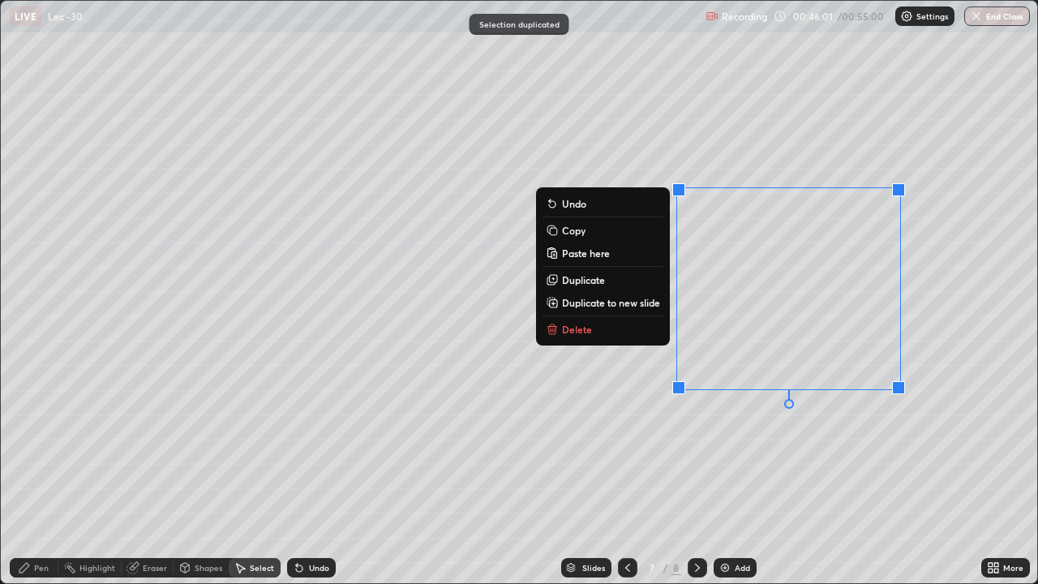
click at [323, 474] on div "Undo" at bounding box center [319, 568] width 20 height 8
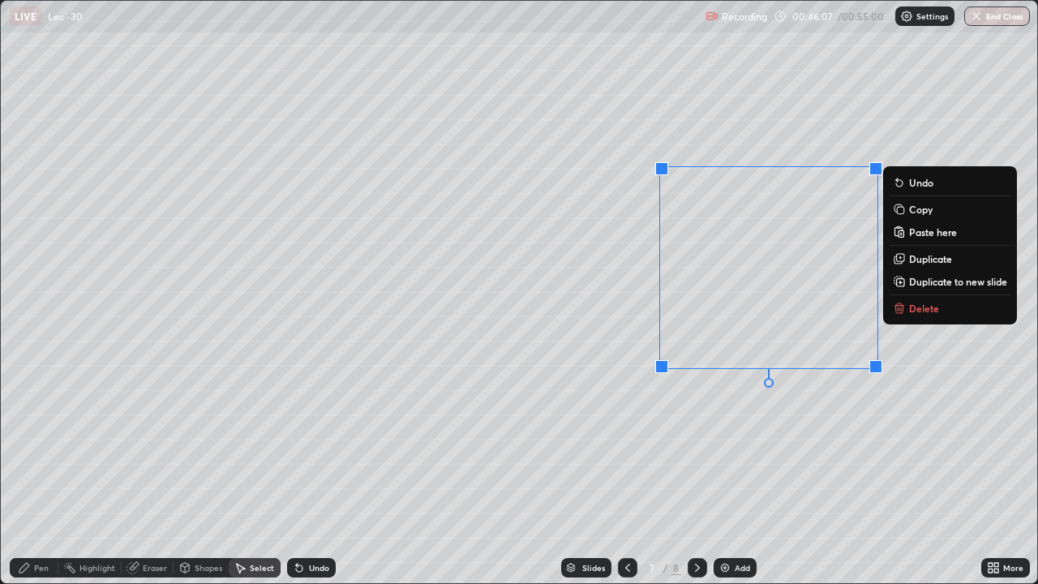
click at [904, 315] on button "Delete" at bounding box center [950, 307] width 121 height 19
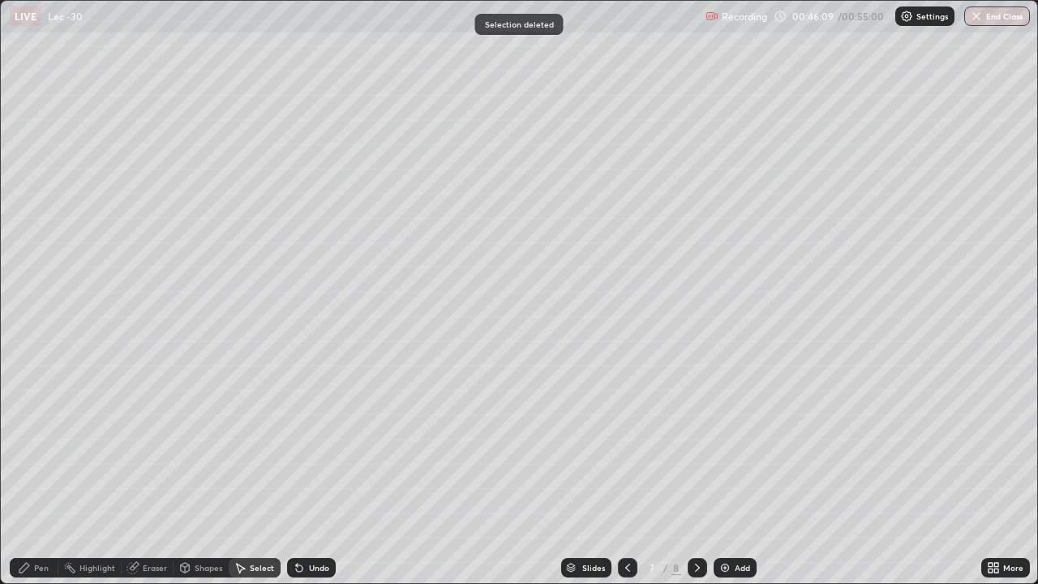
click at [309, 474] on div "Undo" at bounding box center [319, 568] width 20 height 8
click at [53, 474] on div "Pen" at bounding box center [34, 567] width 49 height 19
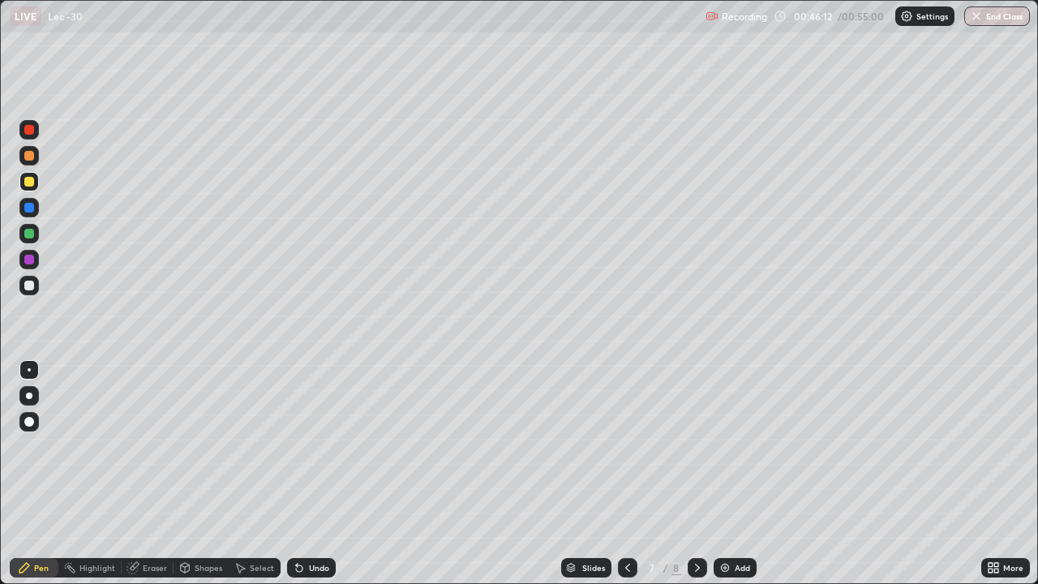
click at [29, 237] on div at bounding box center [29, 234] width 10 height 10
click at [1001, 25] on button "End Class" at bounding box center [997, 15] width 66 height 19
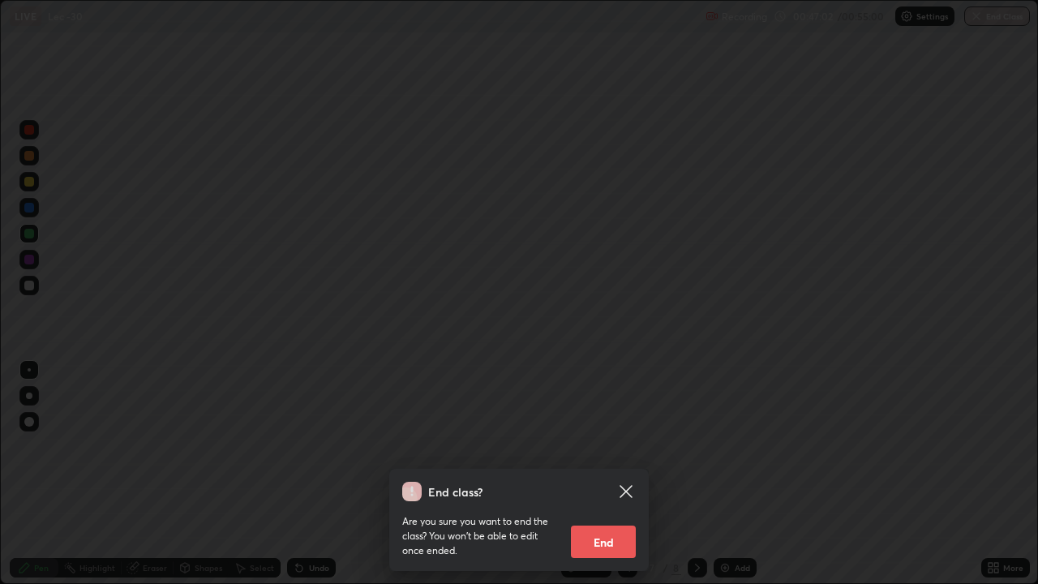
click at [625, 474] on button "End" at bounding box center [603, 542] width 65 height 32
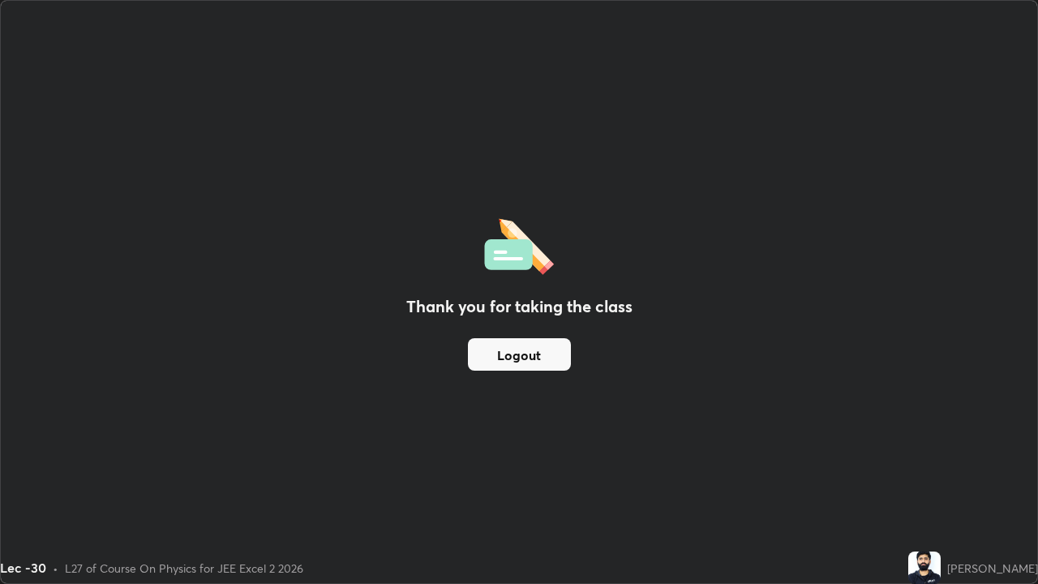
click at [531, 364] on button "Logout" at bounding box center [519, 354] width 103 height 32
click at [548, 365] on button "Logout" at bounding box center [519, 354] width 103 height 32
click at [549, 359] on button "Logout" at bounding box center [519, 354] width 103 height 32
click at [553, 355] on button "Logout" at bounding box center [519, 354] width 103 height 32
click at [553, 358] on button "Logout" at bounding box center [519, 354] width 103 height 32
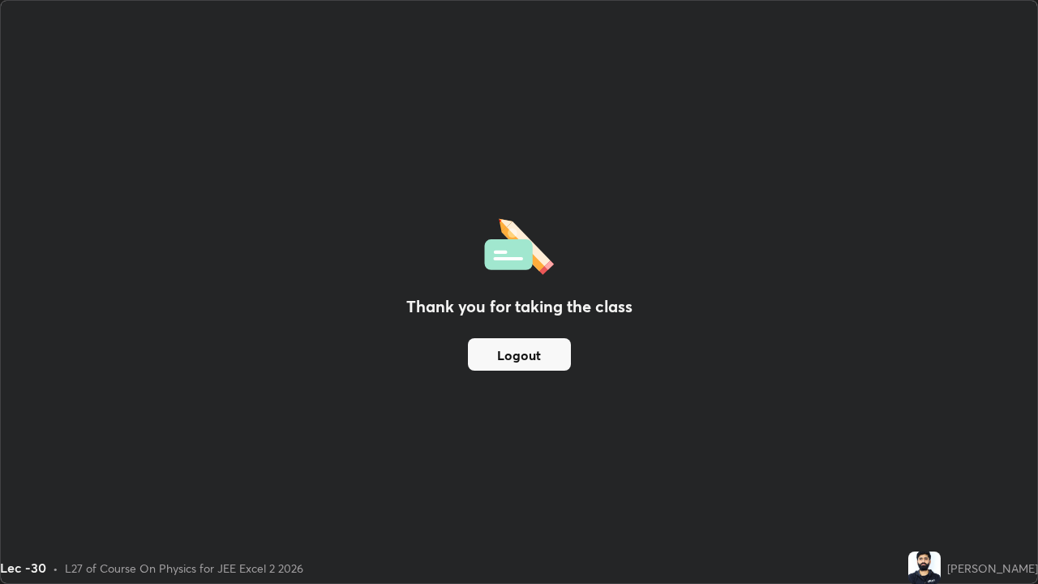
click at [552, 358] on button "Logout" at bounding box center [519, 354] width 103 height 32
click at [530, 357] on button "Logout" at bounding box center [519, 354] width 103 height 32
click at [547, 354] on button "Logout" at bounding box center [519, 354] width 103 height 32
click at [544, 355] on button "Logout" at bounding box center [519, 354] width 103 height 32
click at [553, 360] on button "Logout" at bounding box center [519, 354] width 103 height 32
